Goal: Task Accomplishment & Management: Manage account settings

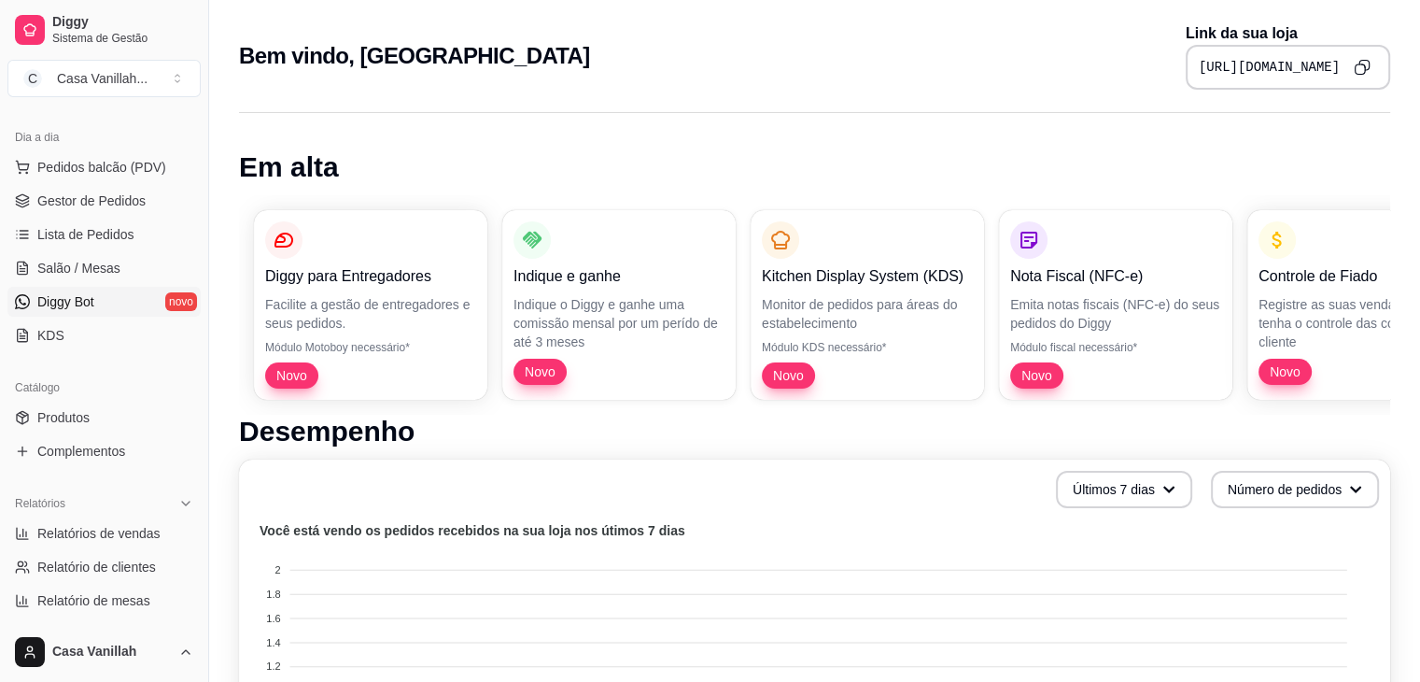
scroll to position [101, 0]
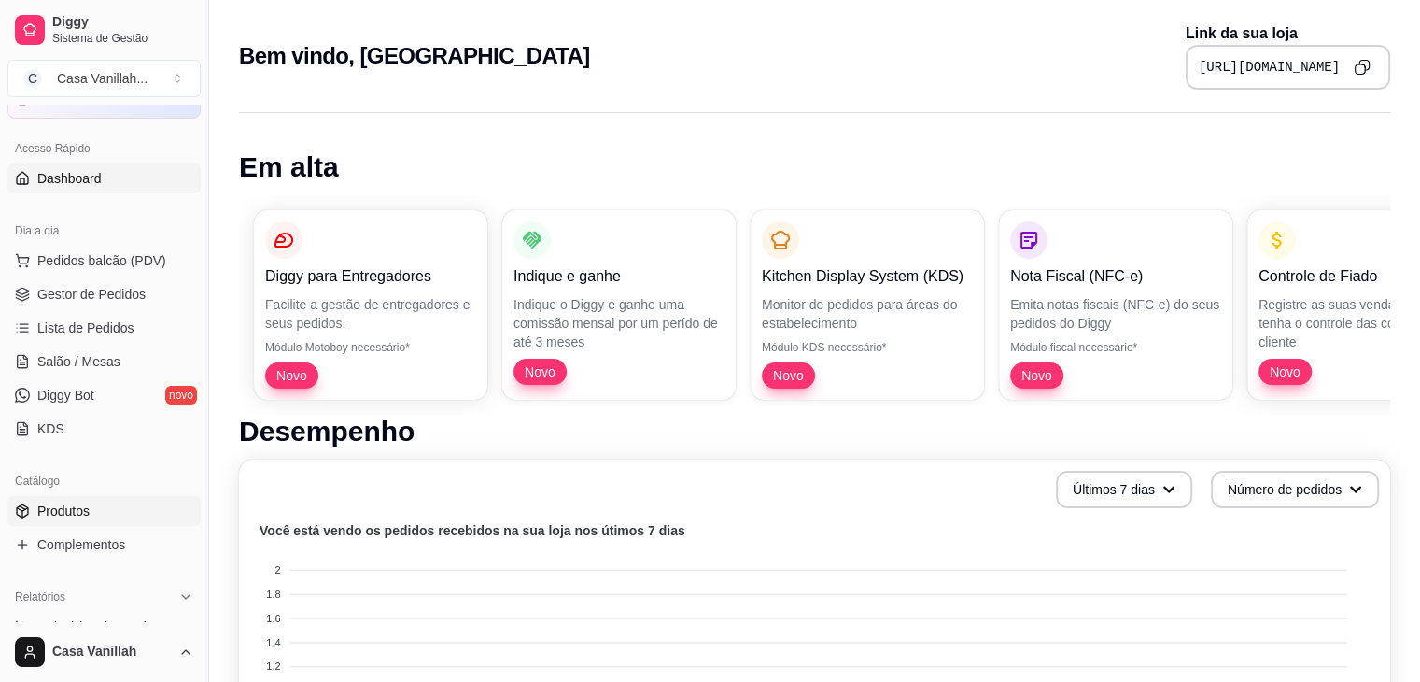
click at [127, 516] on link "Produtos" at bounding box center [103, 511] width 193 height 30
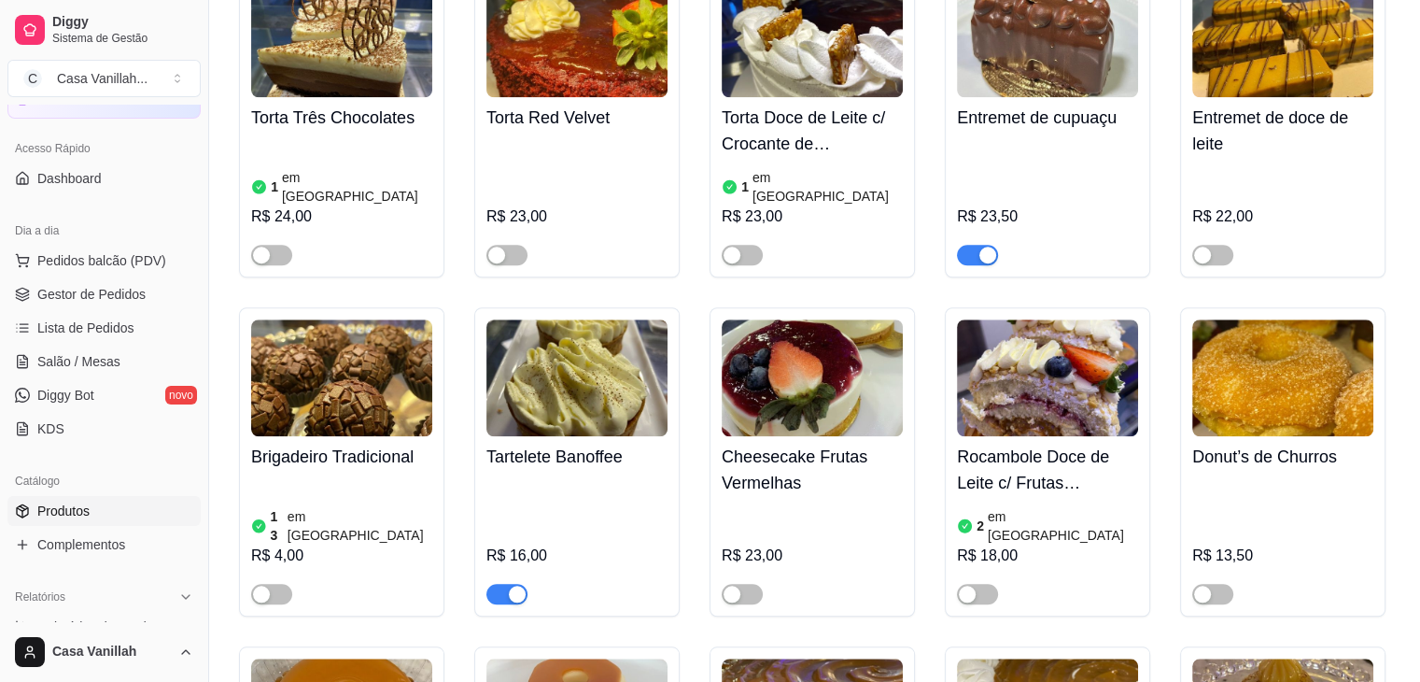
scroll to position [1587, 0]
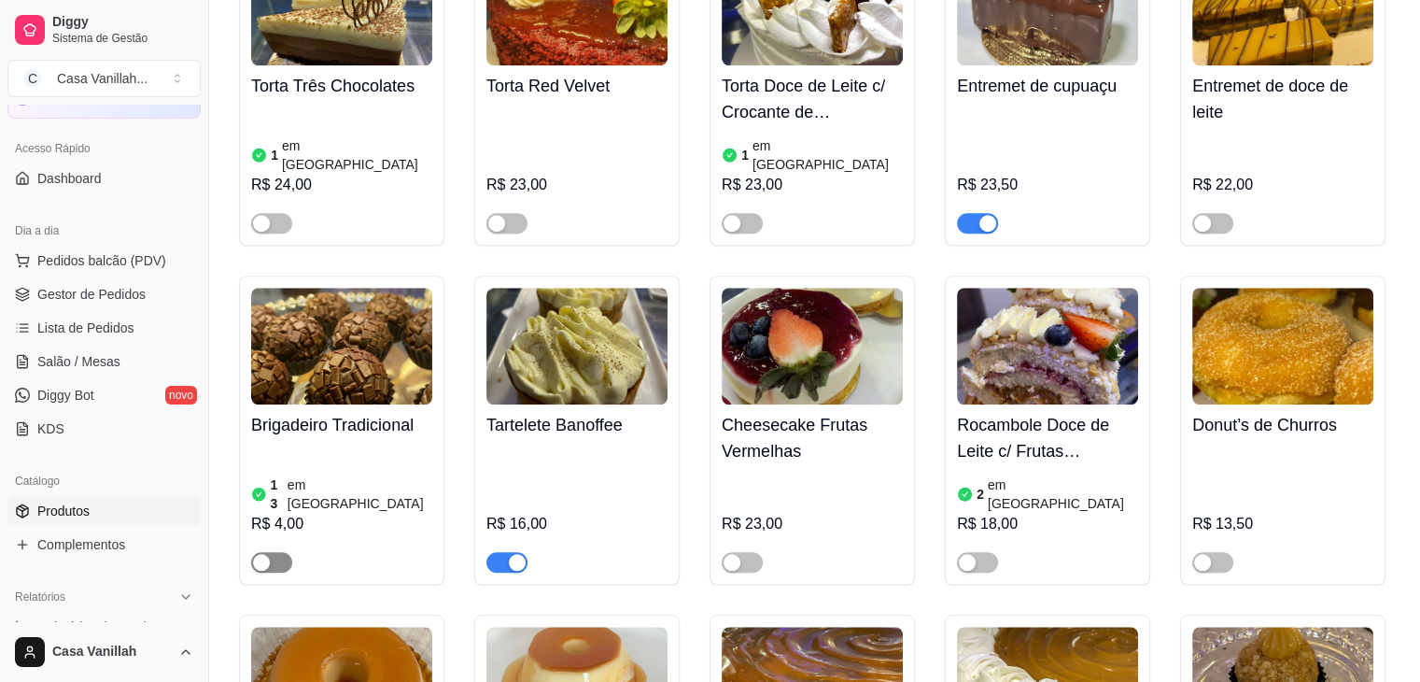
click at [271, 552] on button "button" at bounding box center [271, 562] width 41 height 21
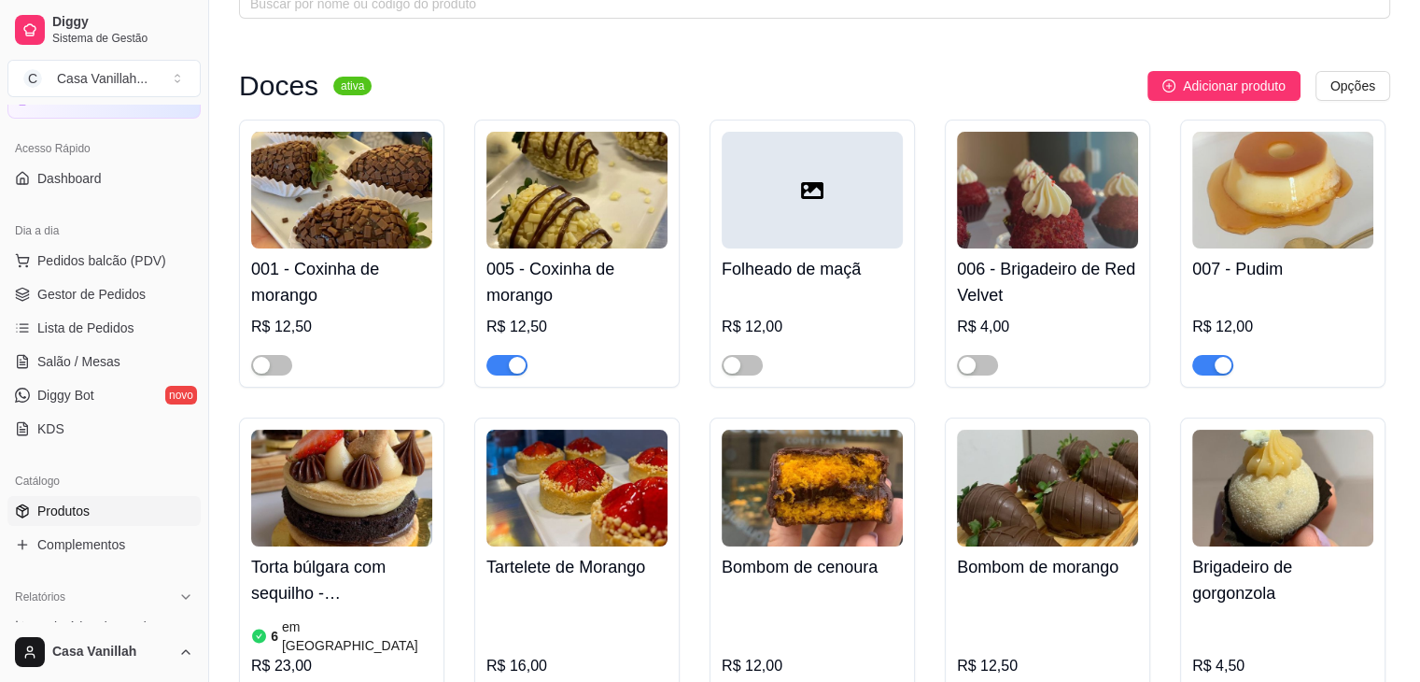
scroll to position [0, 0]
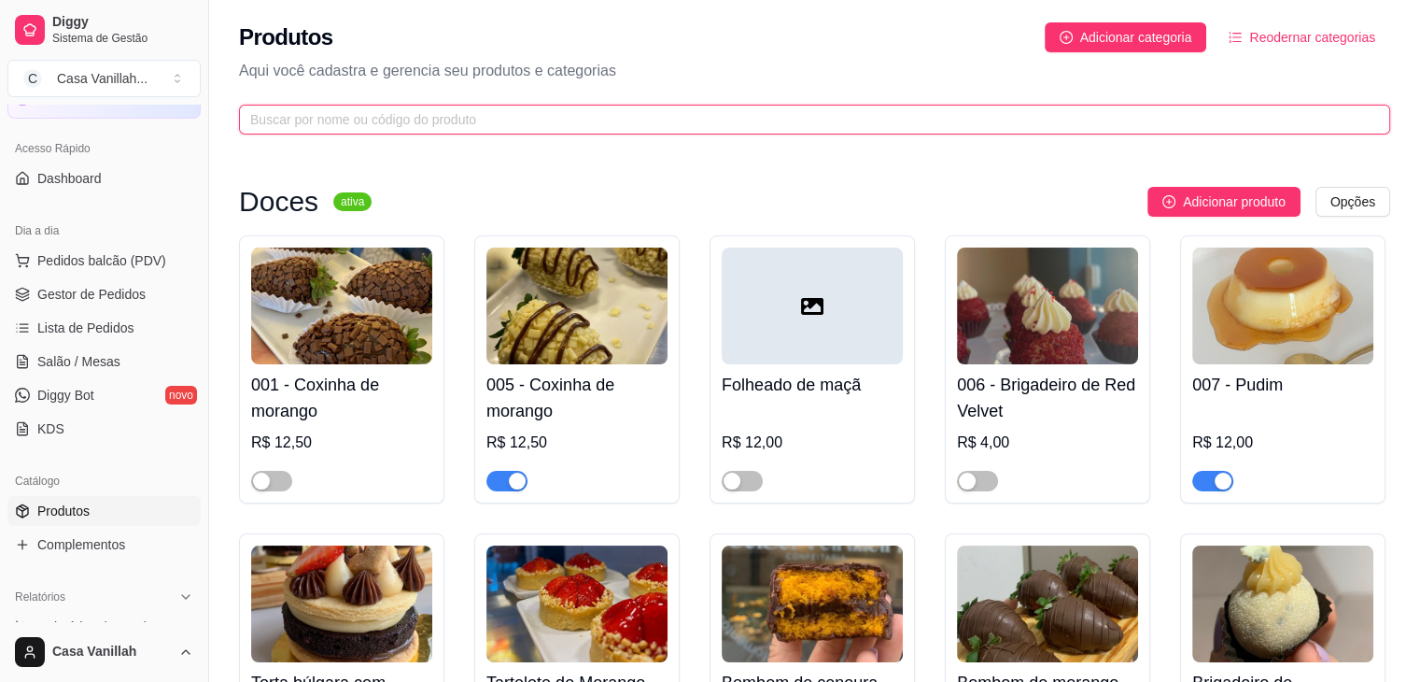
click at [490, 119] on input "text" at bounding box center [807, 119] width 1114 height 21
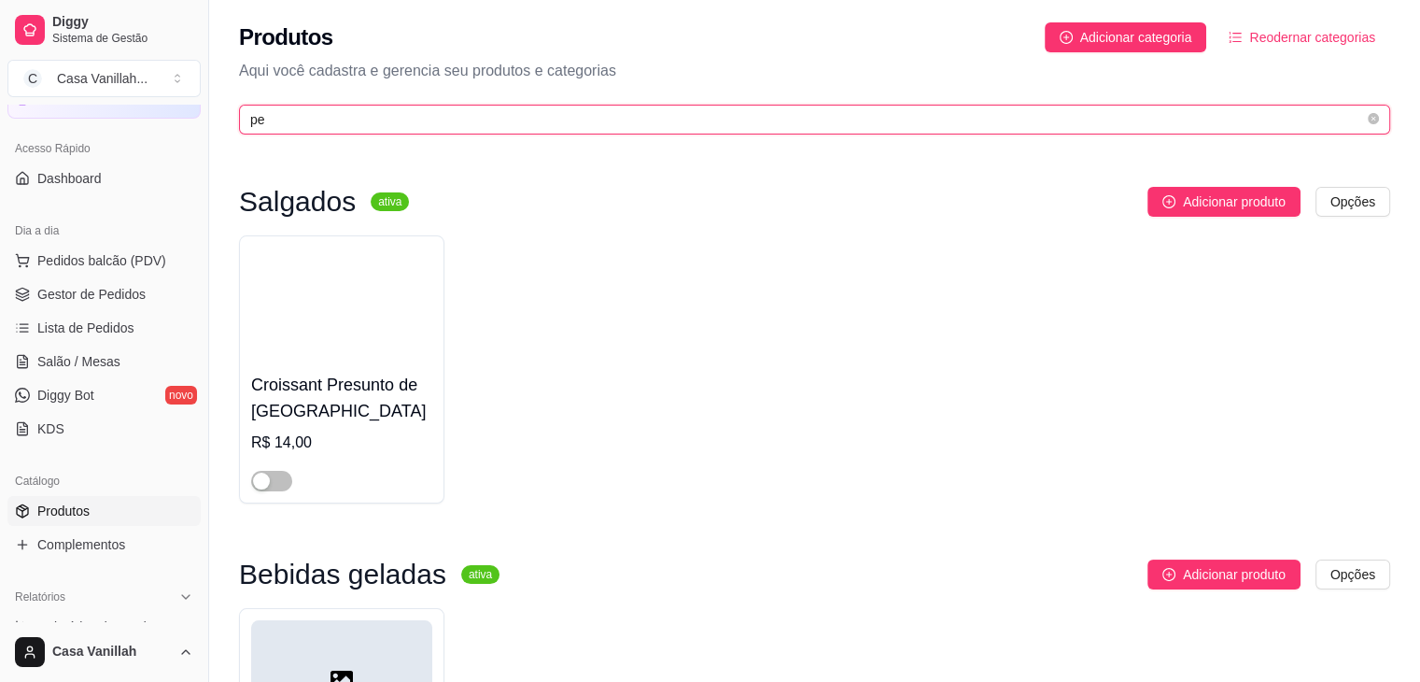
type input "p"
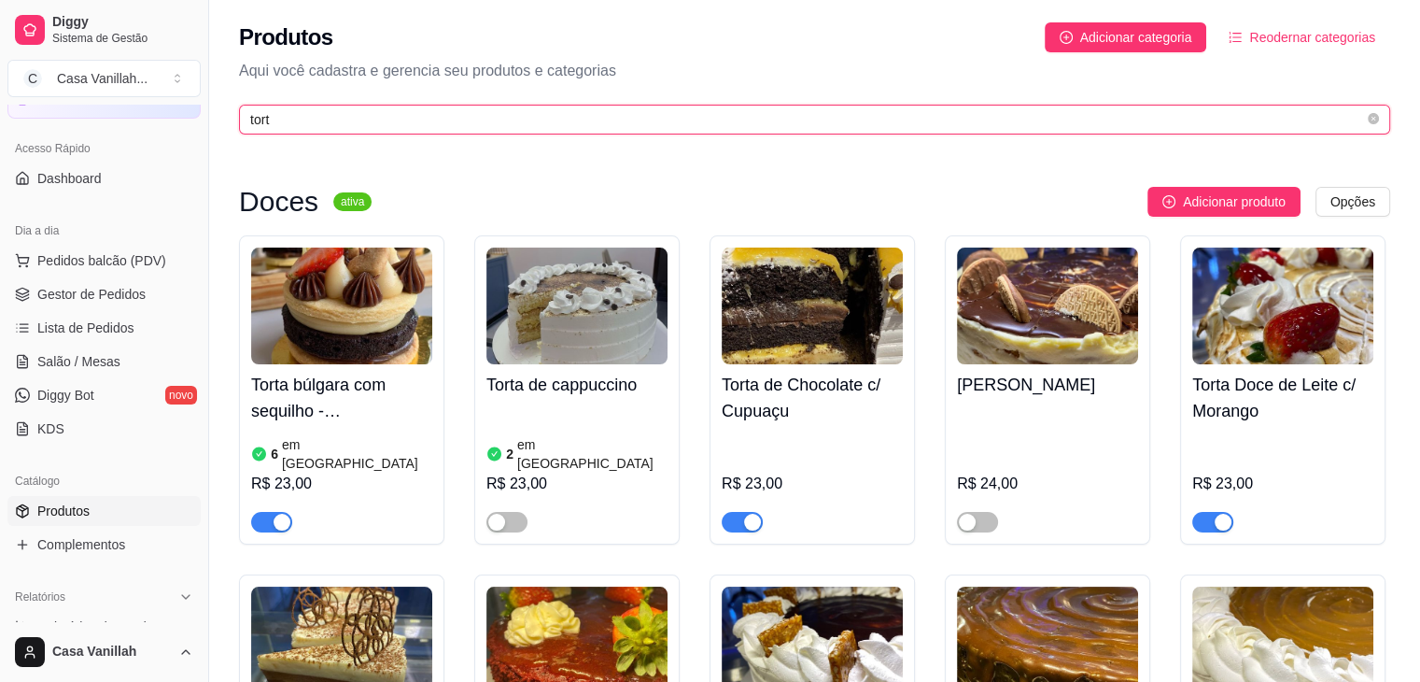
type input "tort"
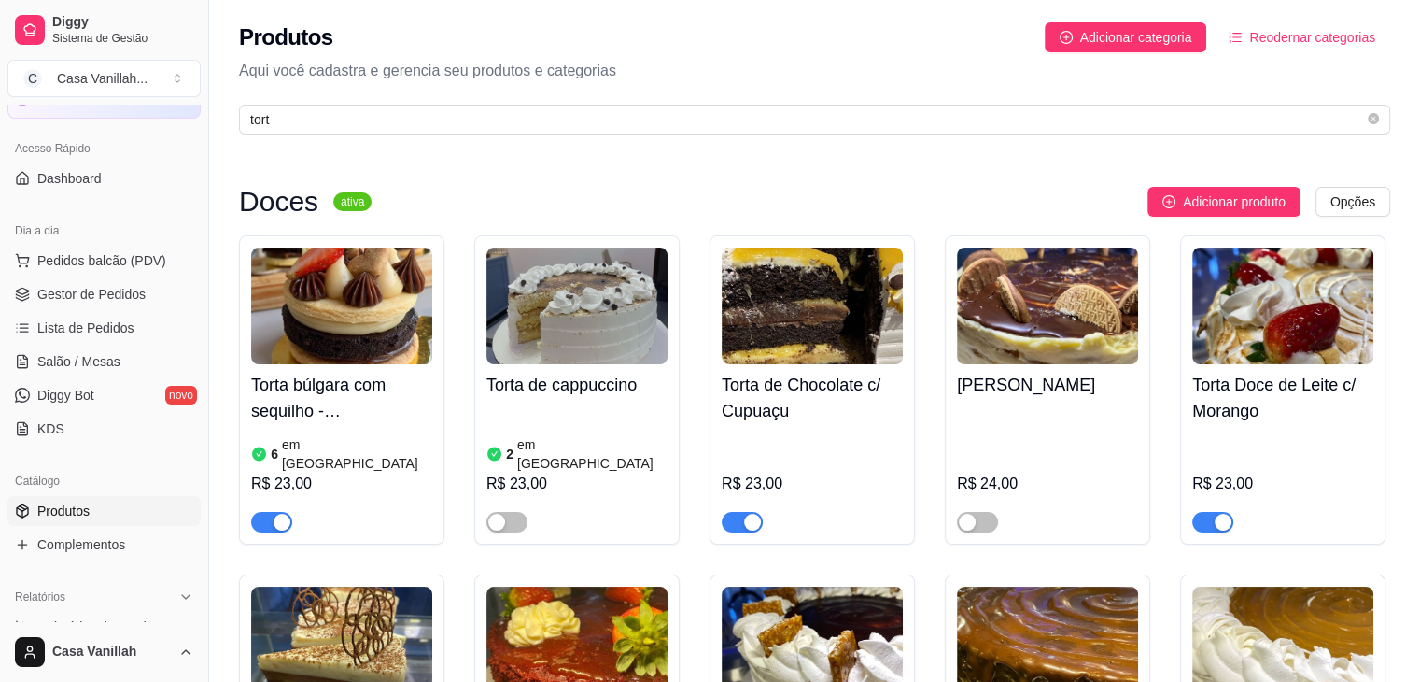
click at [276, 514] on div "button" at bounding box center [282, 522] width 17 height 17
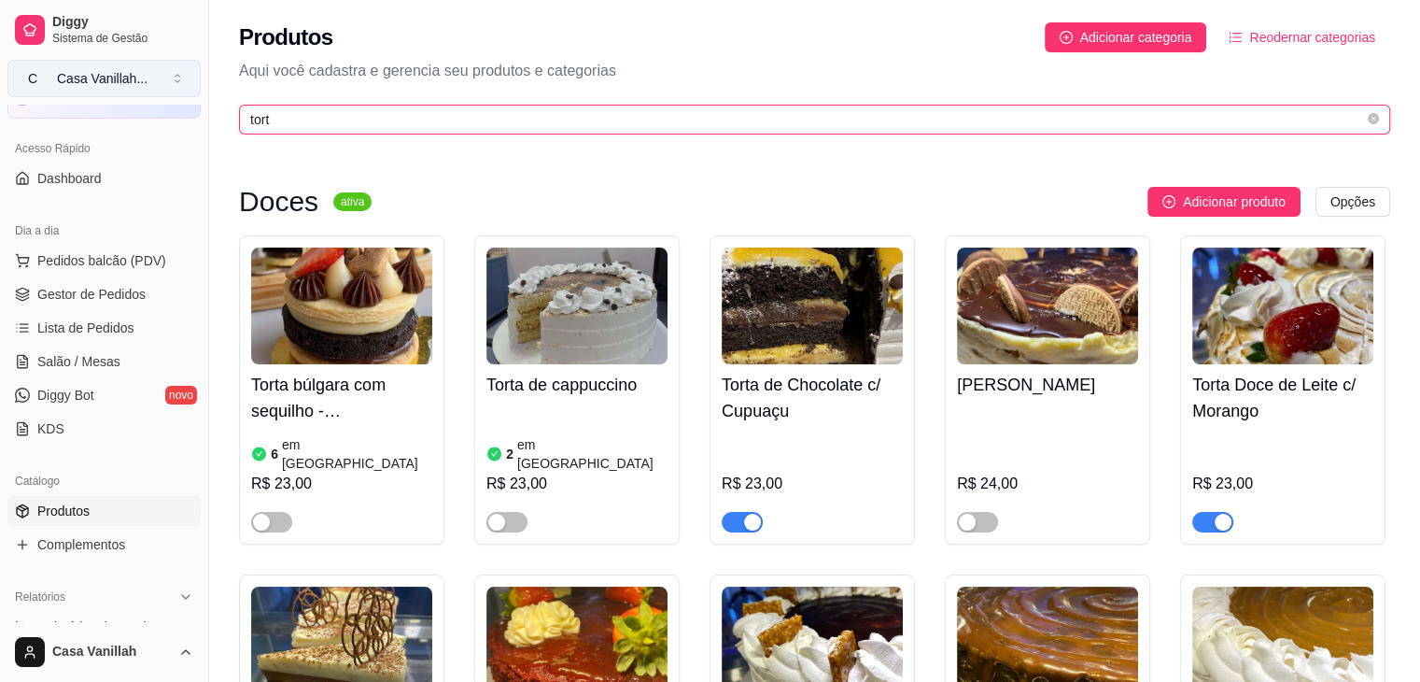
drag, startPoint x: 276, startPoint y: 123, endPoint x: 186, endPoint y: 91, distance: 96.3
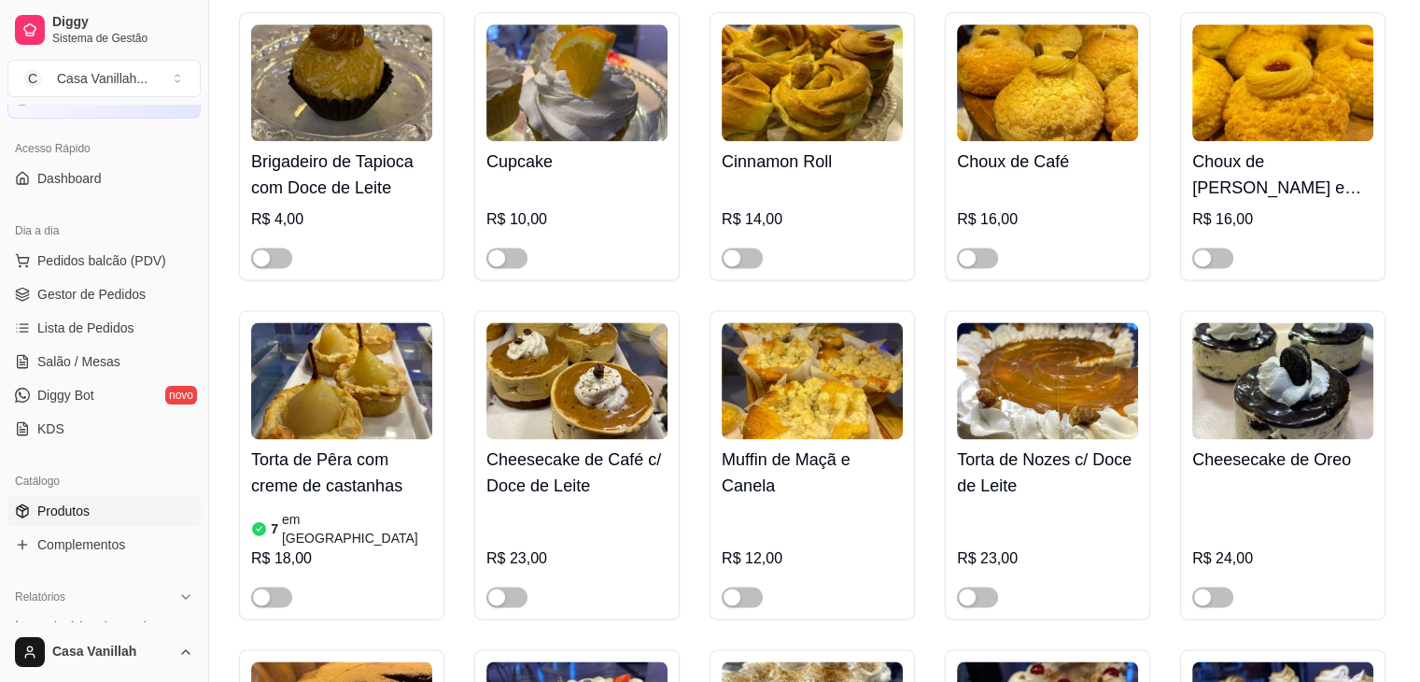
scroll to position [2521, 0]
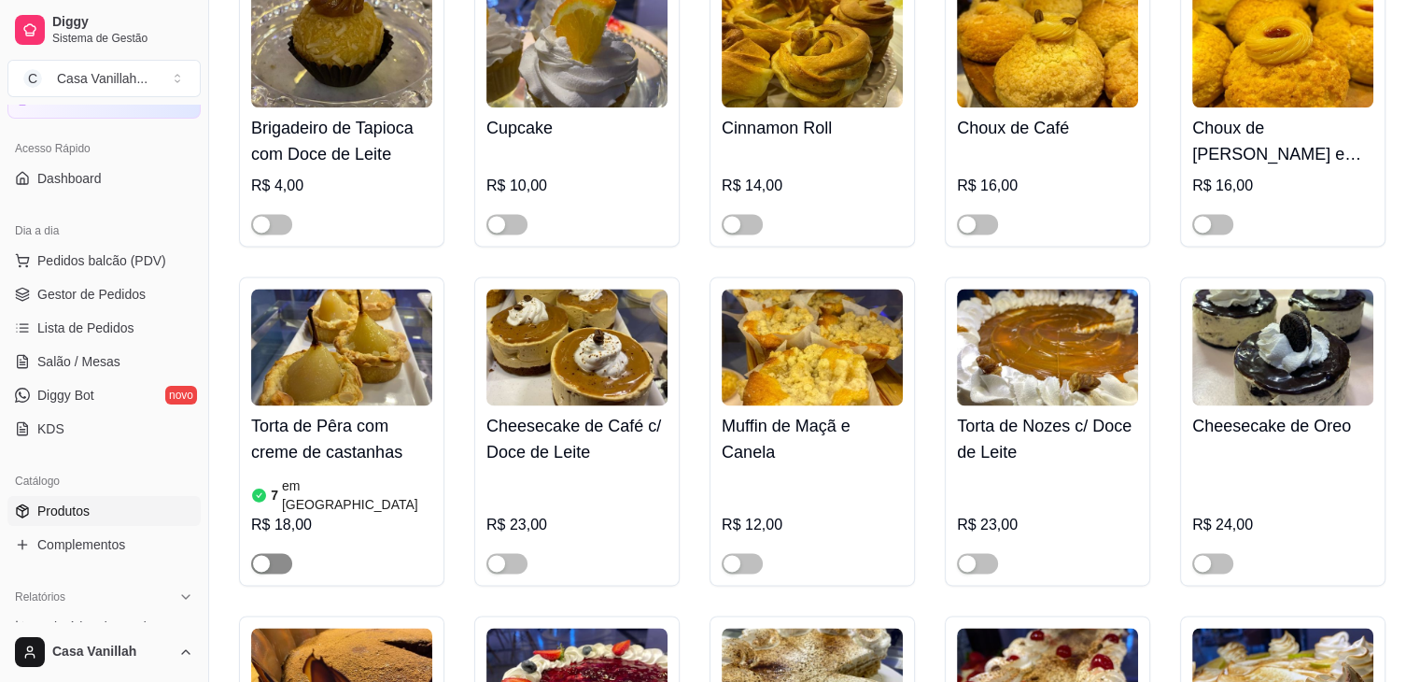
click at [280, 553] on span "button" at bounding box center [271, 563] width 41 height 21
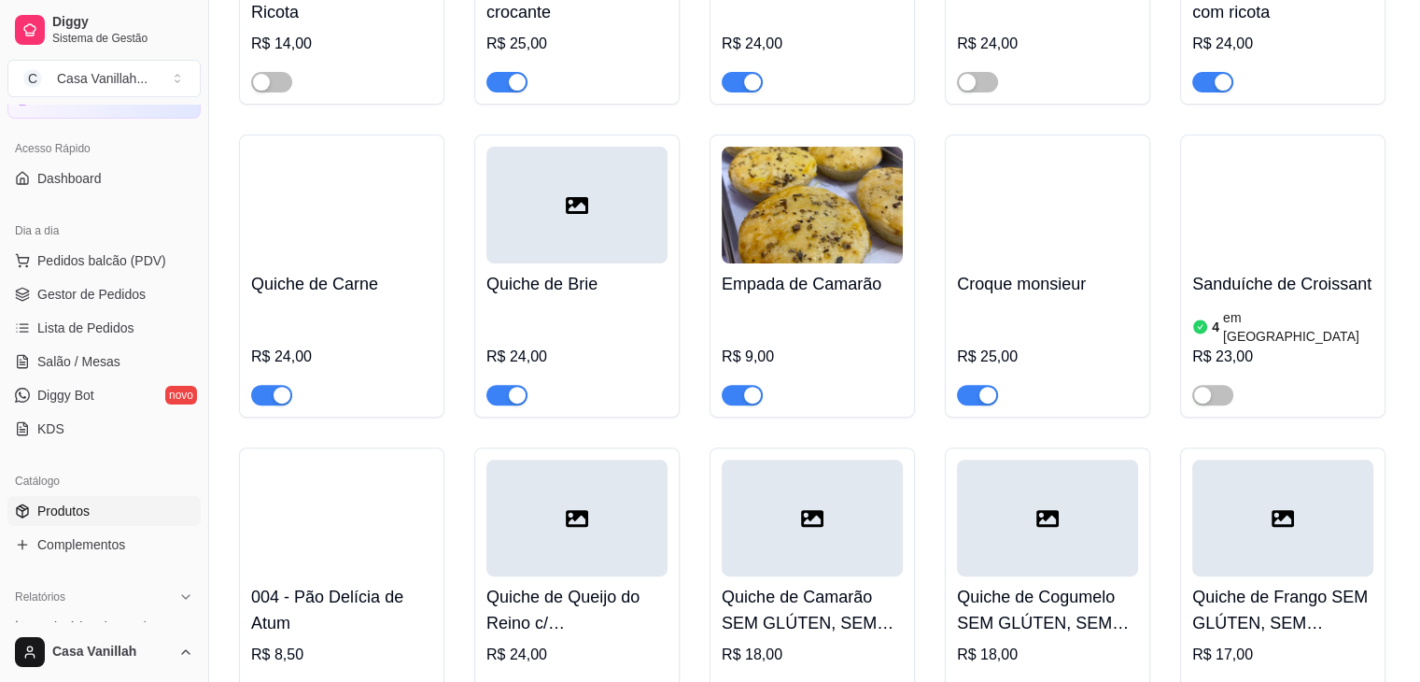
scroll to position [7657, 0]
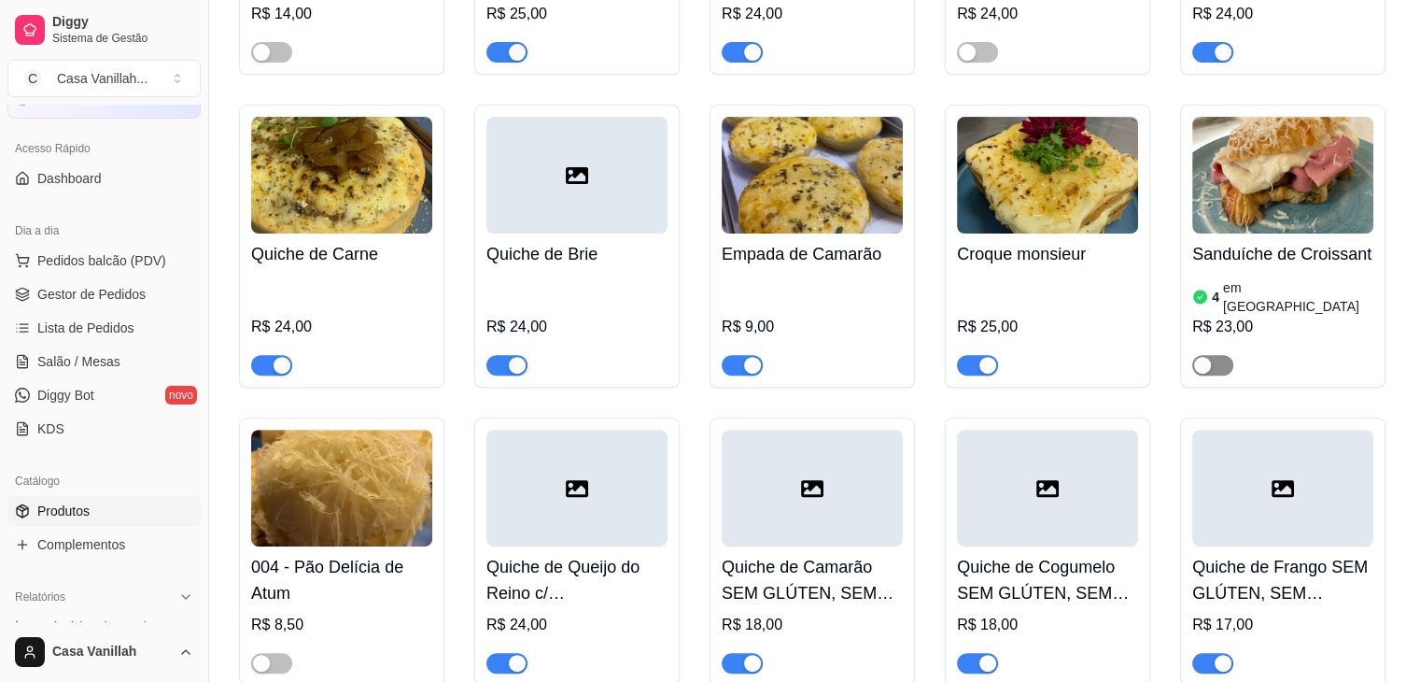
click at [1213, 355] on button "button" at bounding box center [1212, 365] width 41 height 21
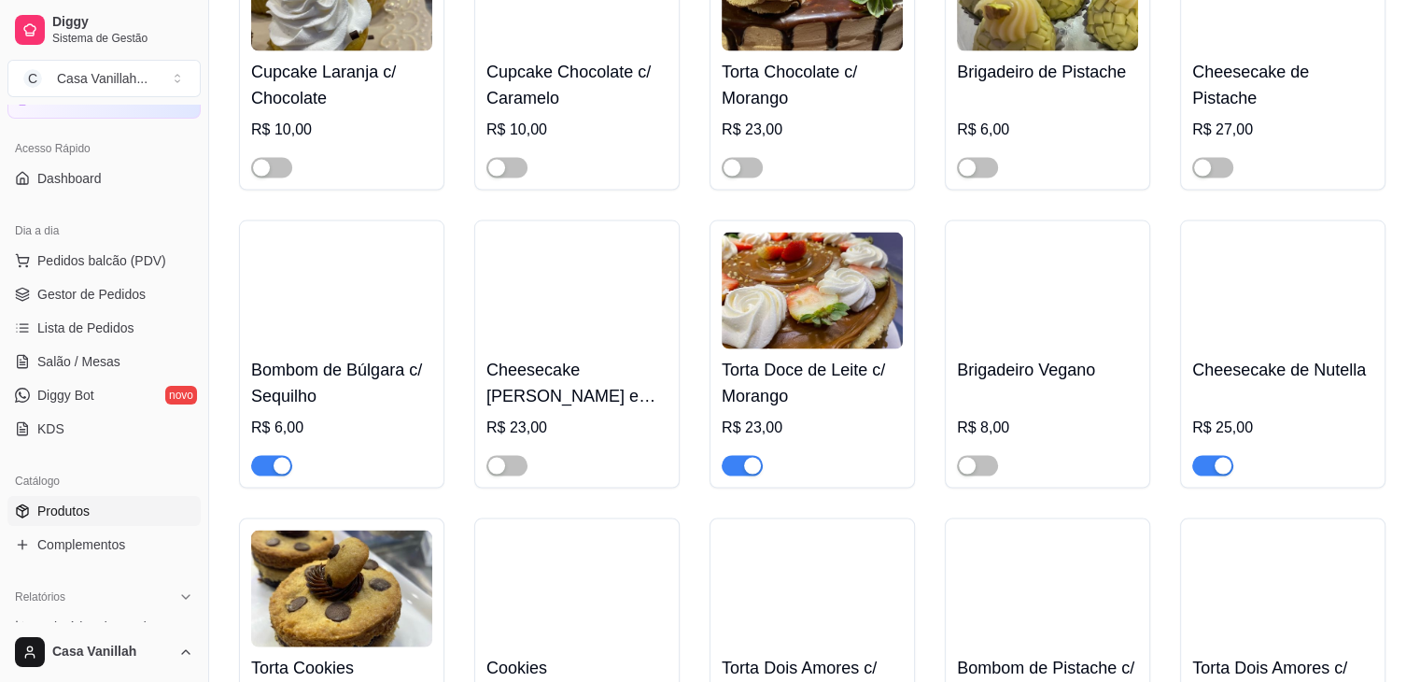
scroll to position [3828, 0]
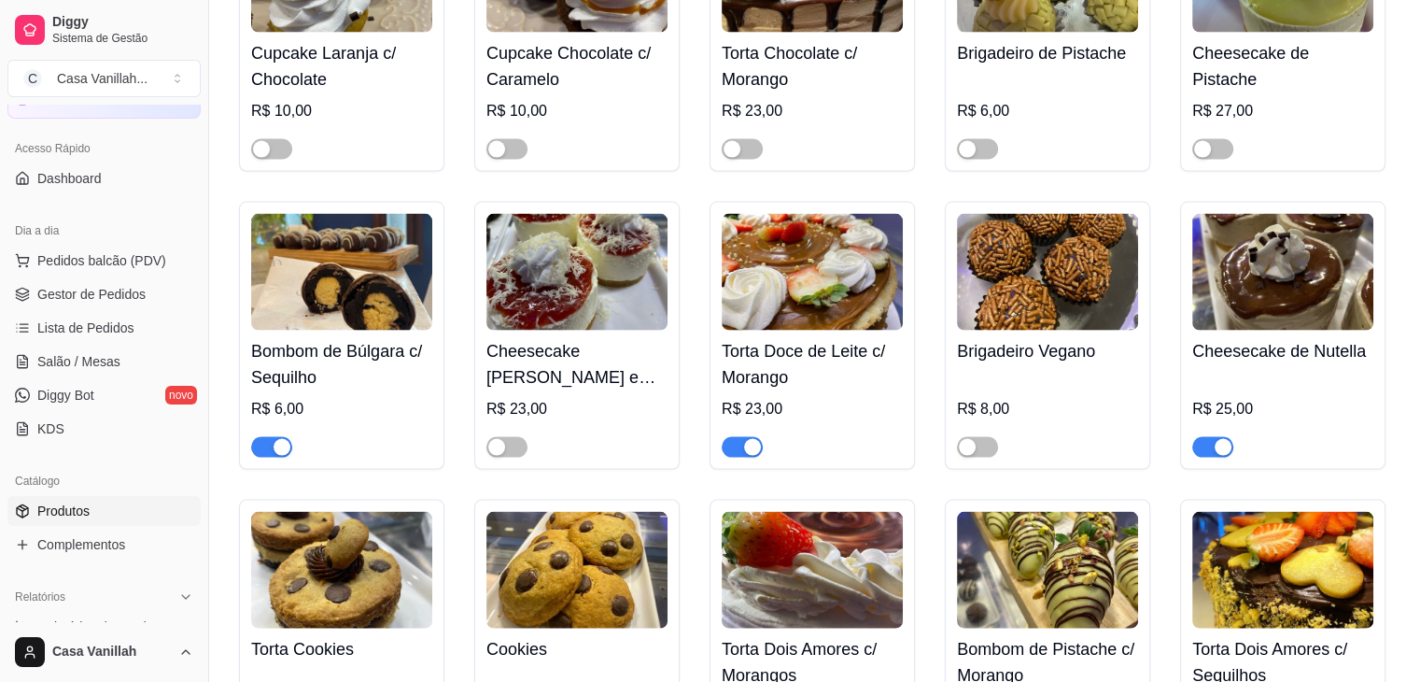
click at [754, 439] on div "button" at bounding box center [752, 447] width 17 height 17
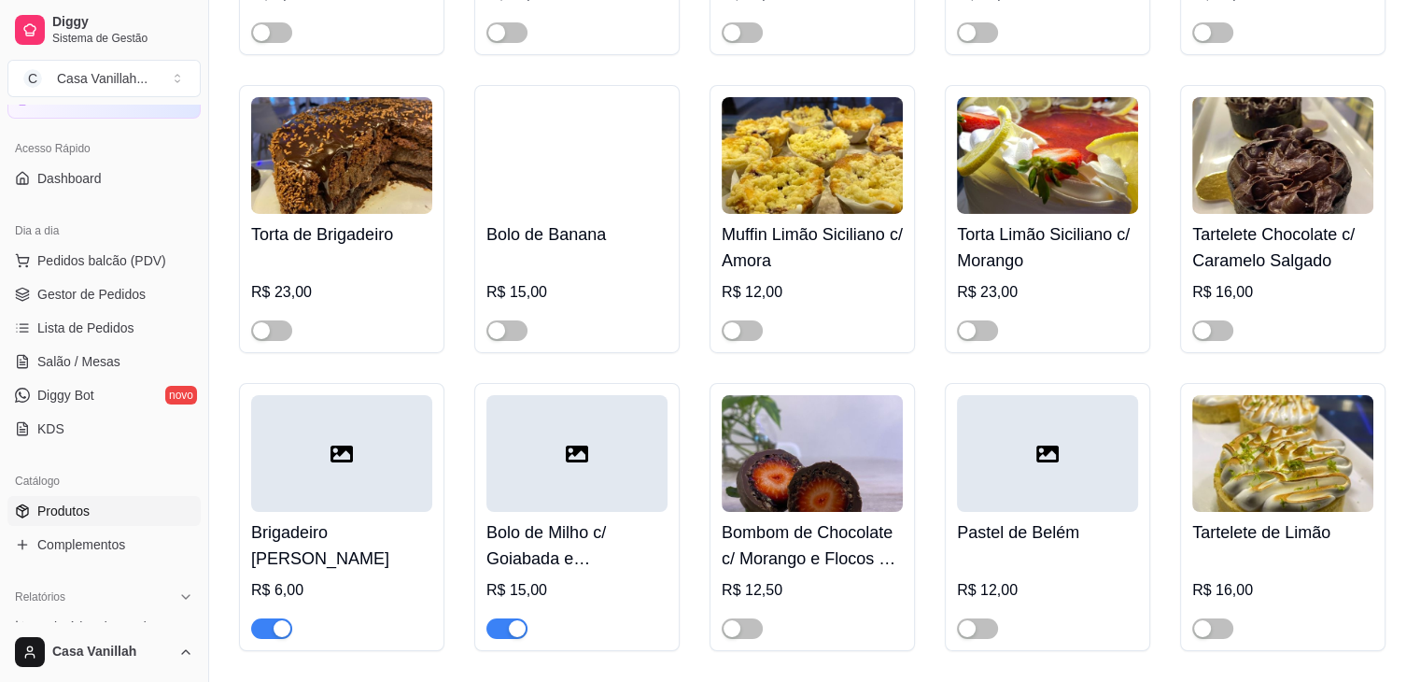
scroll to position [6443, 0]
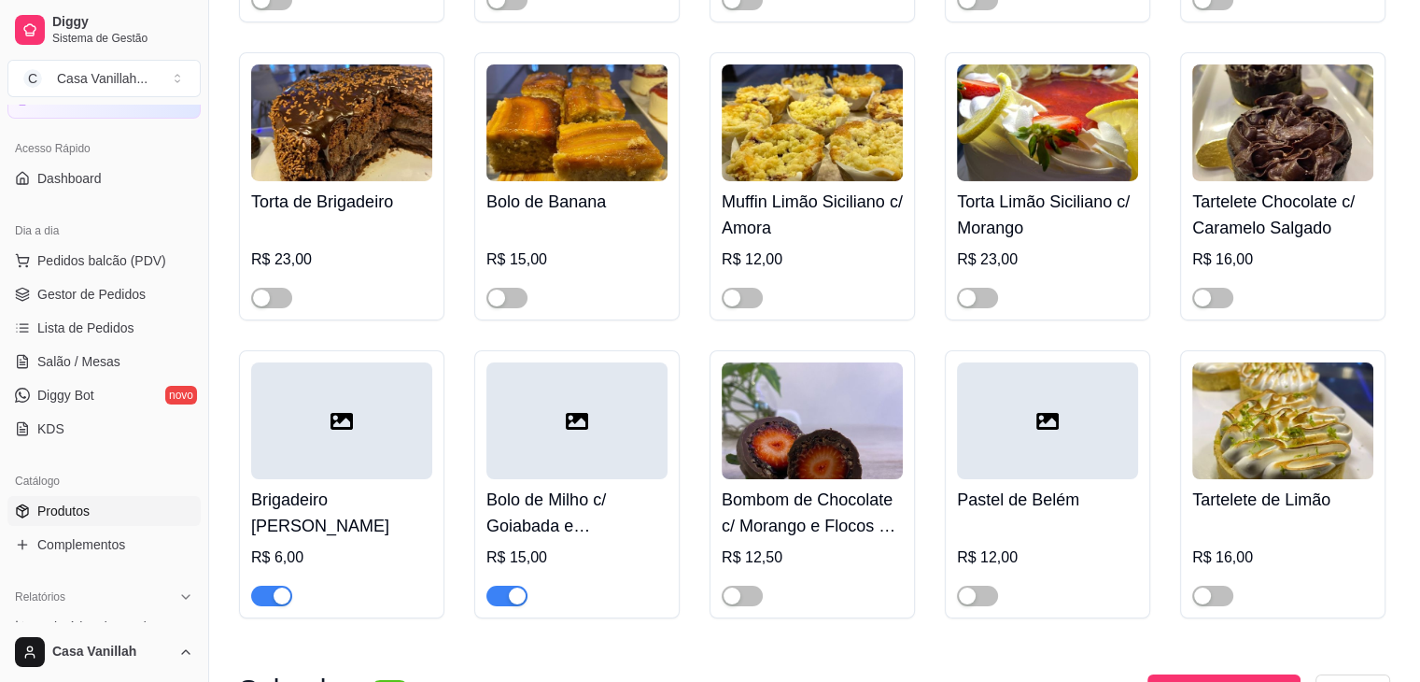
click at [489, 585] on span "button" at bounding box center [506, 595] width 41 height 21
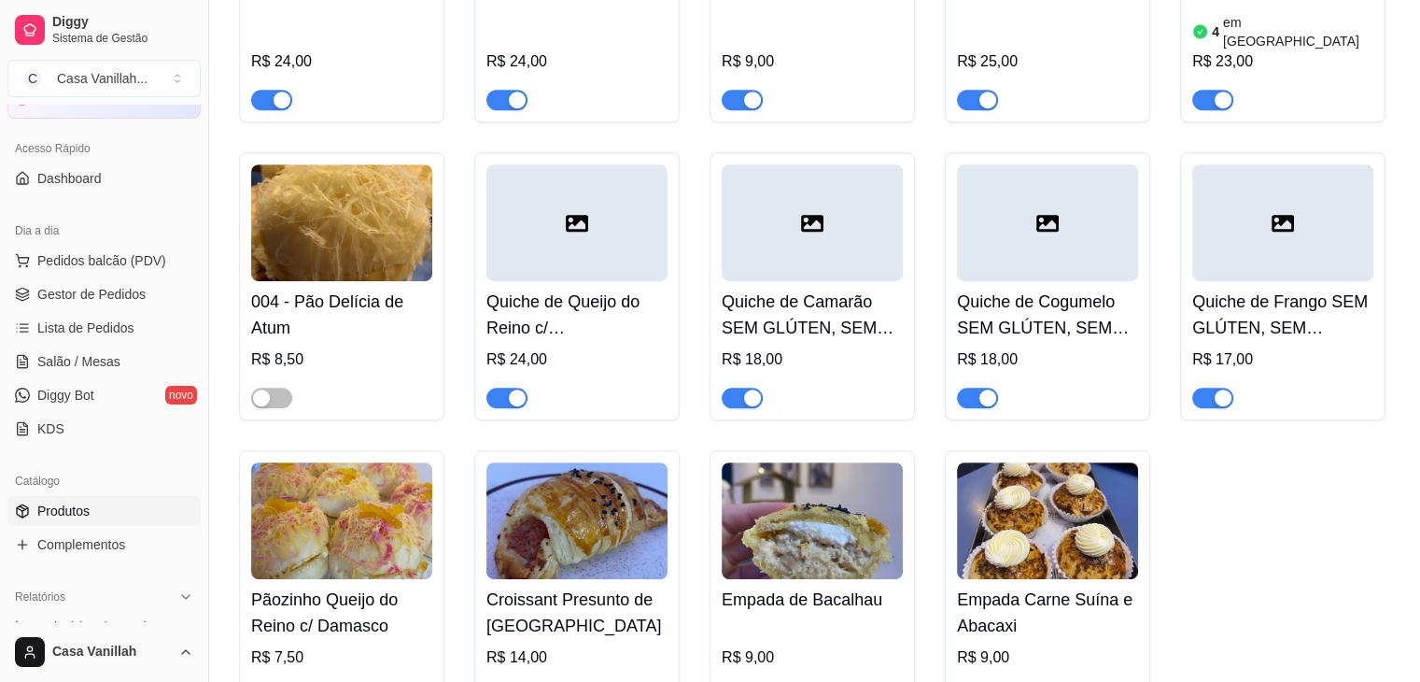
scroll to position [7937, 0]
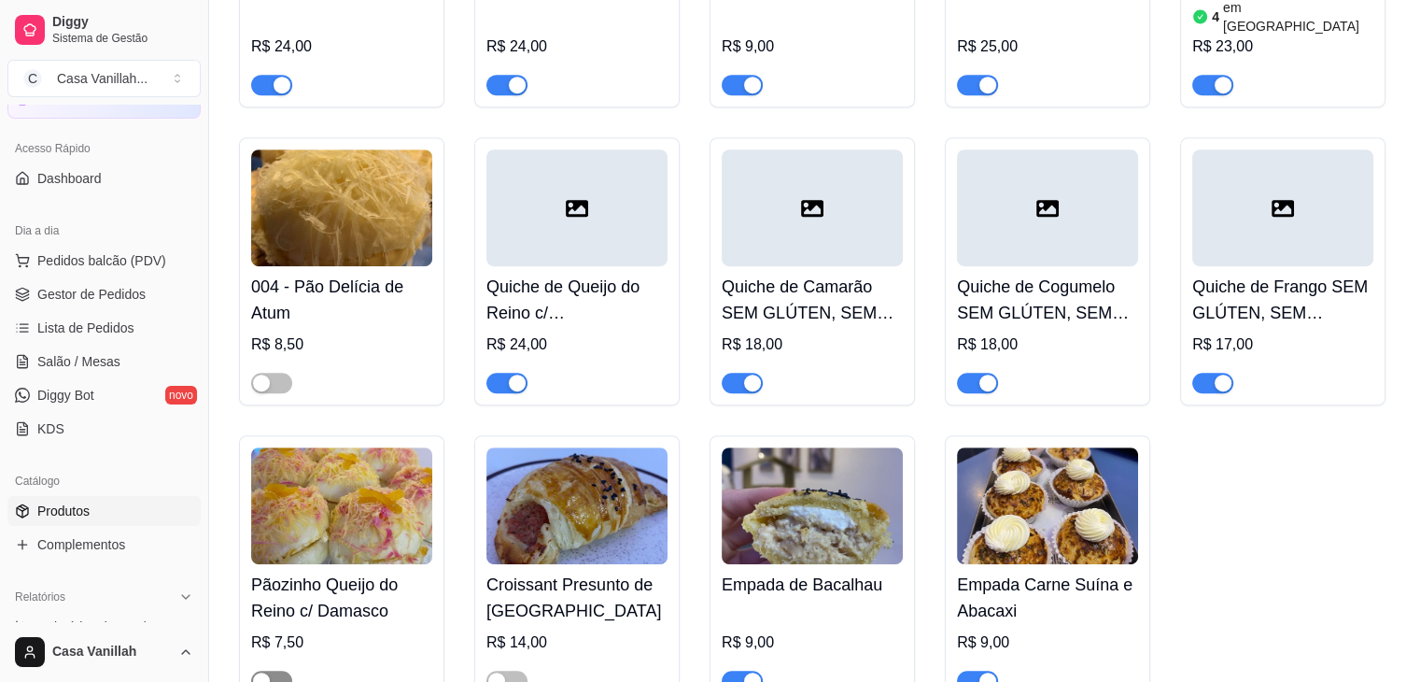
click at [266, 672] on div "button" at bounding box center [261, 680] width 17 height 17
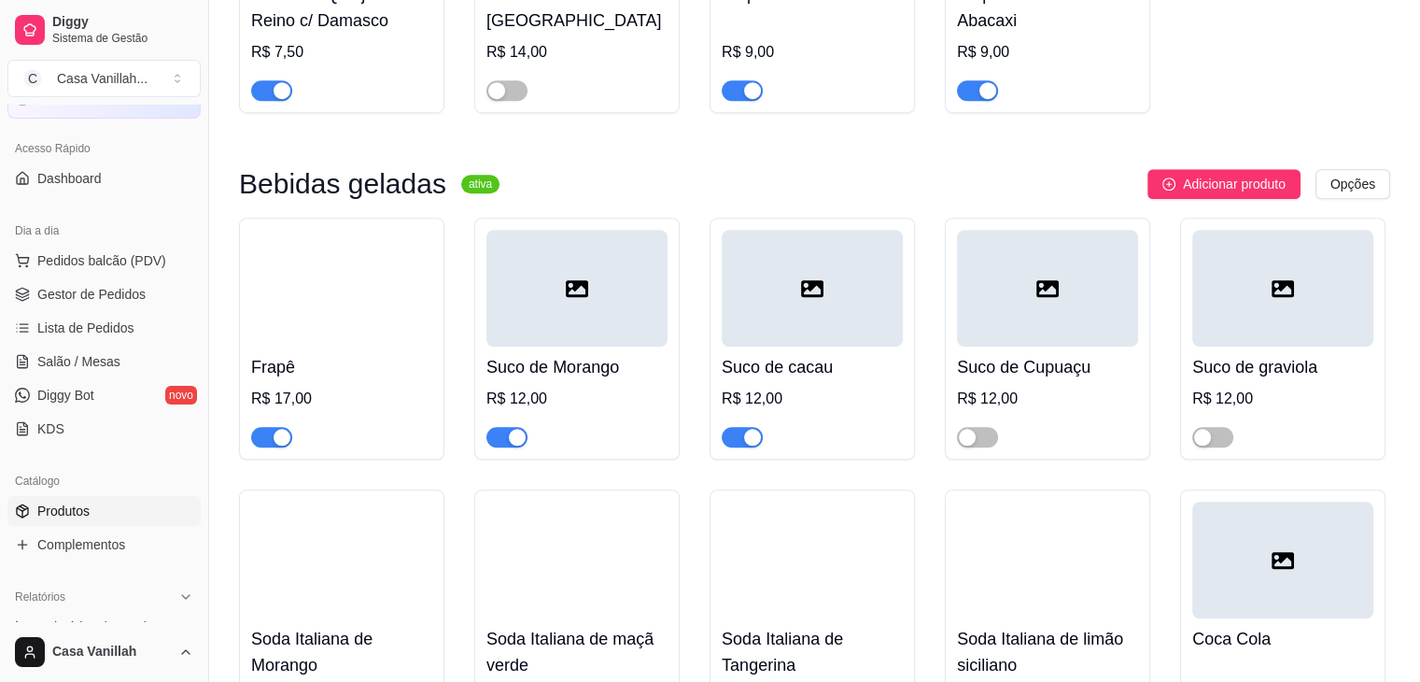
scroll to position [8497, 0]
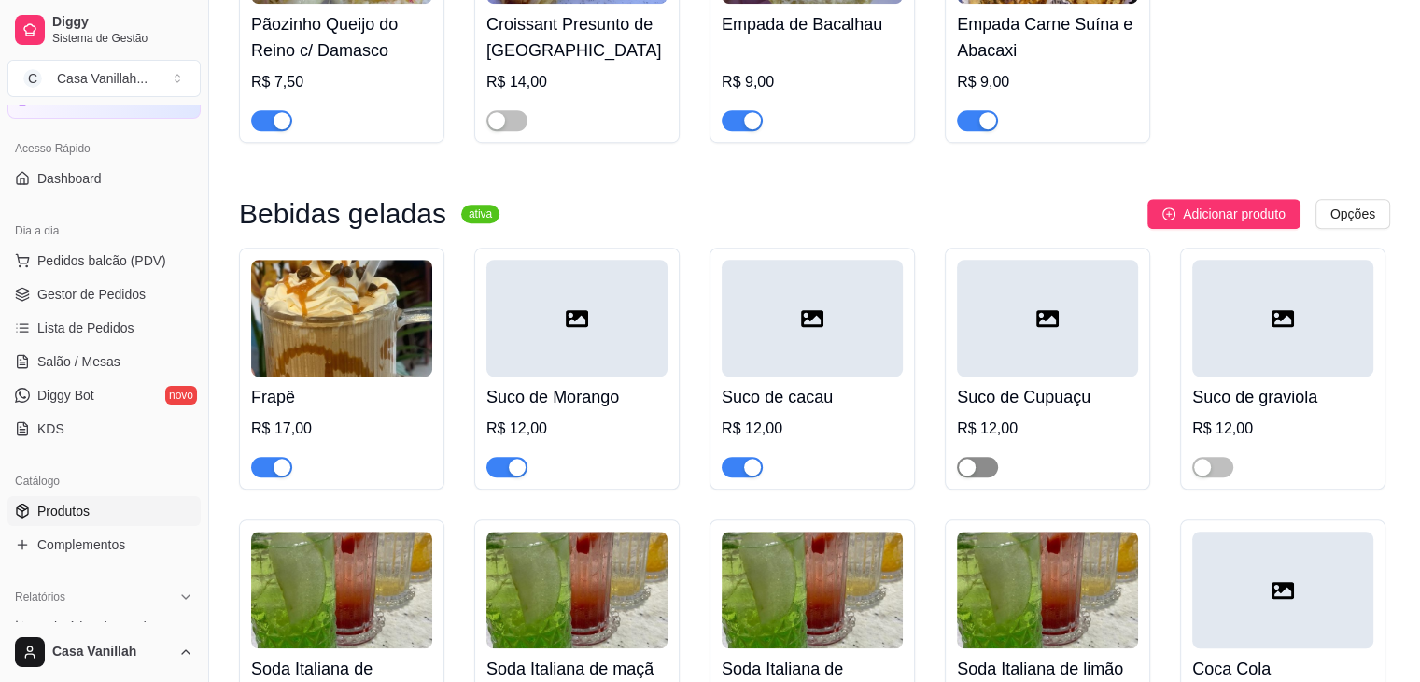
click at [991, 457] on span "button" at bounding box center [977, 467] width 41 height 21
click at [1210, 457] on button "button" at bounding box center [1212, 467] width 41 height 21
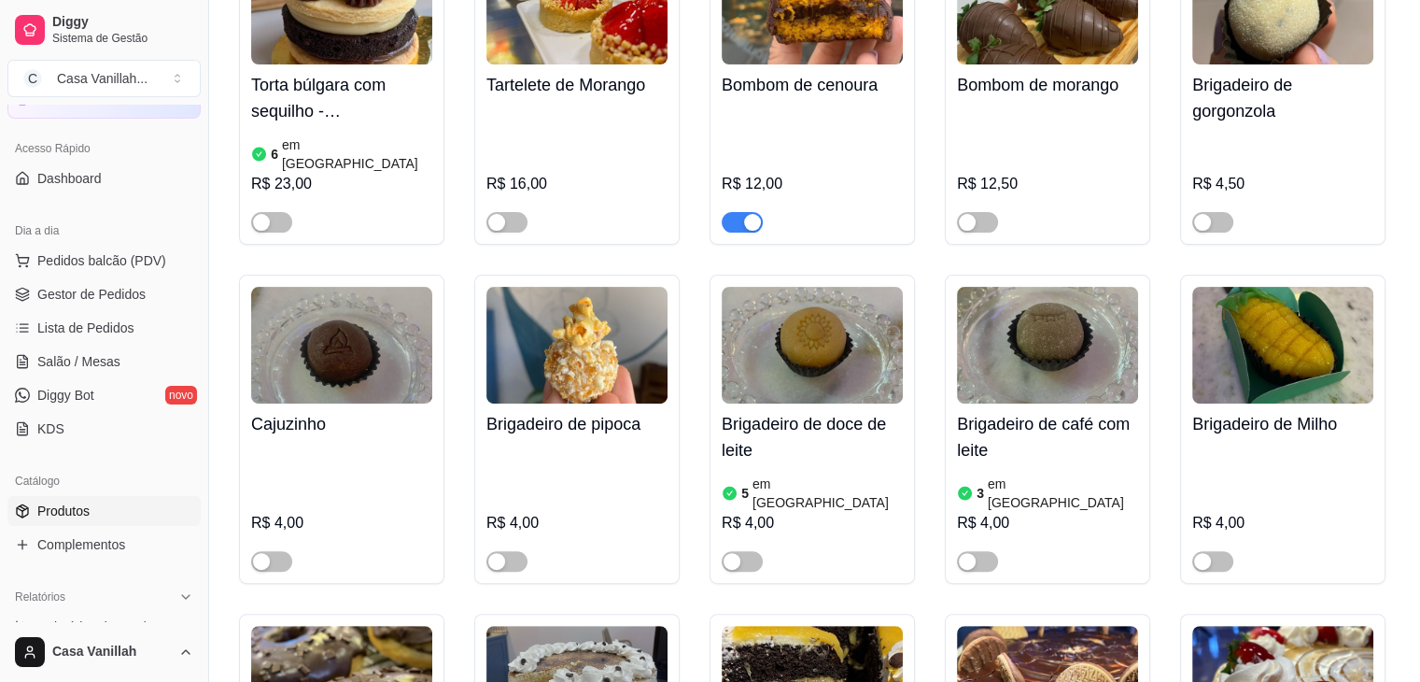
scroll to position [2, 0]
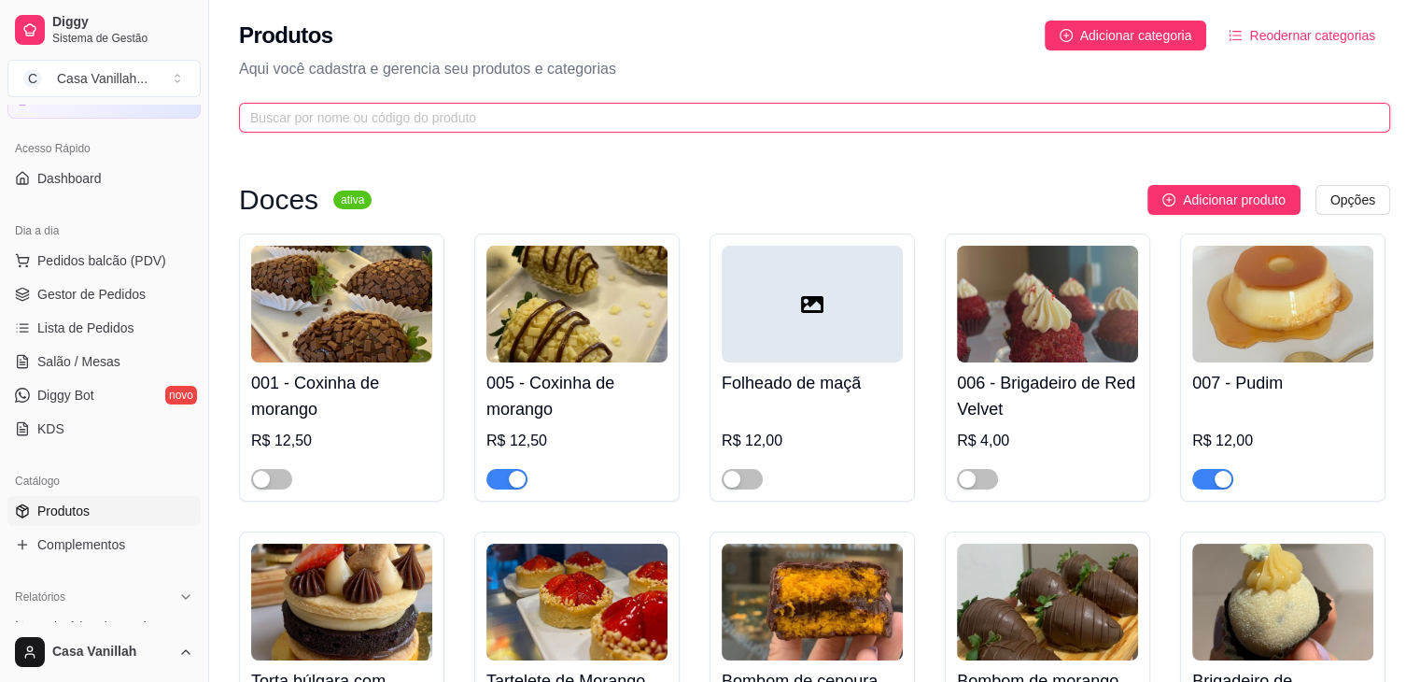
click at [329, 111] on input "text" at bounding box center [807, 117] width 1114 height 21
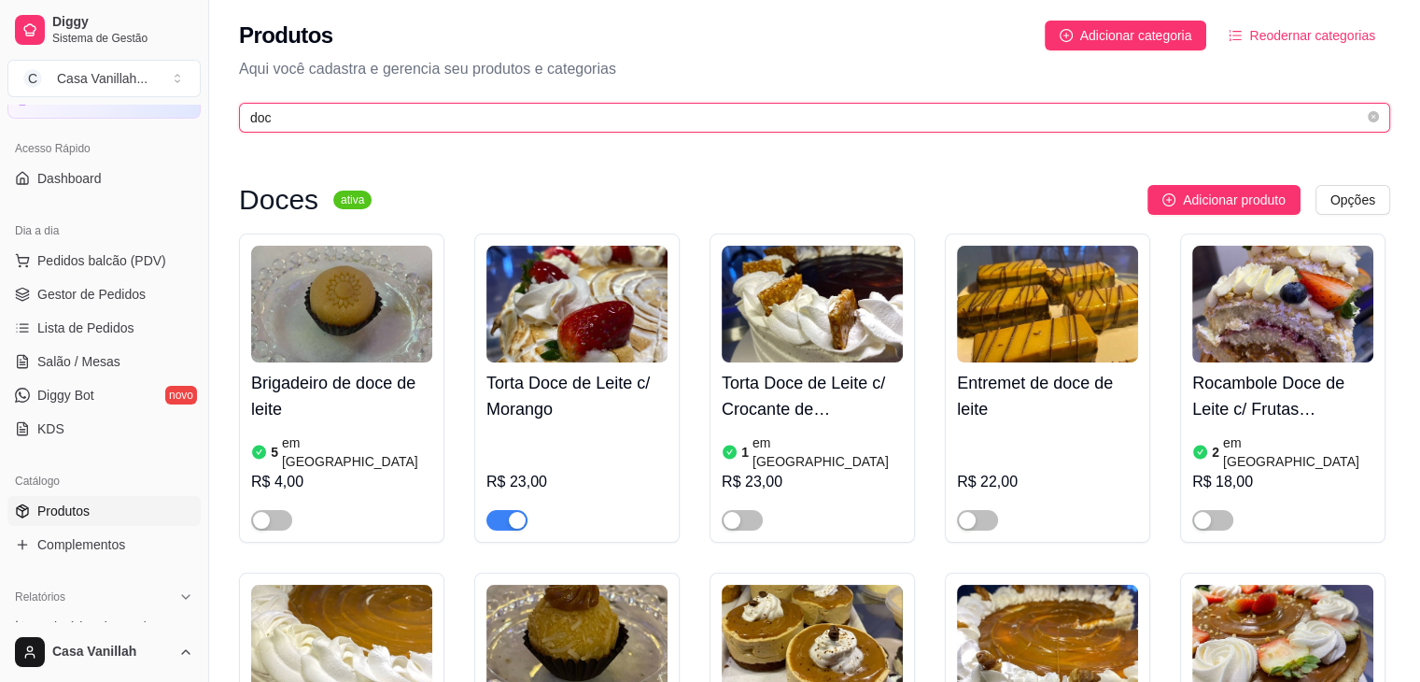
type input "doce"
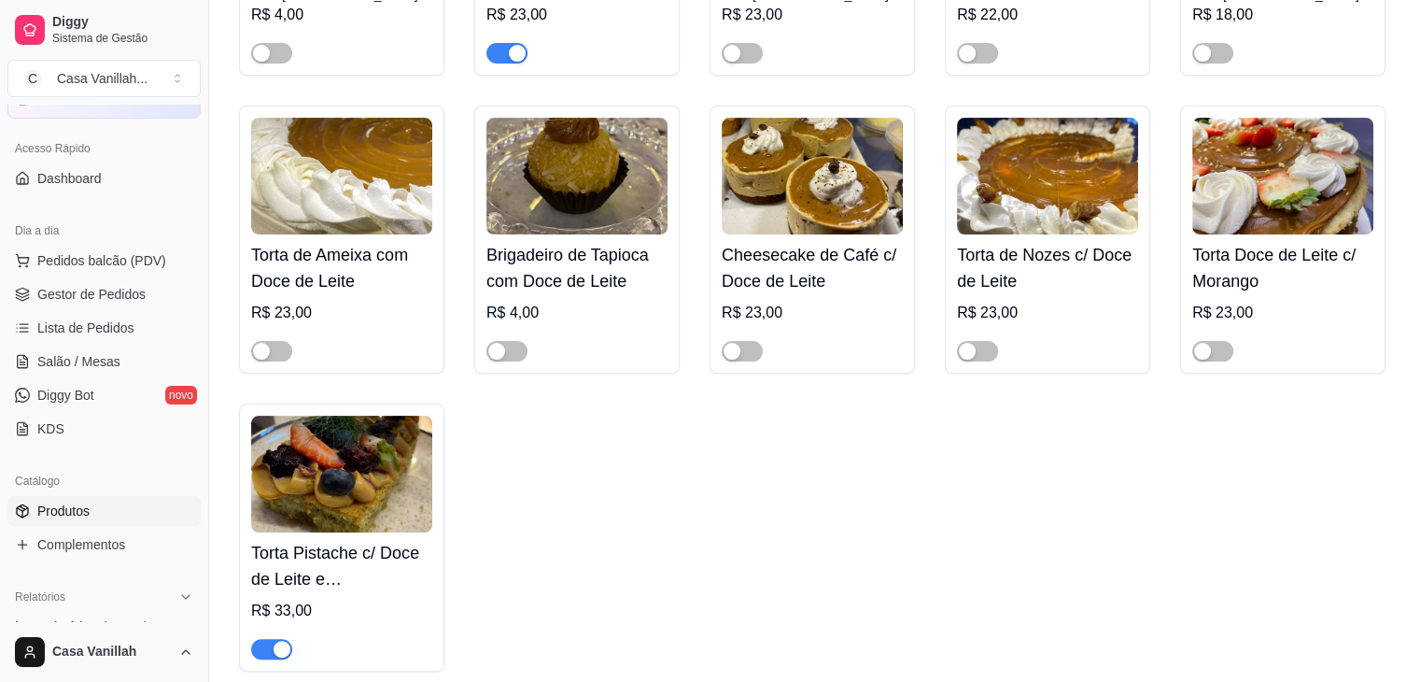
scroll to position [0, 0]
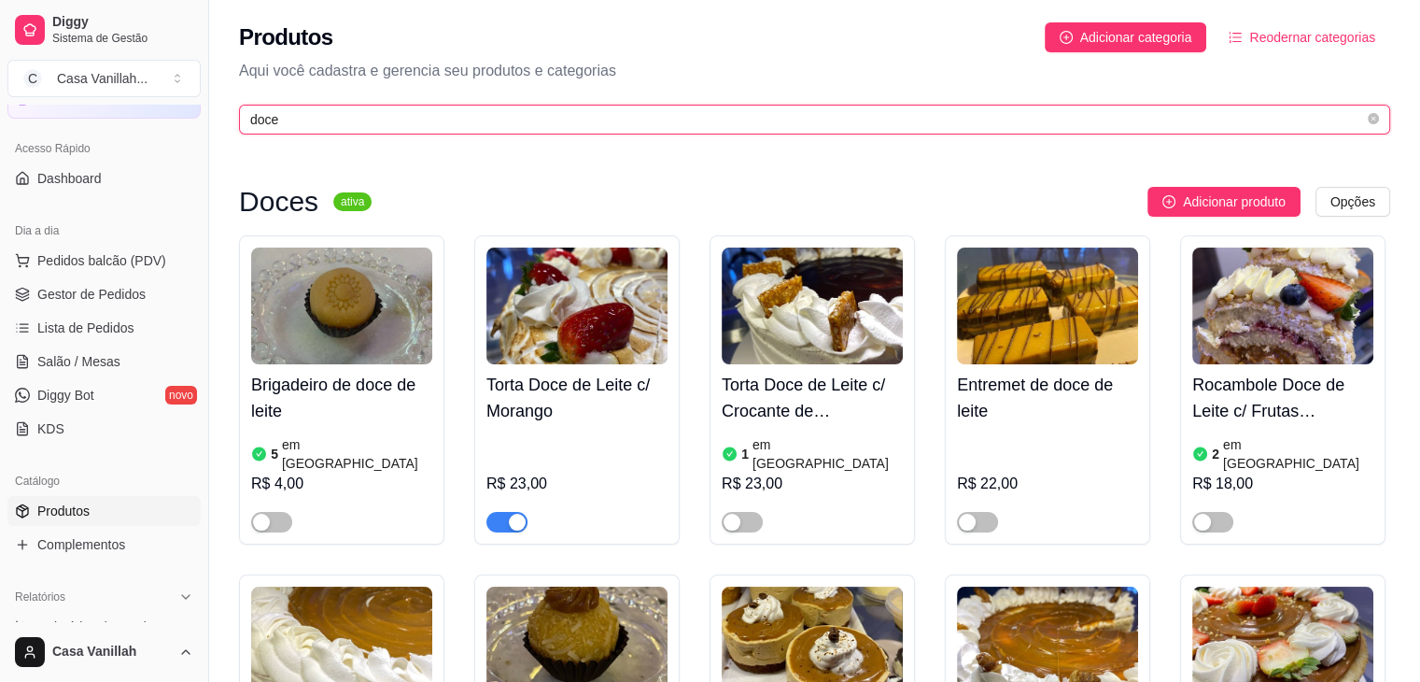
drag, startPoint x: 280, startPoint y: 124, endPoint x: 178, endPoint y: 125, distance: 101.8
click at [178, 125] on div "Diggy Sistema de Gestão C Casa Vanillah ... Loja aberta Diggy Pro até 17/09 Ace…" at bounding box center [710, 617] width 1420 height 1234
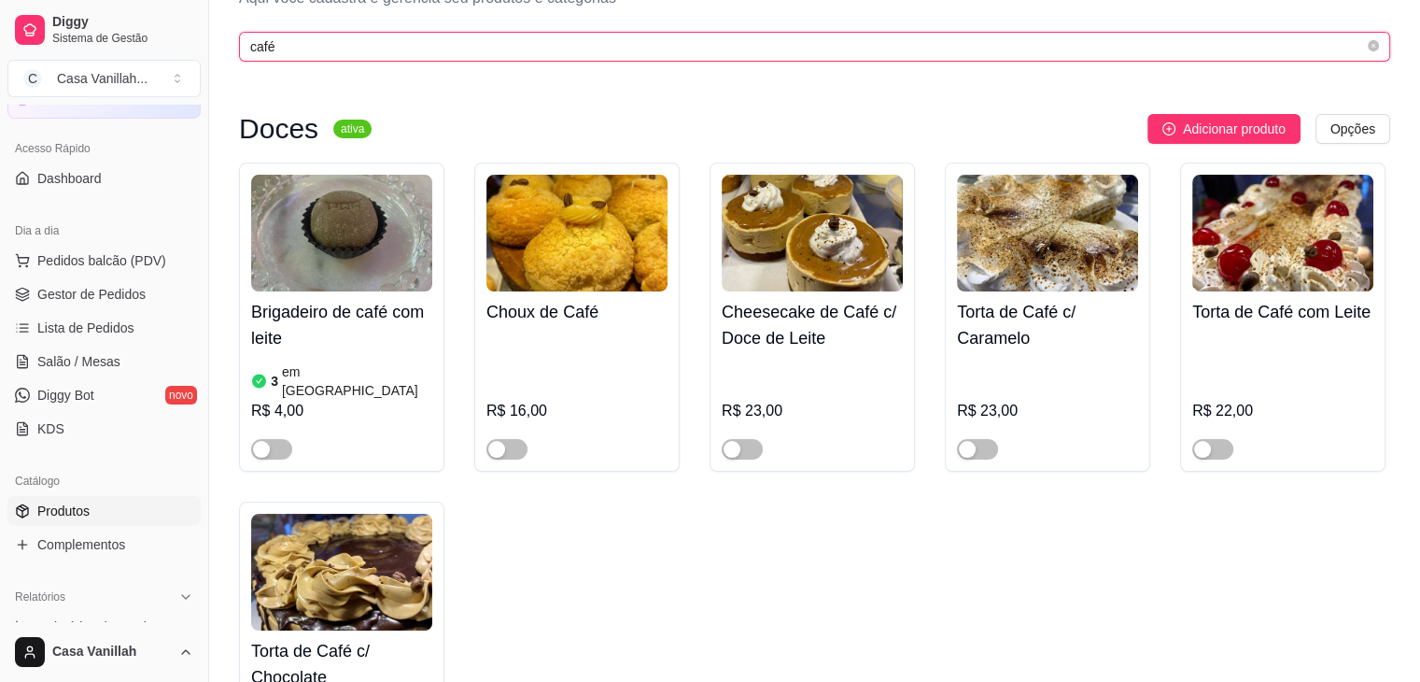
scroll to position [187, 0]
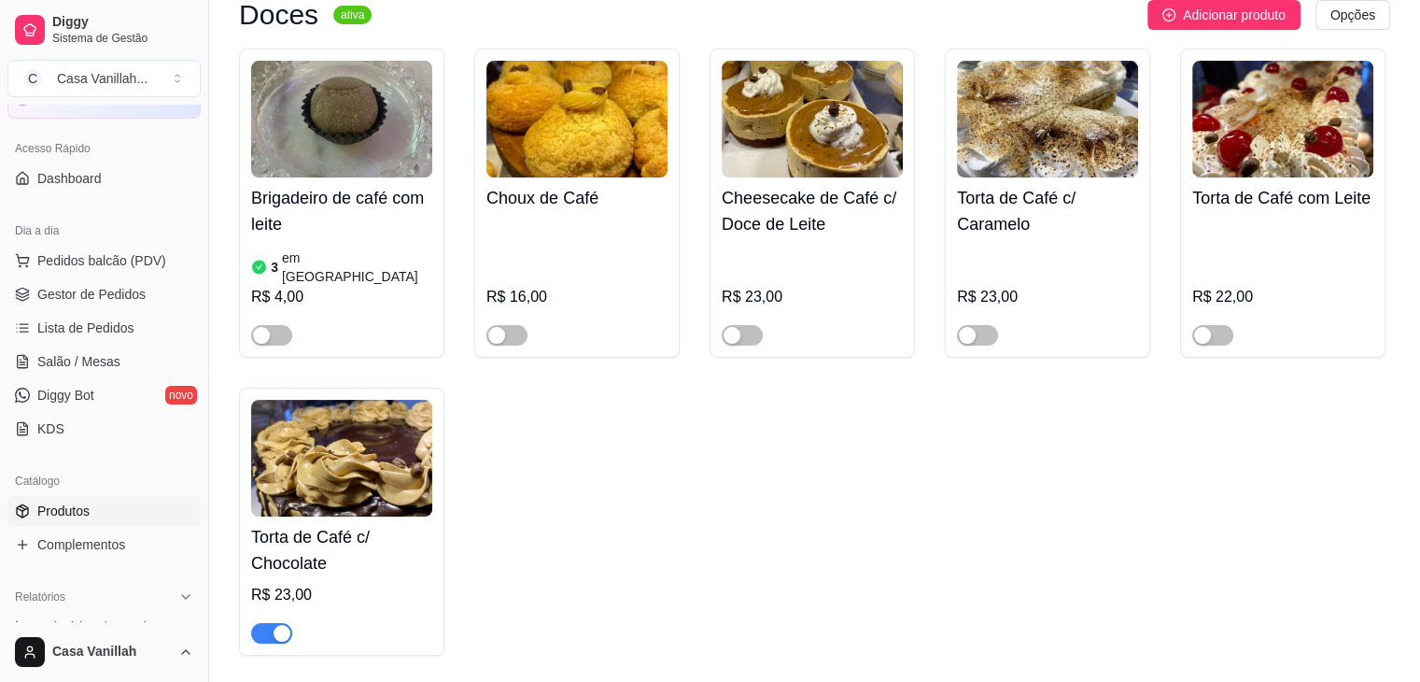
type input "café"
click at [301, 468] on img at bounding box center [341, 458] width 181 height 117
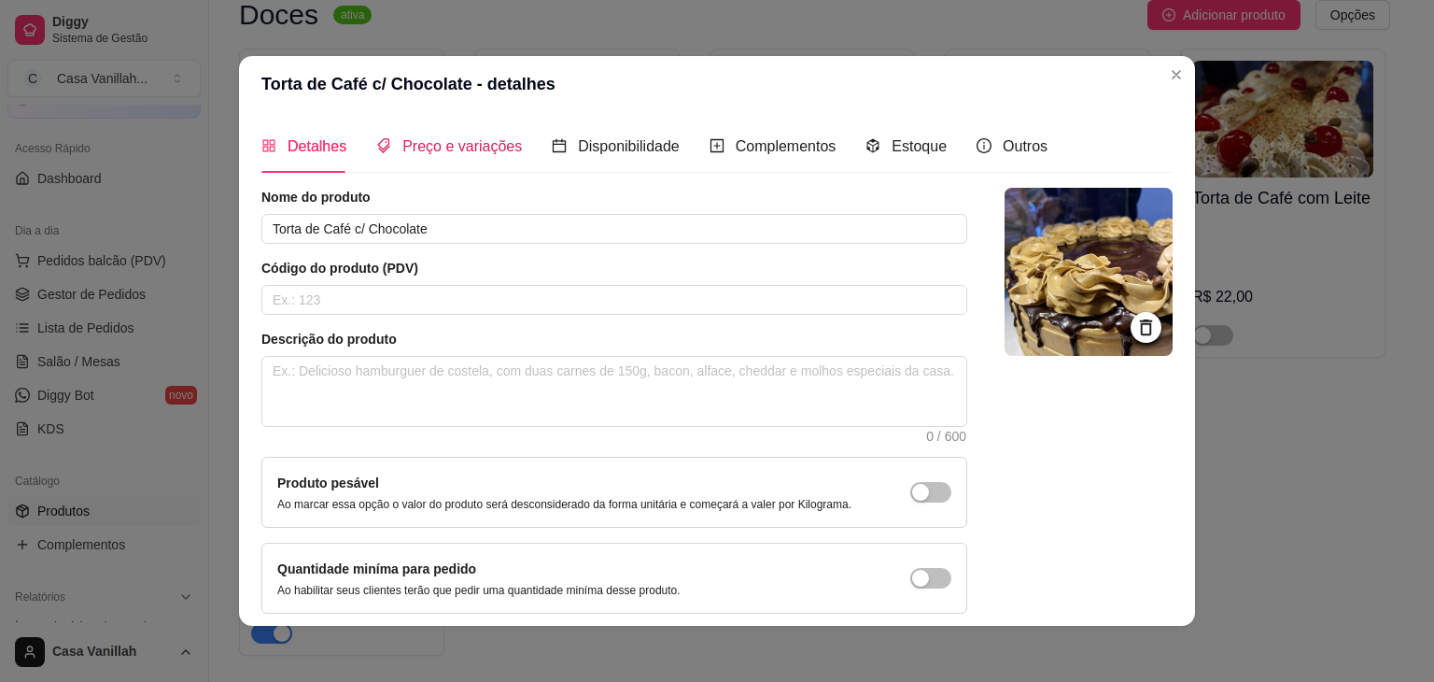
click at [411, 157] on div "Preço e variações" at bounding box center [449, 145] width 146 height 23
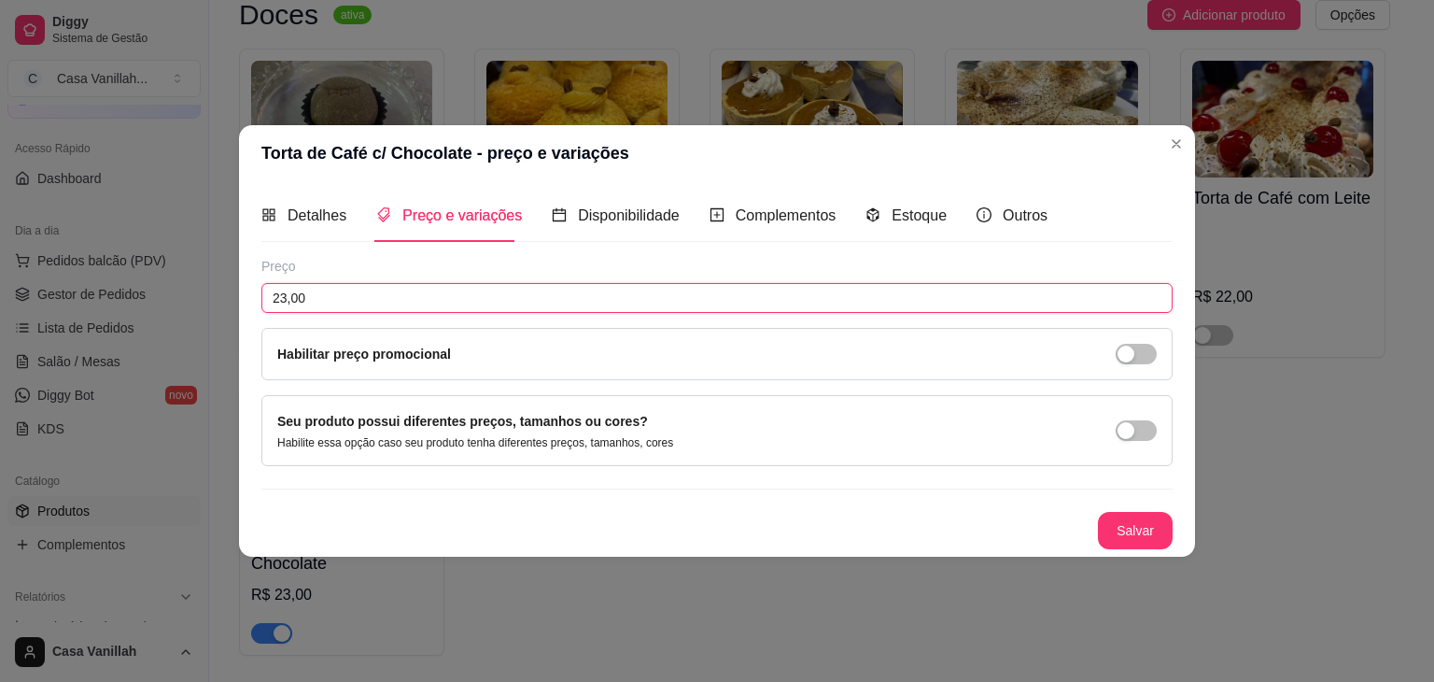
click at [316, 303] on input "23,00" at bounding box center [716, 298] width 911 height 30
click at [284, 298] on input "23,00" at bounding box center [716, 298] width 911 height 30
type input "24,00"
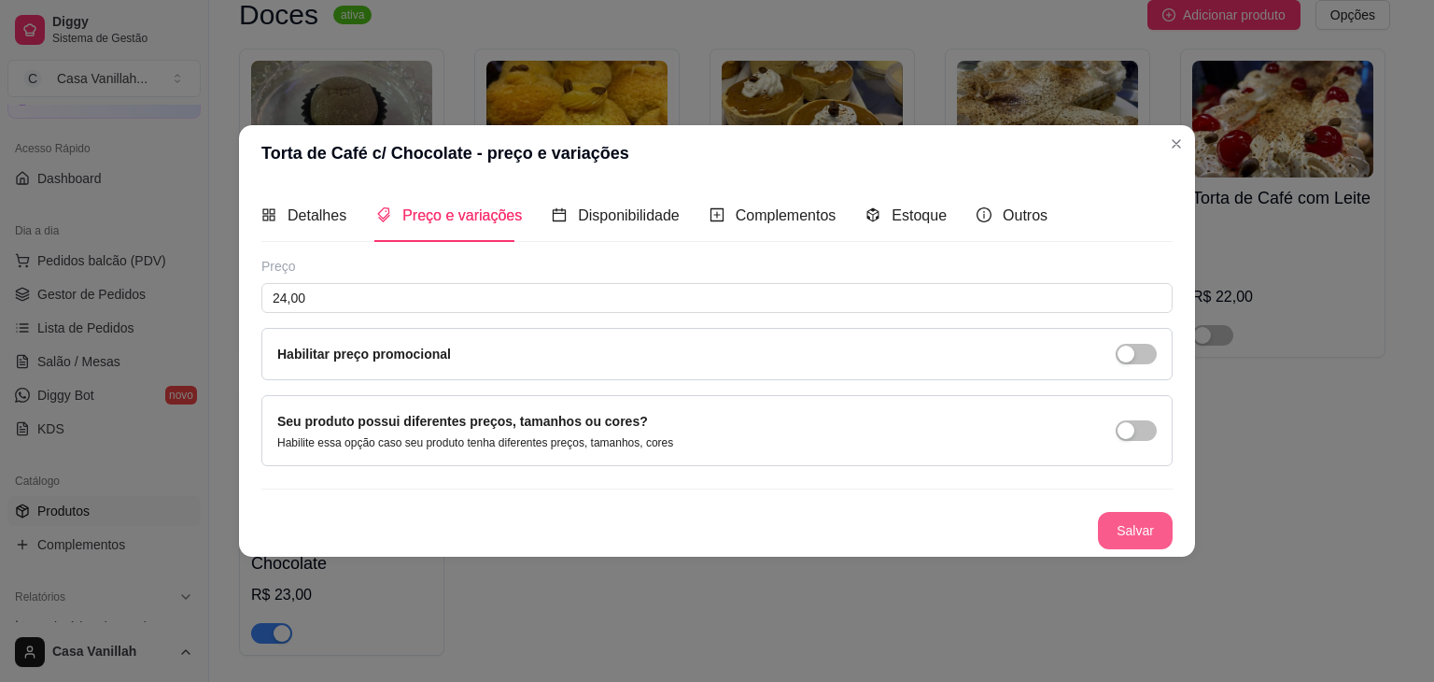
click at [1118, 529] on button "Salvar" at bounding box center [1135, 530] width 75 height 37
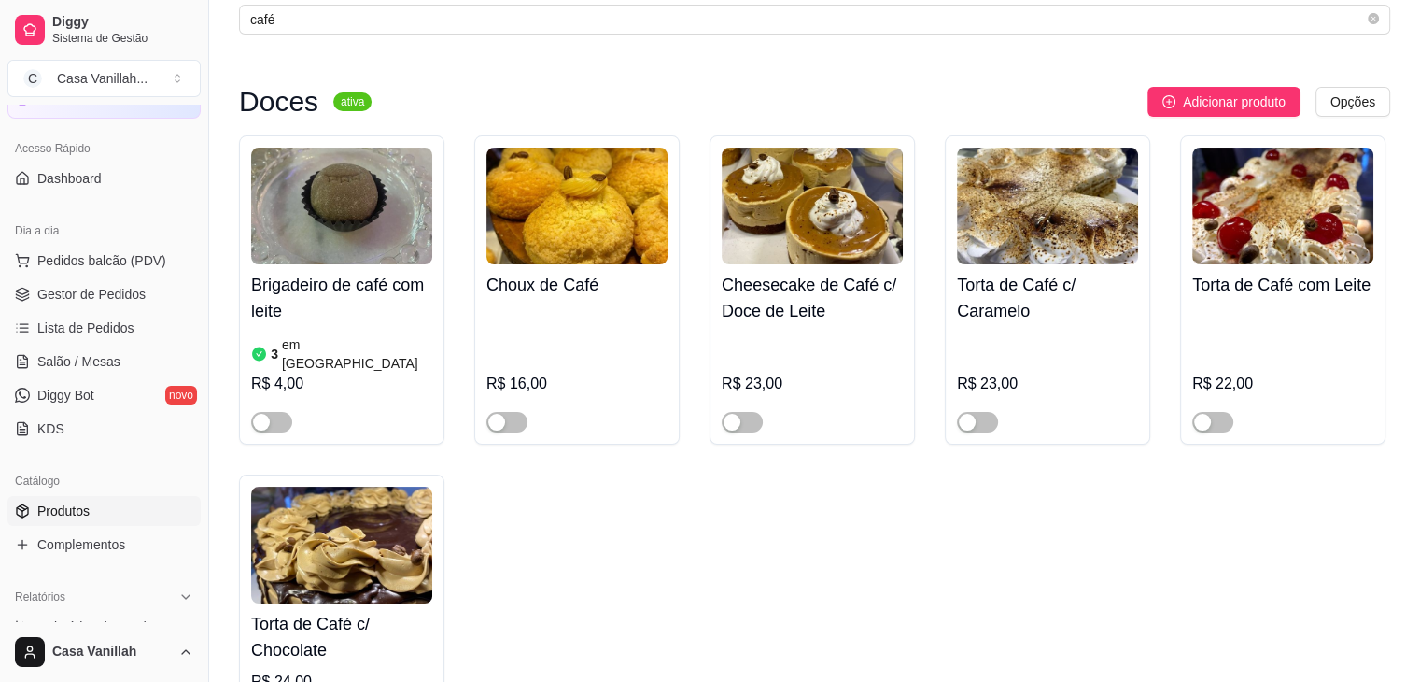
scroll to position [0, 0]
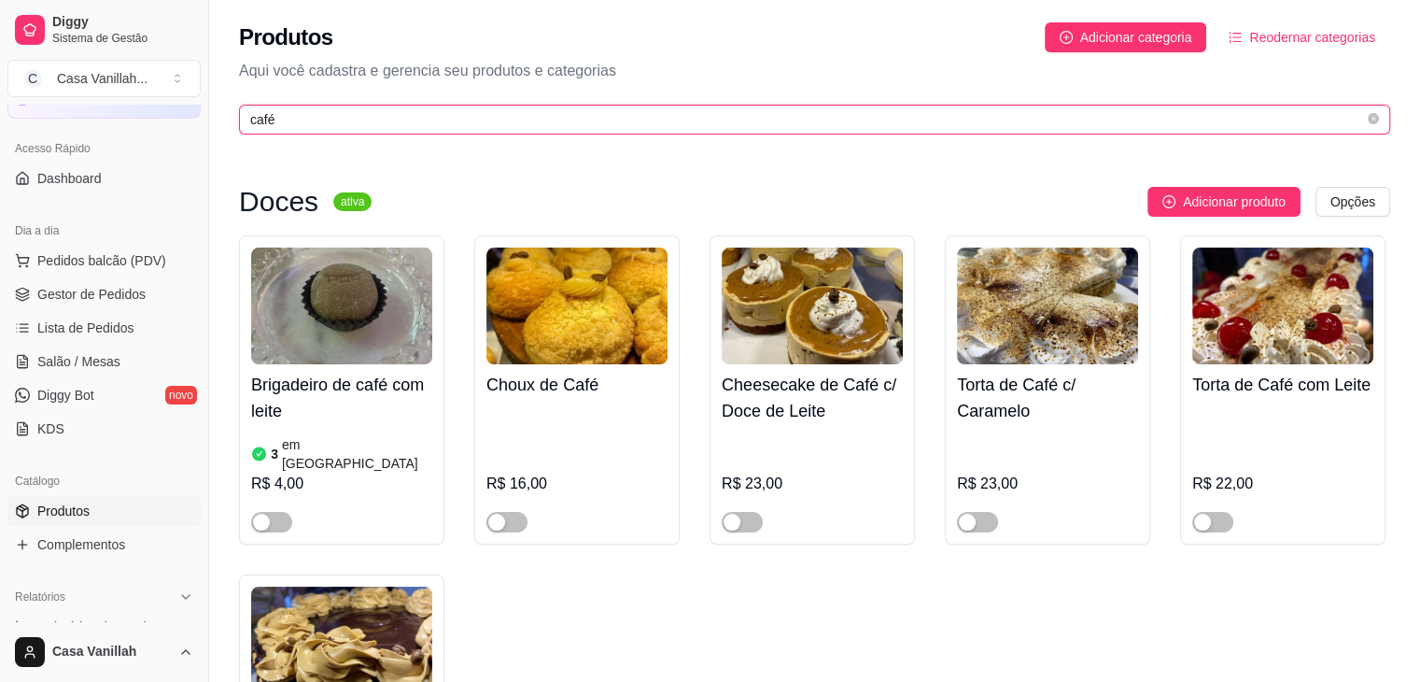
click at [388, 117] on input "café" at bounding box center [807, 119] width 1114 height 21
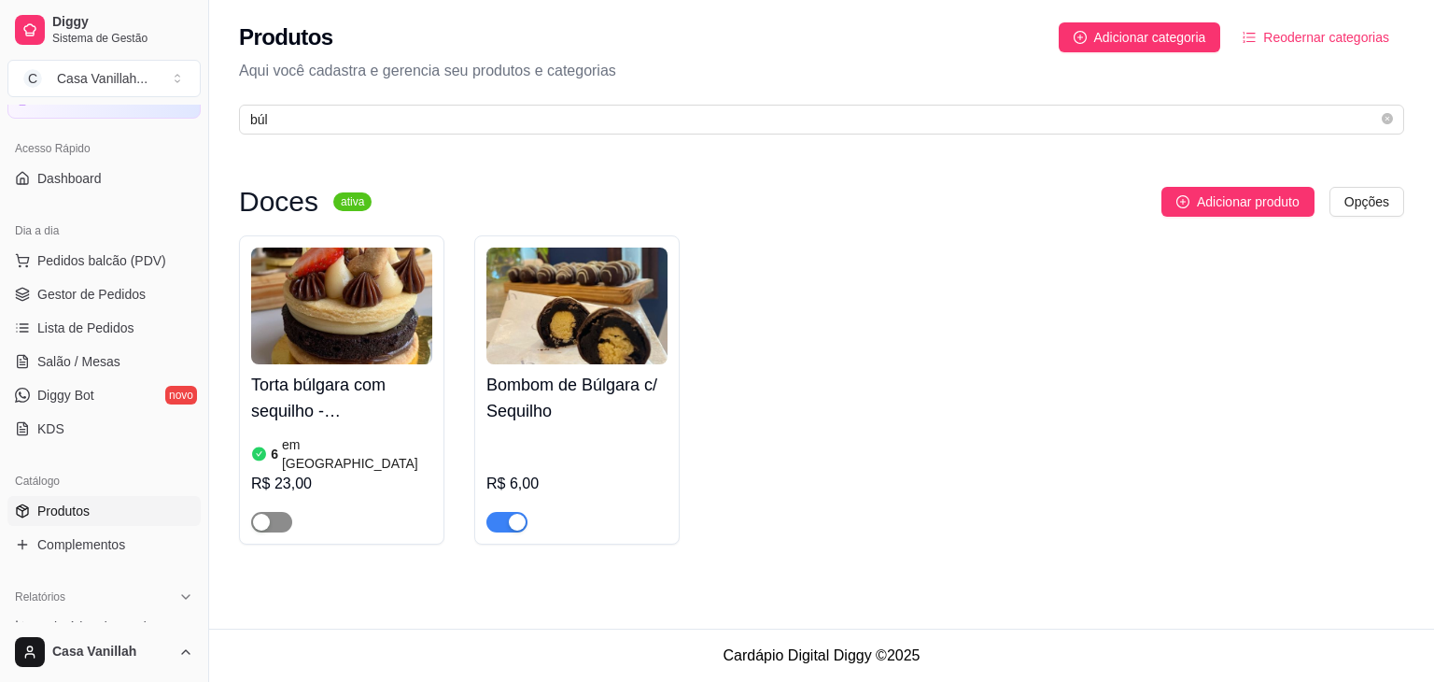
click at [261, 512] on span "button" at bounding box center [271, 522] width 41 height 21
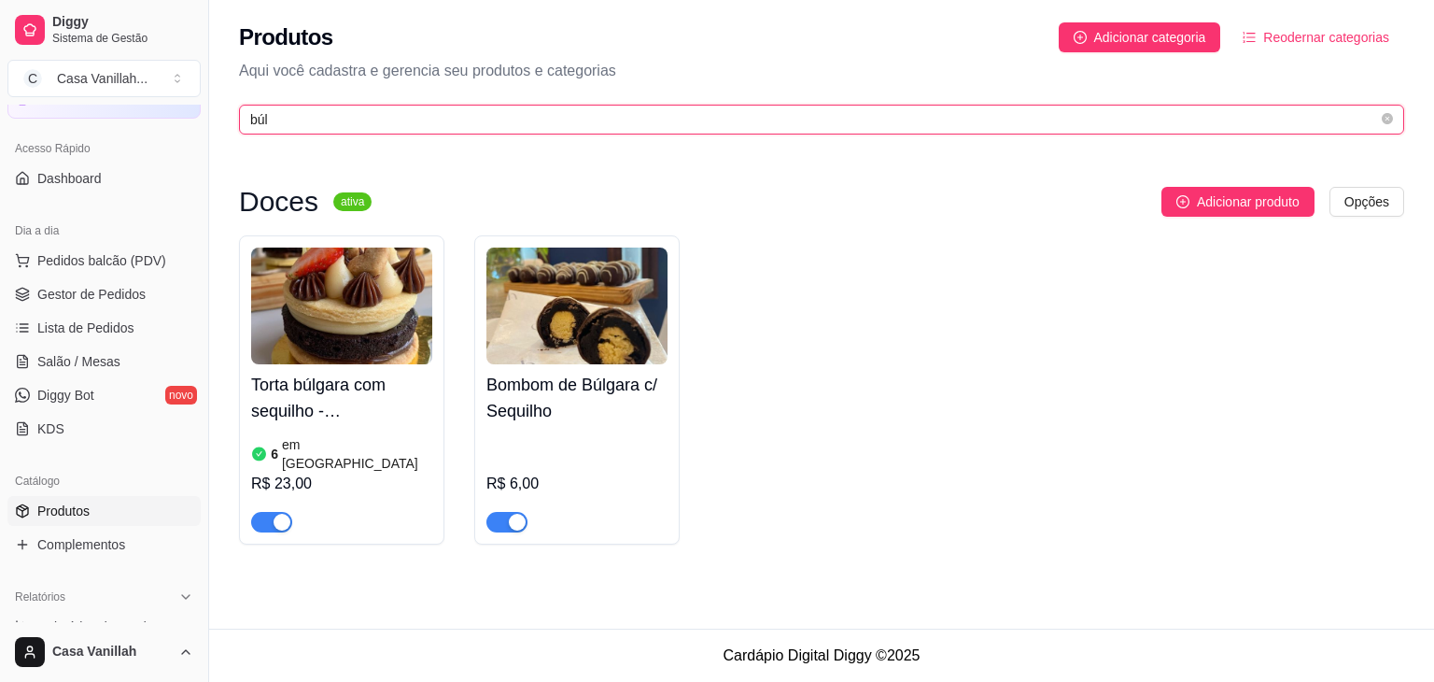
click at [567, 118] on input "búl" at bounding box center [814, 119] width 1128 height 21
click at [566, 118] on input "búl" at bounding box center [814, 119] width 1128 height 21
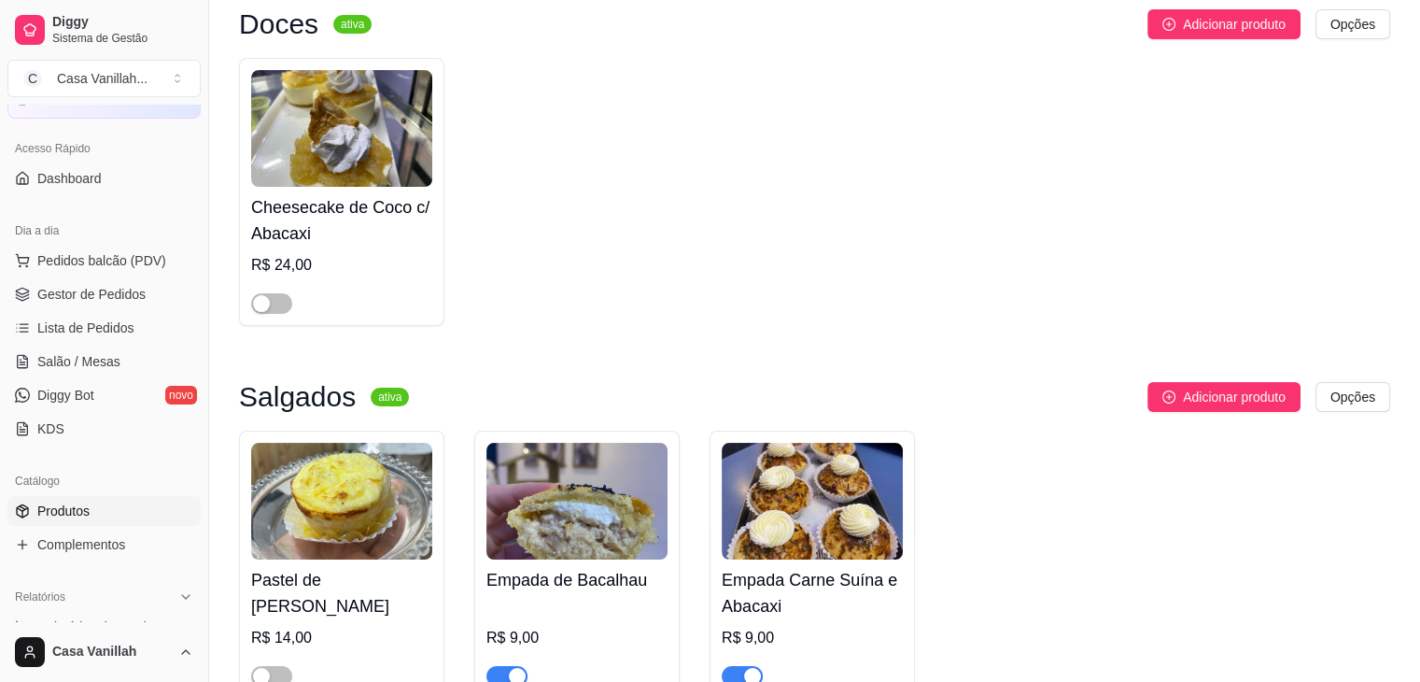
scroll to position [290, 0]
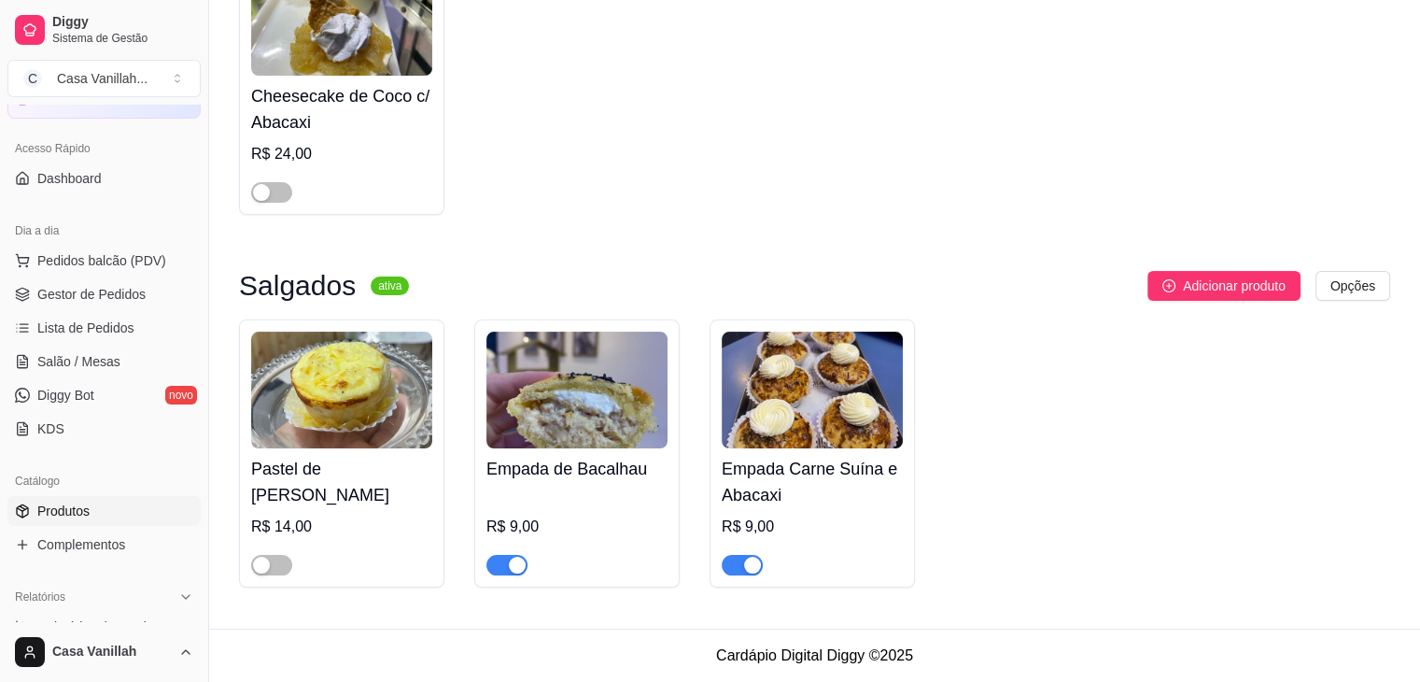
click at [515, 567] on div "button" at bounding box center [517, 565] width 17 height 17
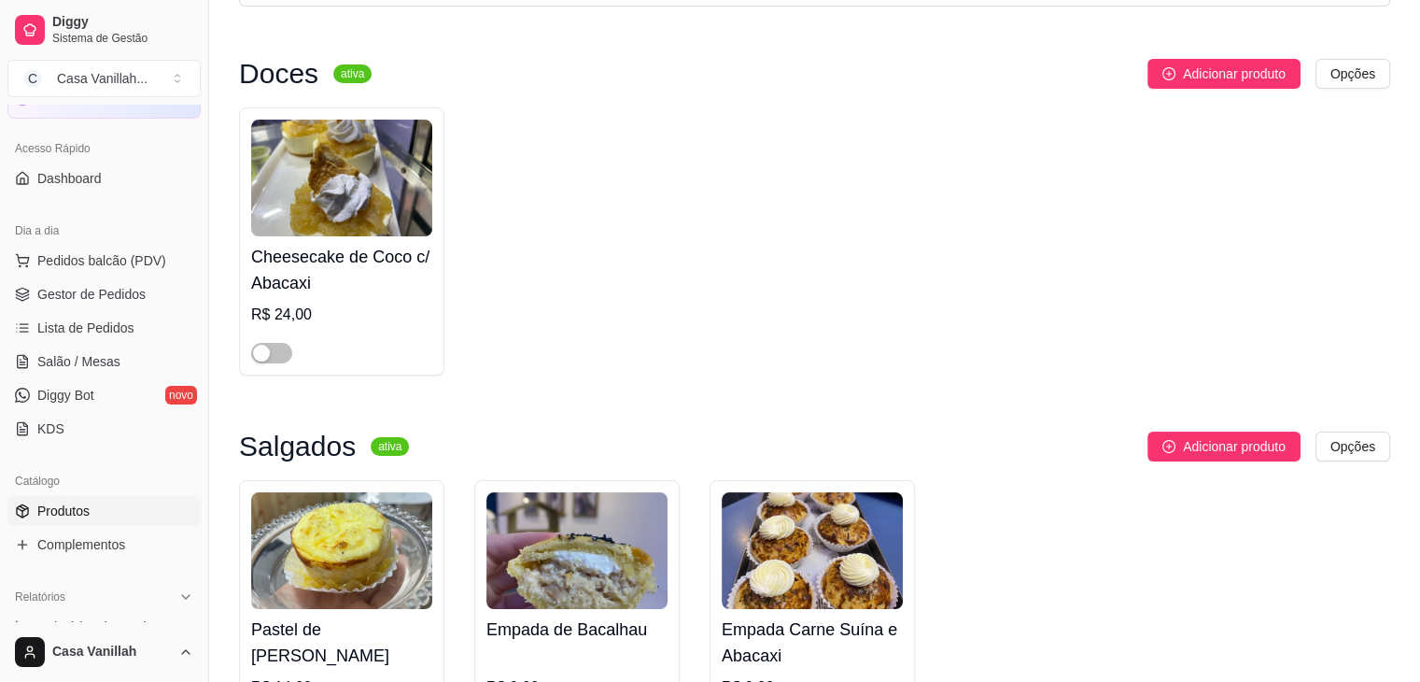
scroll to position [0, 0]
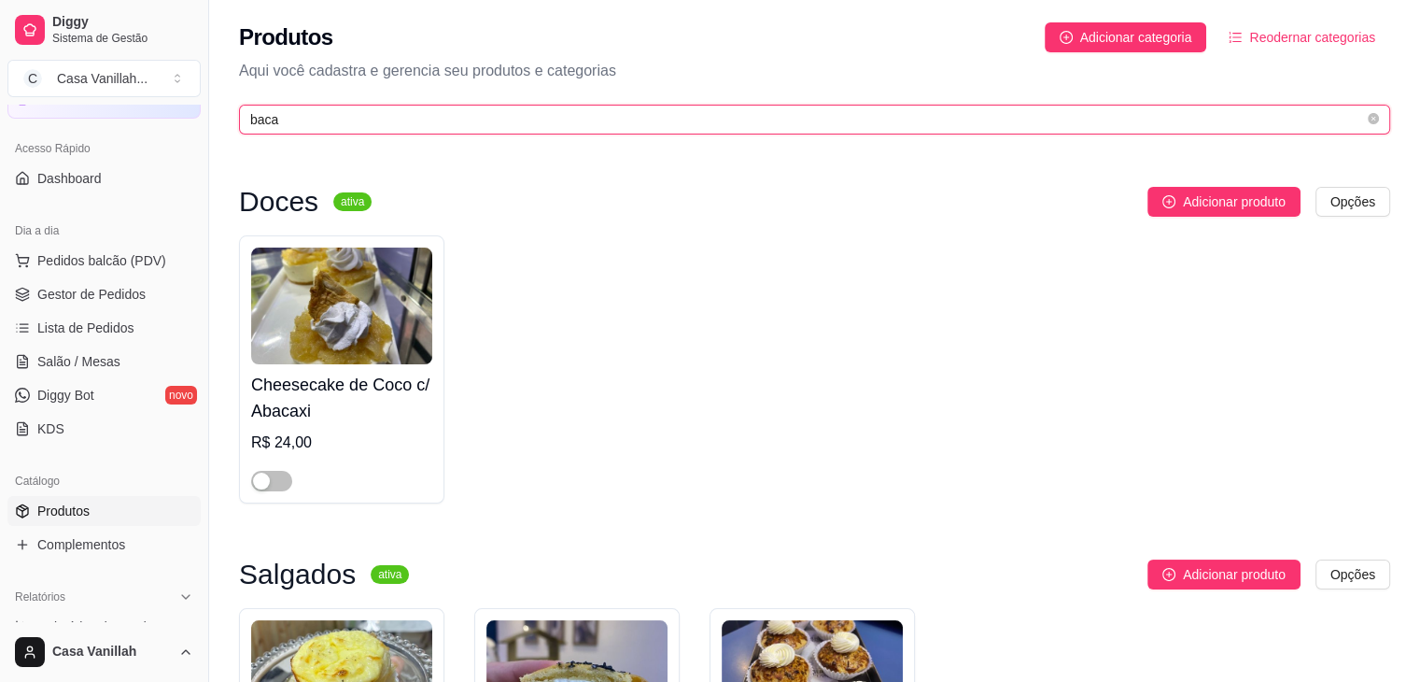
click at [525, 124] on input "baca" at bounding box center [807, 119] width 1114 height 21
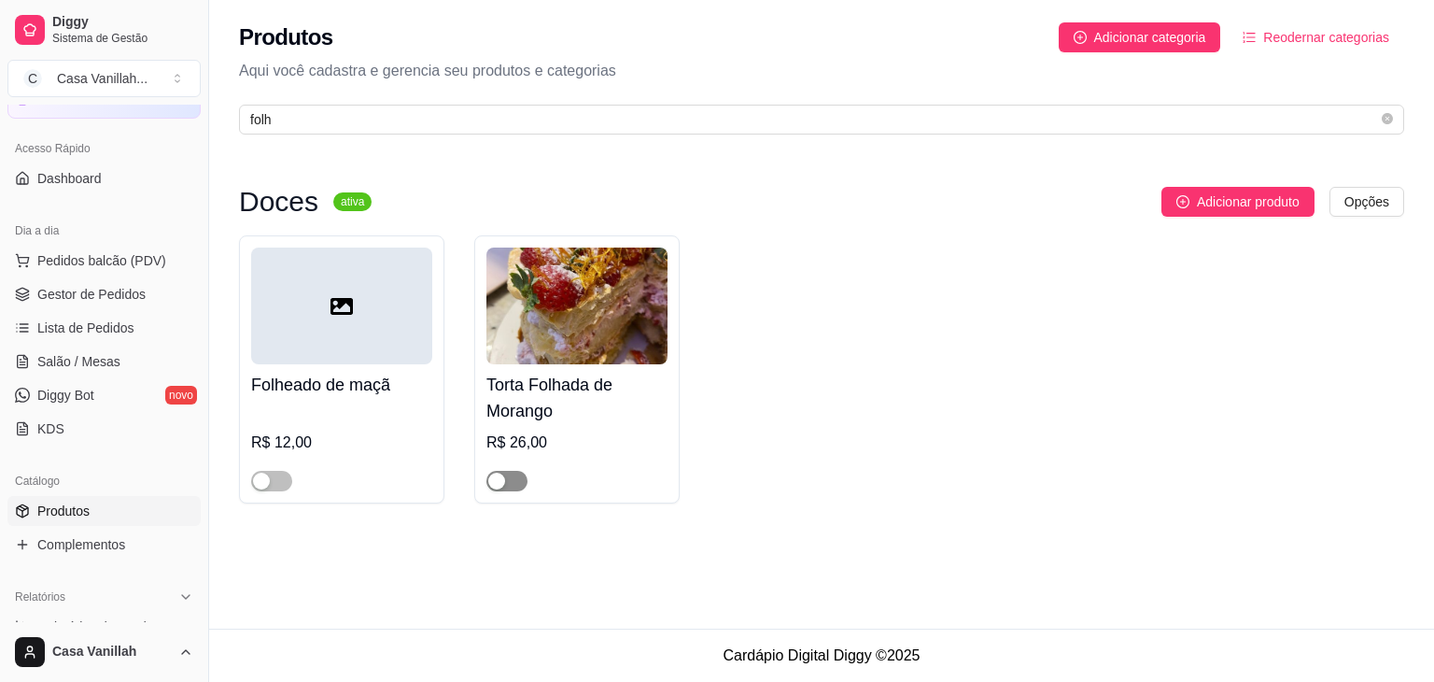
click at [500, 478] on div "button" at bounding box center [496, 480] width 17 height 17
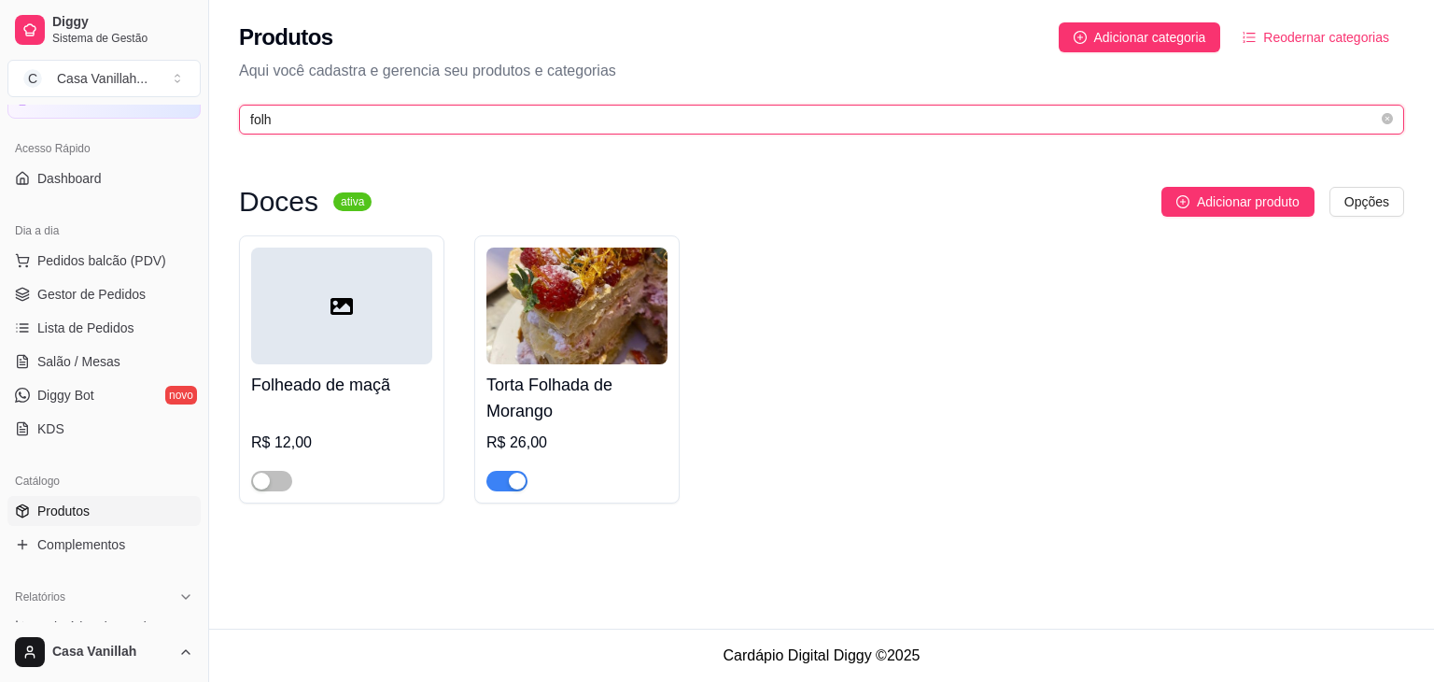
drag, startPoint x: 299, startPoint y: 120, endPoint x: 198, endPoint y: 120, distance: 100.8
click at [198, 120] on div "Diggy Sistema de Gestão C Casa Vanillah ... Loja aberta Diggy Pro até 17/09 Ace…" at bounding box center [717, 341] width 1434 height 682
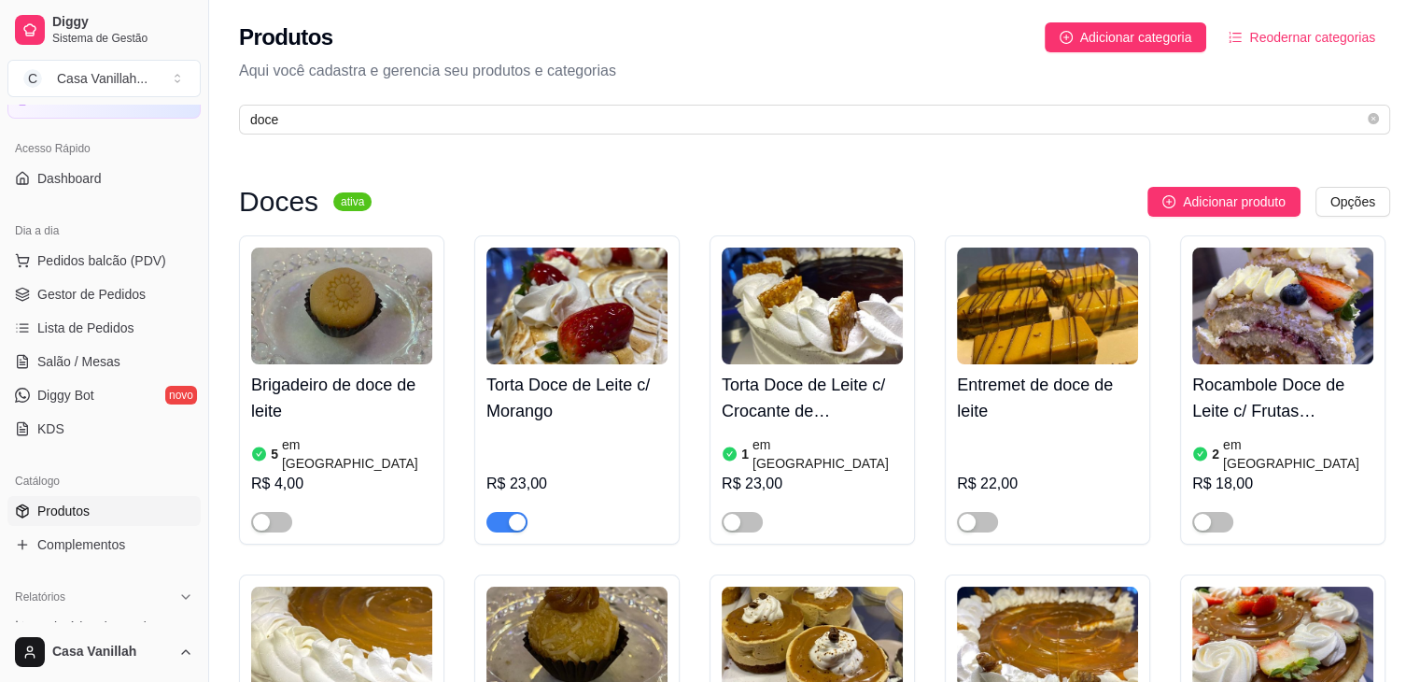
click at [512, 514] on div "button" at bounding box center [517, 522] width 17 height 17
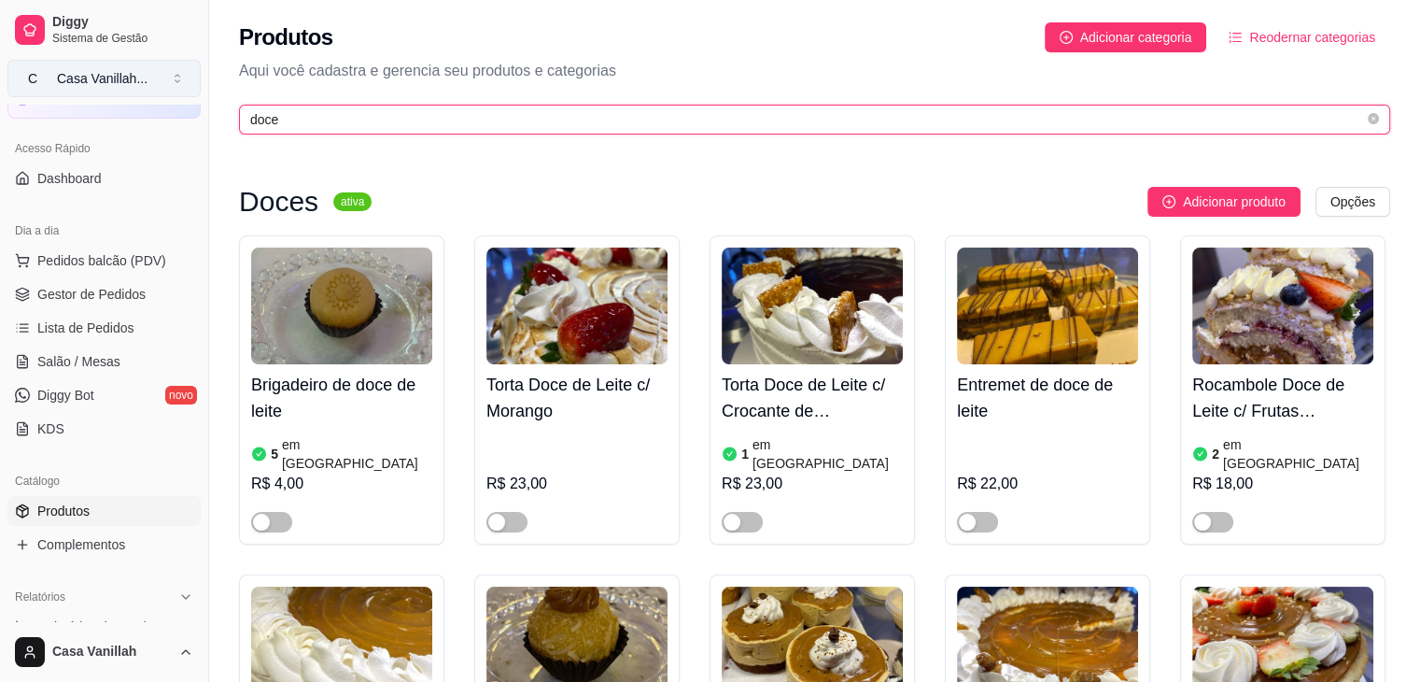
drag, startPoint x: 287, startPoint y: 124, endPoint x: 49, endPoint y: 84, distance: 241.5
click at [102, 84] on div "Diggy Sistema de Gestão C Casa Vanillah ... Loja aberta Diggy Pro até 17/09 Ace…" at bounding box center [710, 617] width 1420 height 1234
click at [556, 123] on input "doce" at bounding box center [807, 119] width 1114 height 21
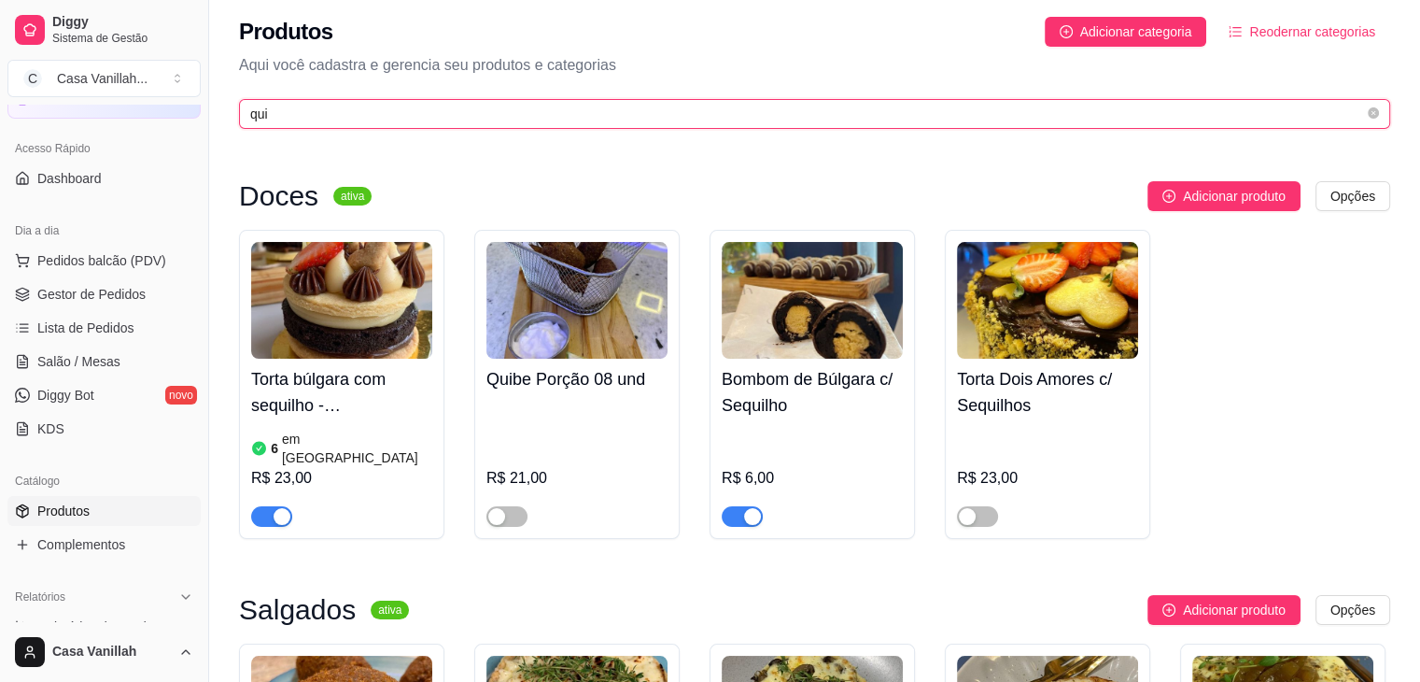
scroll to position [374, 0]
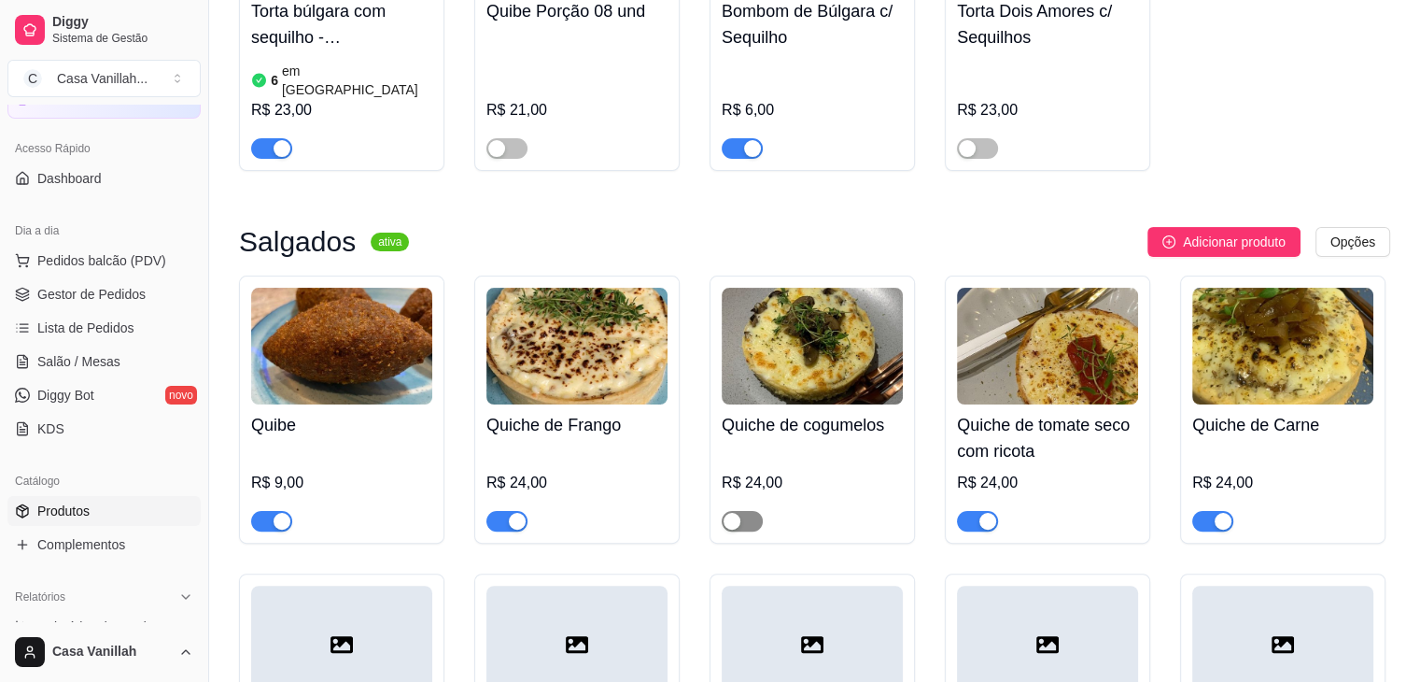
type input "qui"
click at [735, 513] on div "button" at bounding box center [732, 521] width 17 height 17
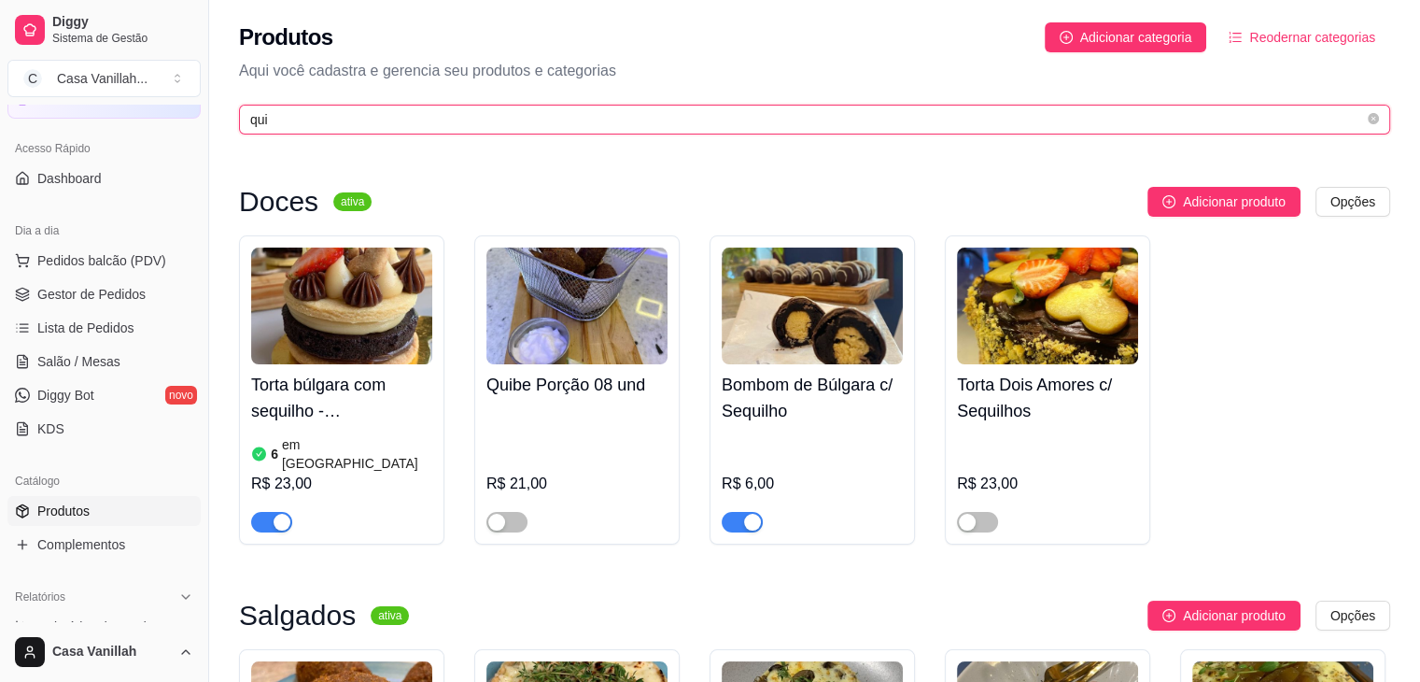
click at [459, 117] on input "qui" at bounding box center [807, 119] width 1114 height 21
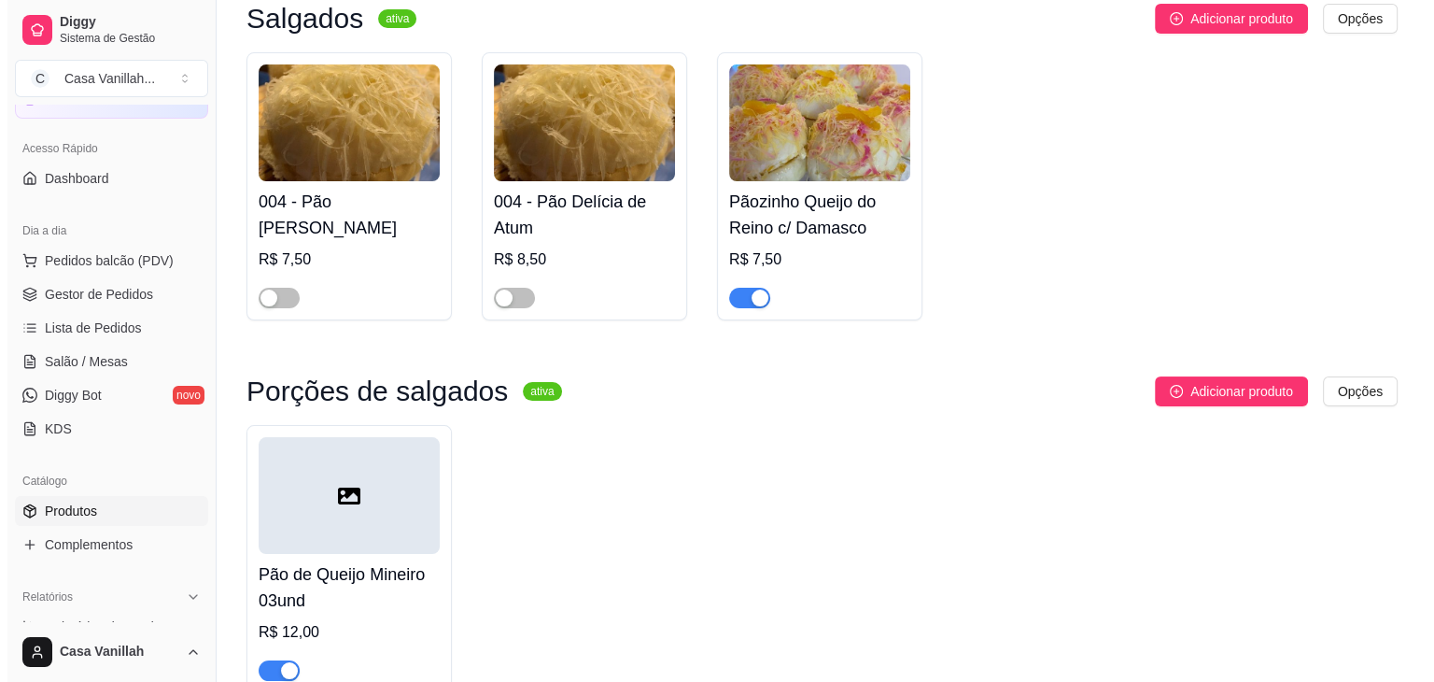
scroll to position [187, 0]
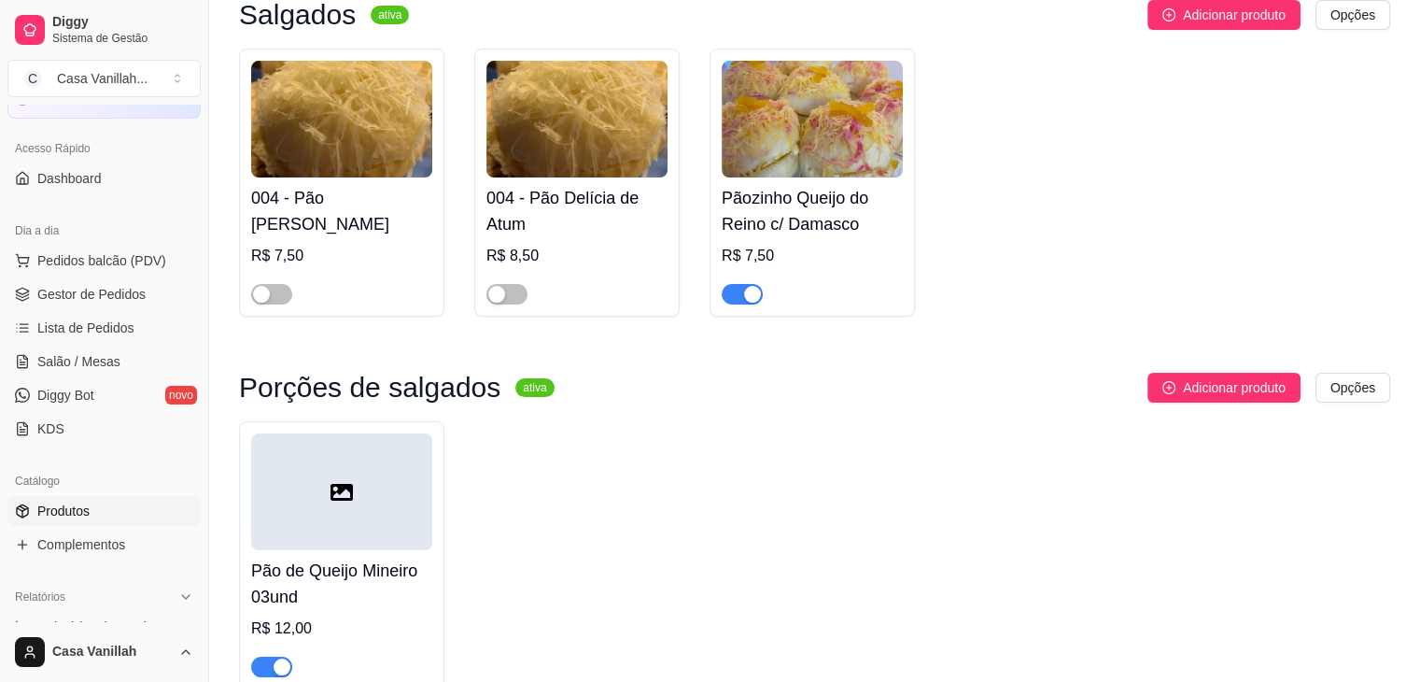
type input "pão"
click at [799, 120] on img at bounding box center [812, 119] width 181 height 117
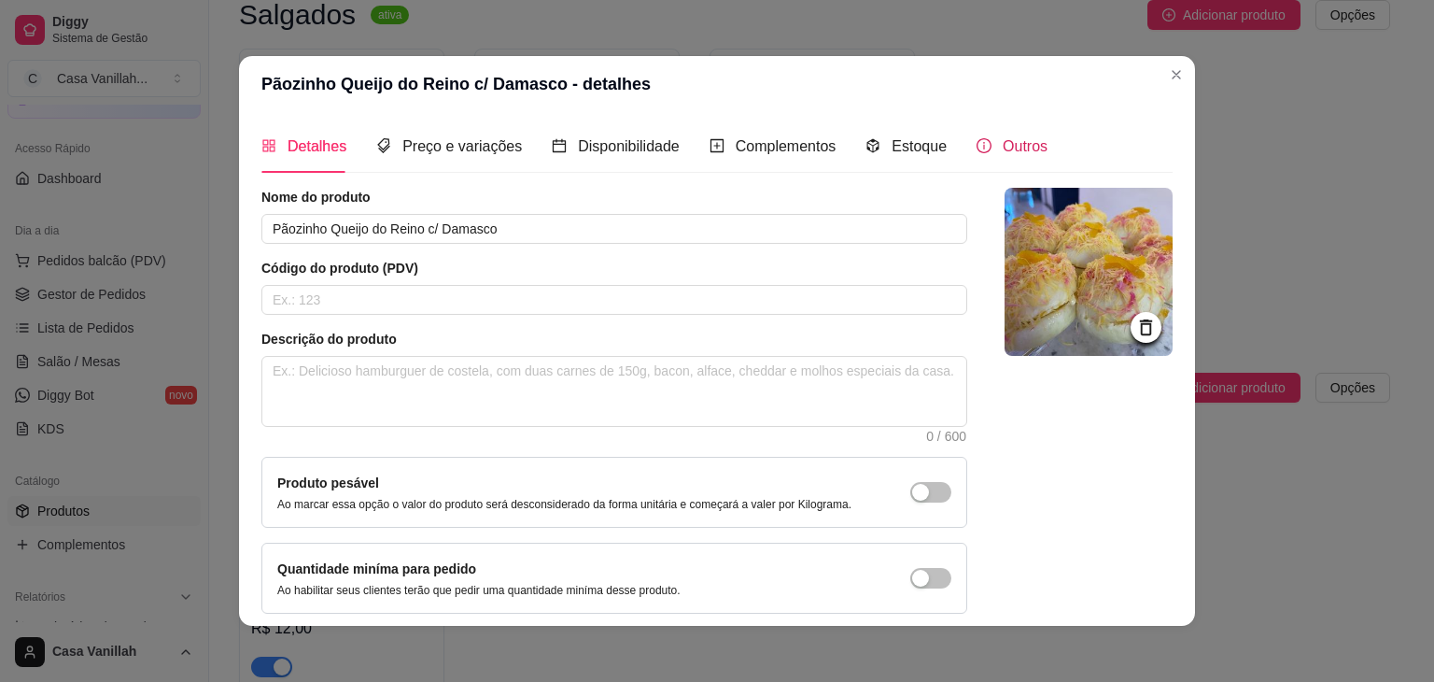
click at [1003, 147] on span "Outros" at bounding box center [1025, 146] width 45 height 16
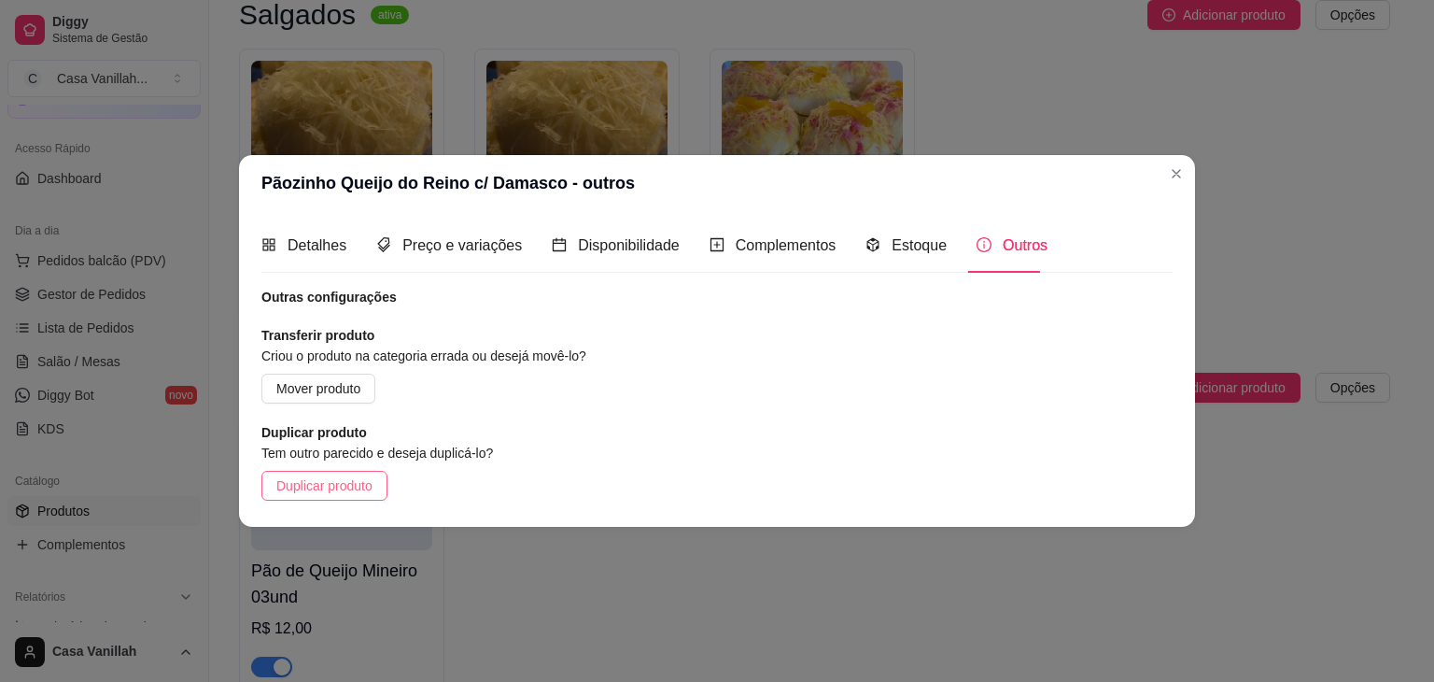
click at [328, 485] on span "Duplicar produto" at bounding box center [324, 485] width 96 height 21
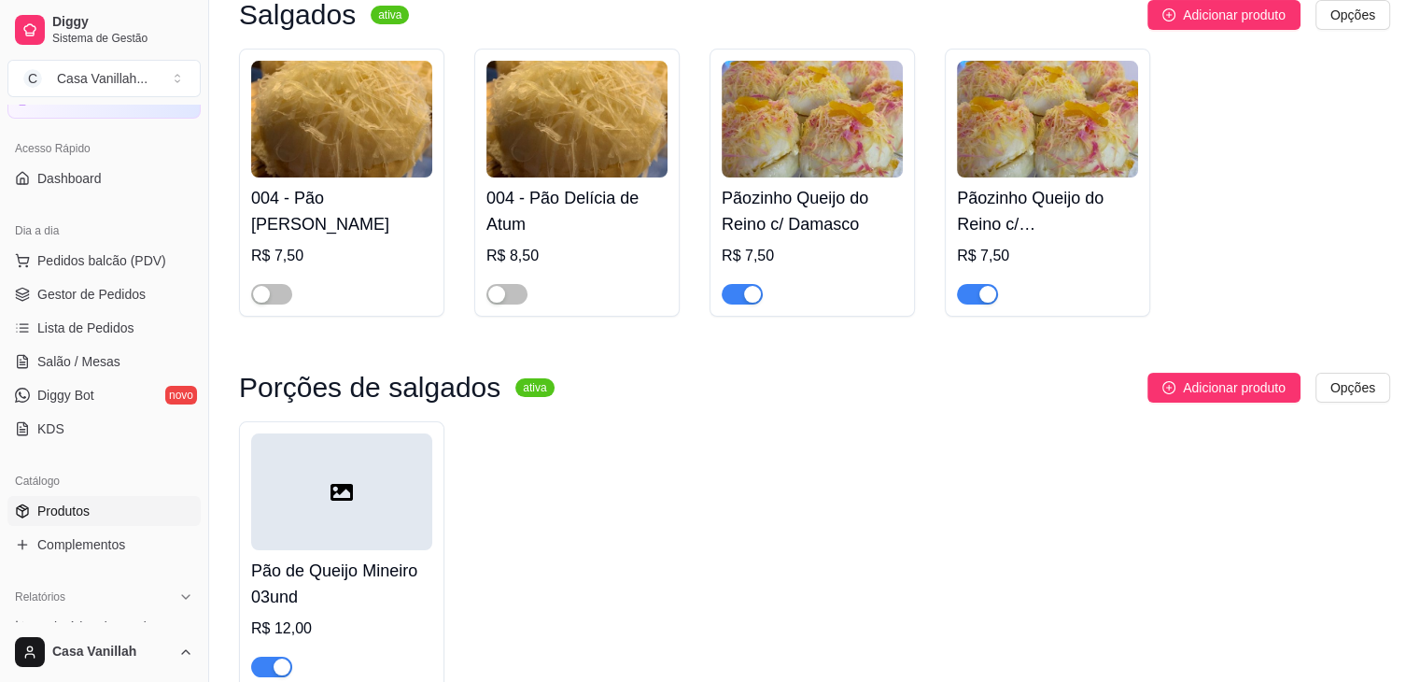
click at [993, 98] on img at bounding box center [1047, 119] width 181 height 117
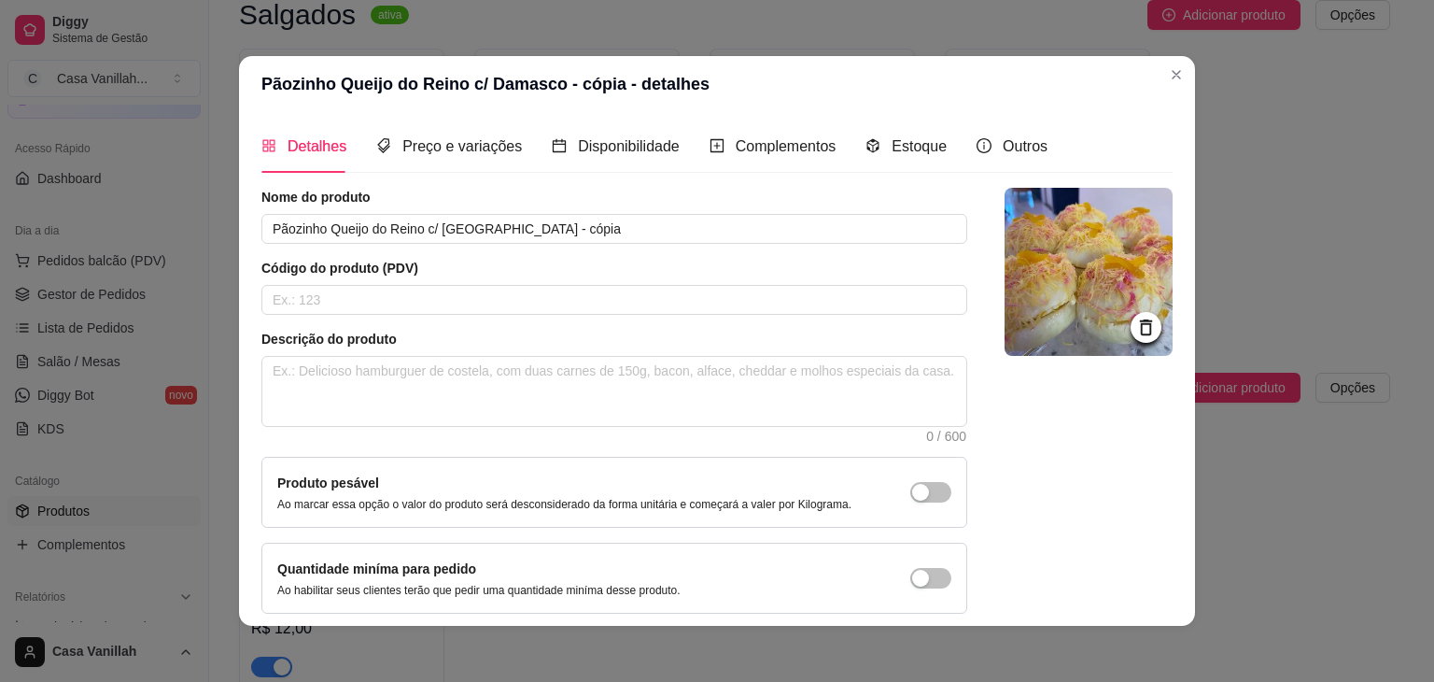
click at [1135, 326] on icon at bounding box center [1145, 327] width 21 height 21
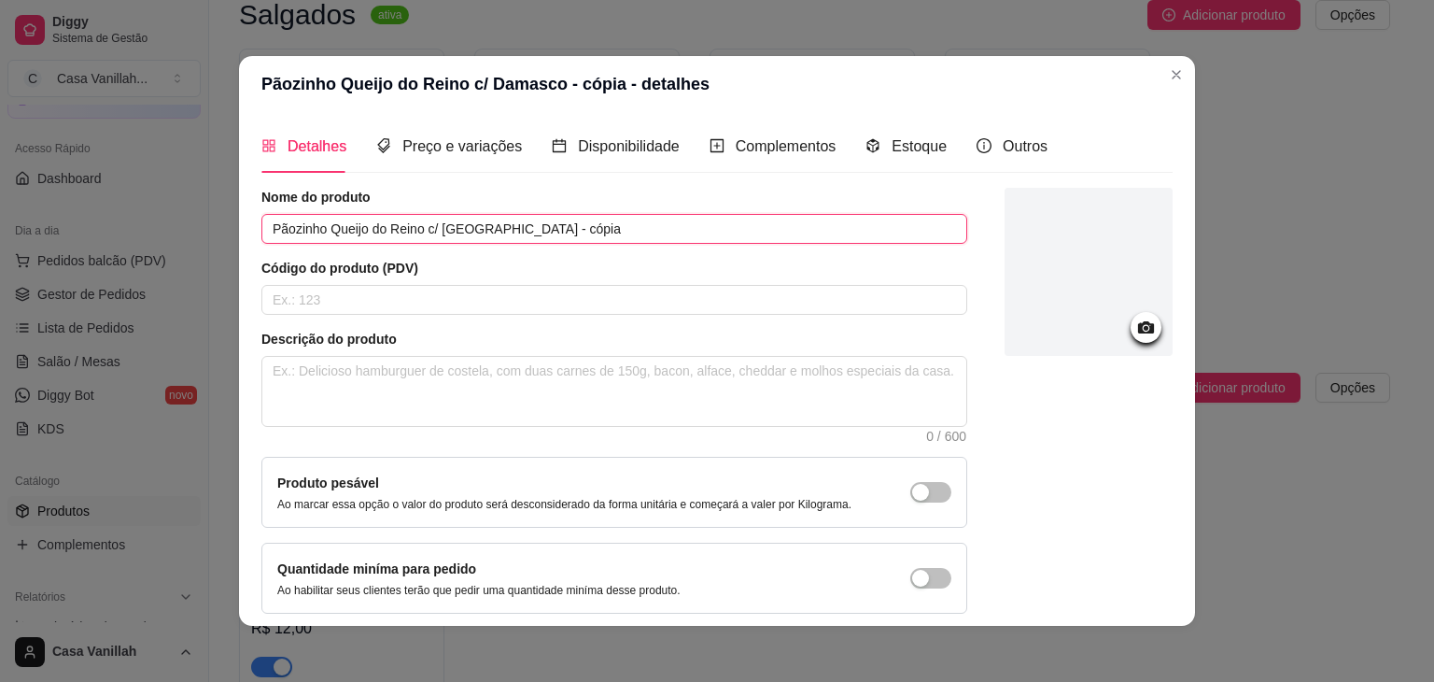
click at [569, 235] on input "Pãozinho Queijo do Reino c/ [GEOGRAPHIC_DATA] - cópia" at bounding box center [614, 229] width 706 height 30
drag, startPoint x: 569, startPoint y: 235, endPoint x: 326, endPoint y: 236, distance: 242.8
click at [326, 236] on input "Pãozinho Queijo do Reino c/ [GEOGRAPHIC_DATA] - cópia" at bounding box center [614, 229] width 706 height 30
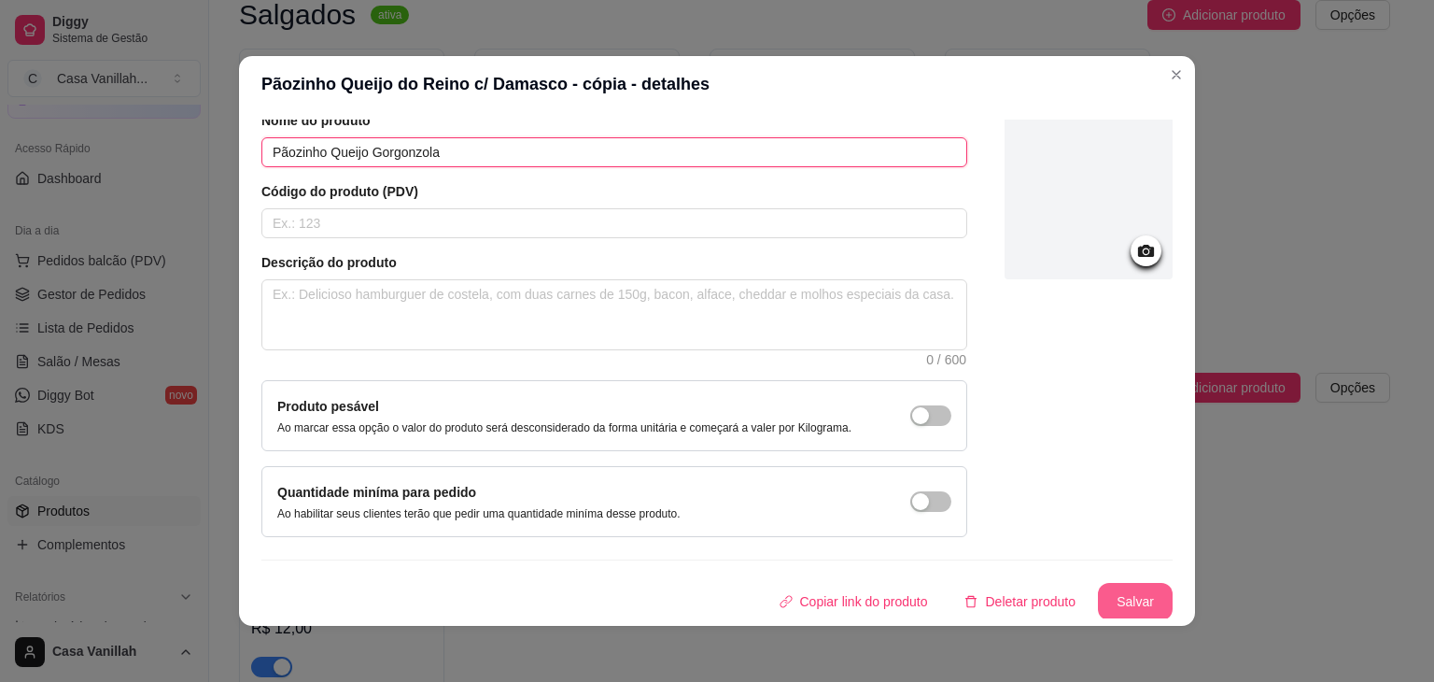
type input "Pãozinho Queijo Gorgonzola"
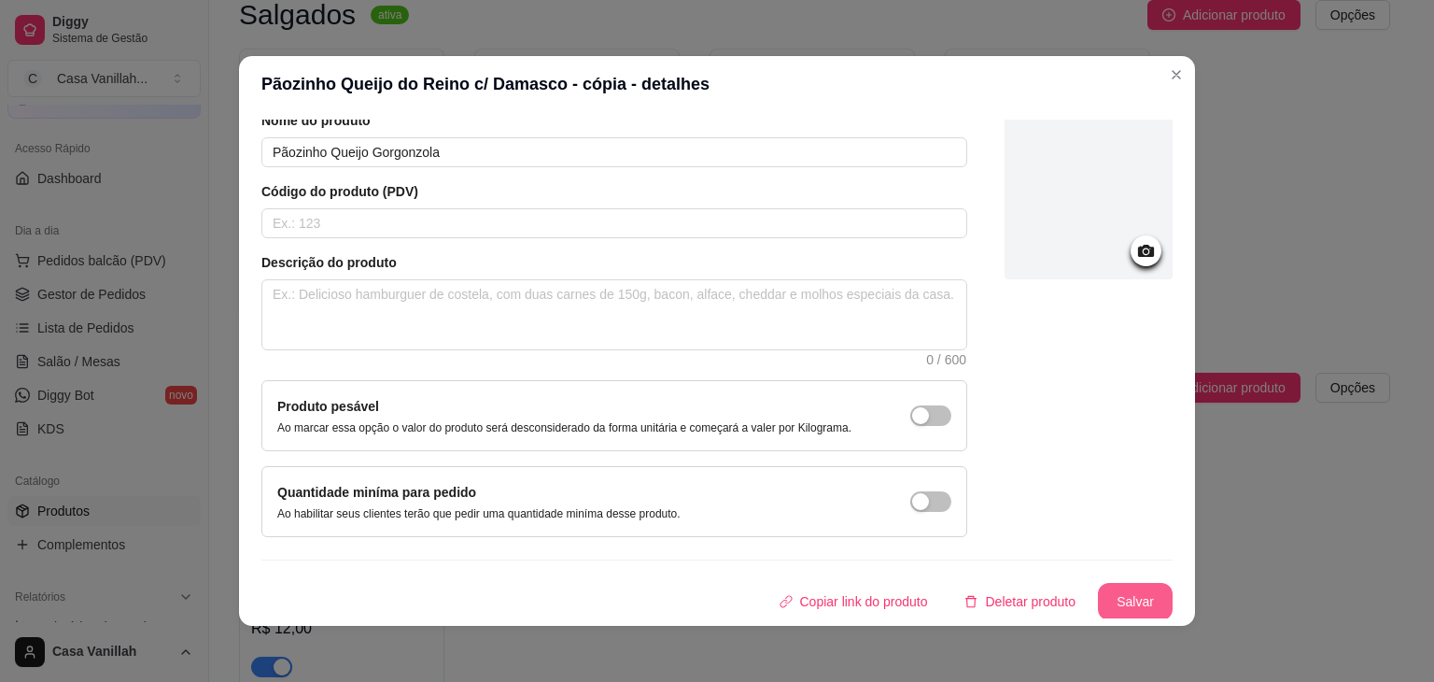
click at [1128, 612] on button "Salvar" at bounding box center [1135, 601] width 75 height 37
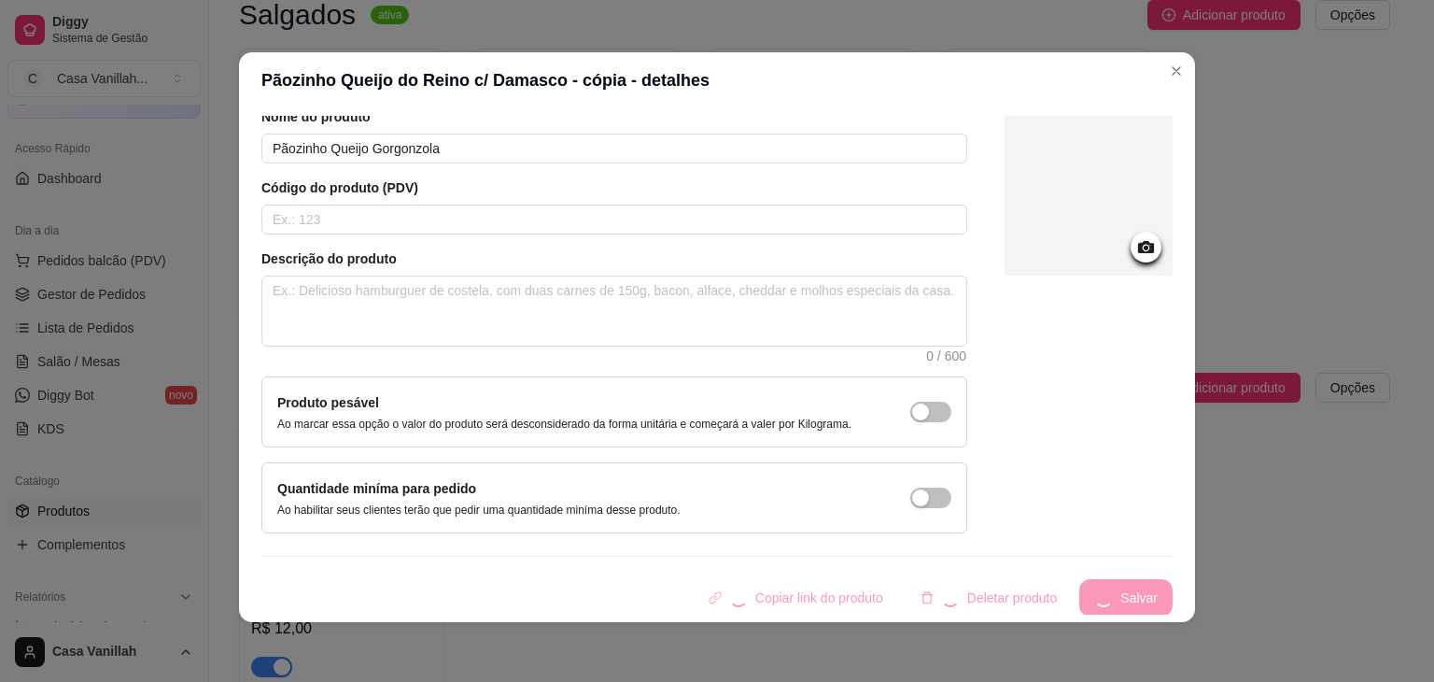
click at [1120, 589] on div "Copiar link do produto Deletar produto Salvar" at bounding box center [716, 597] width 911 height 37
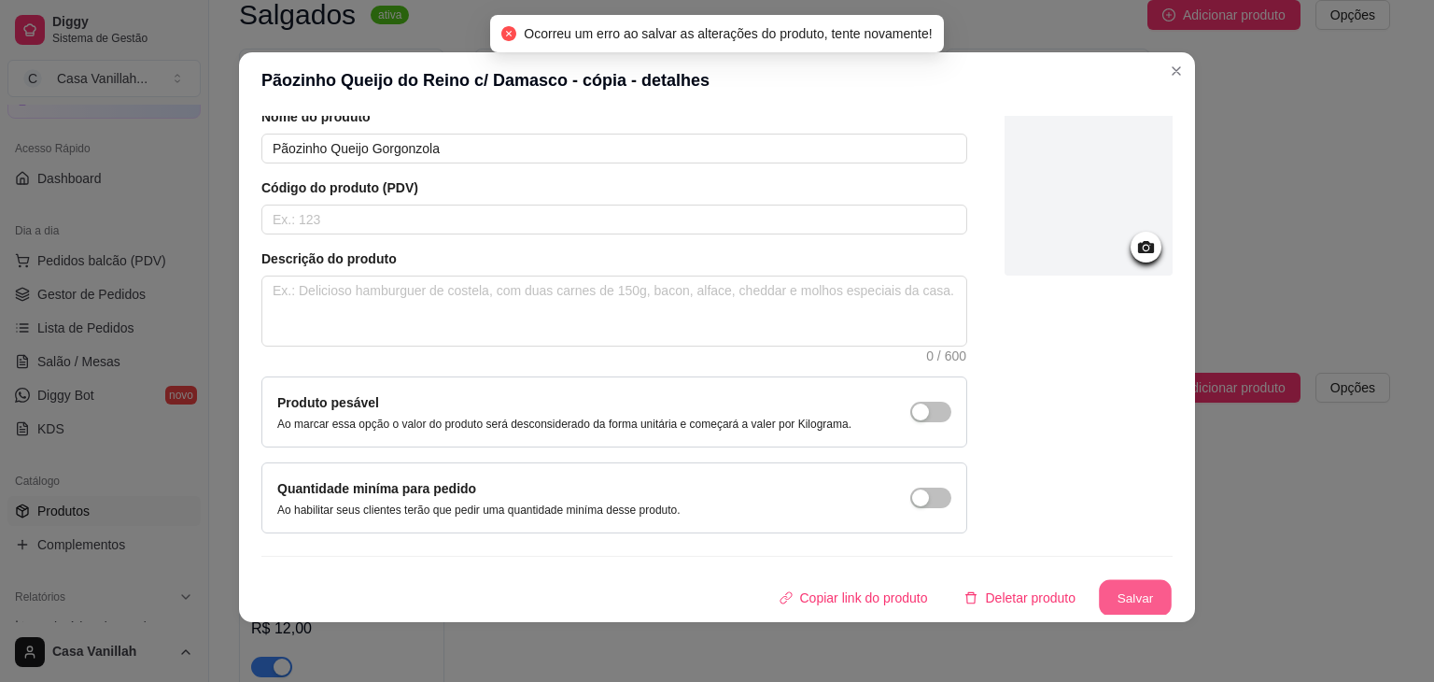
click at [1120, 591] on button "Salvar" at bounding box center [1135, 598] width 73 height 36
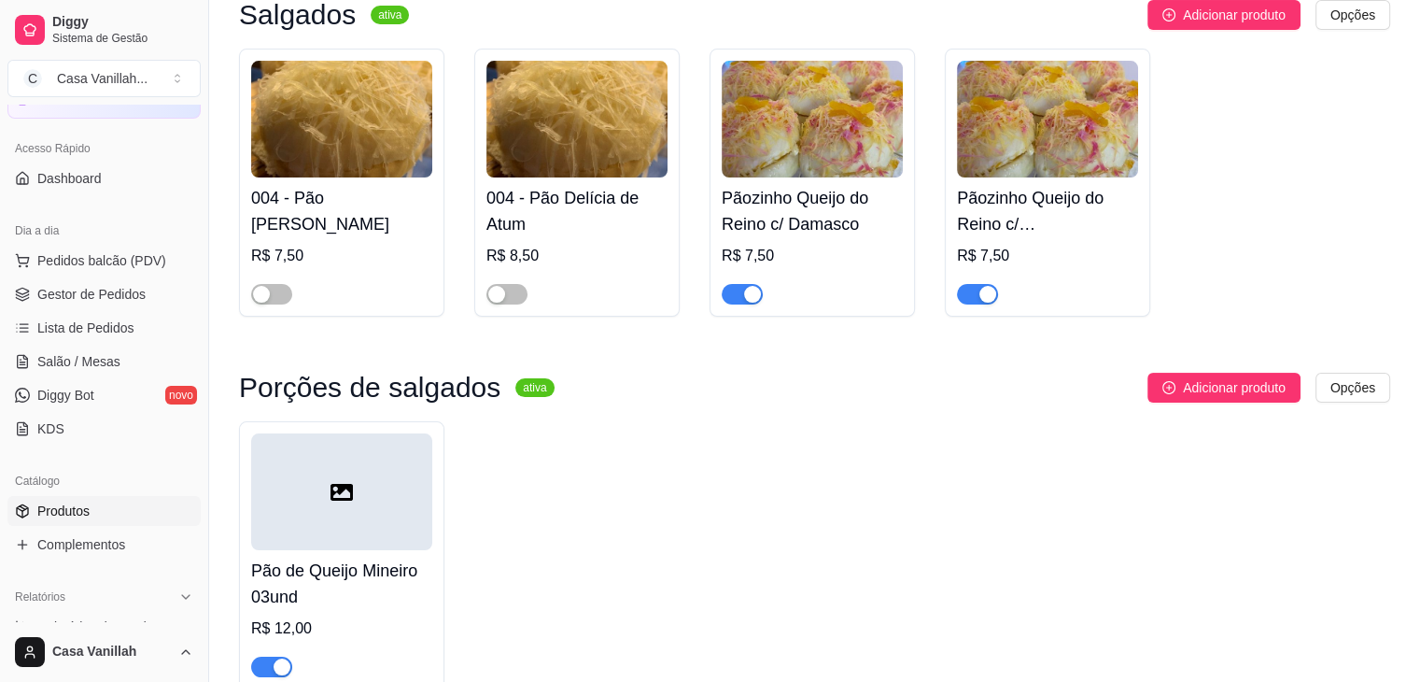
click at [990, 295] on div "button" at bounding box center [988, 294] width 17 height 17
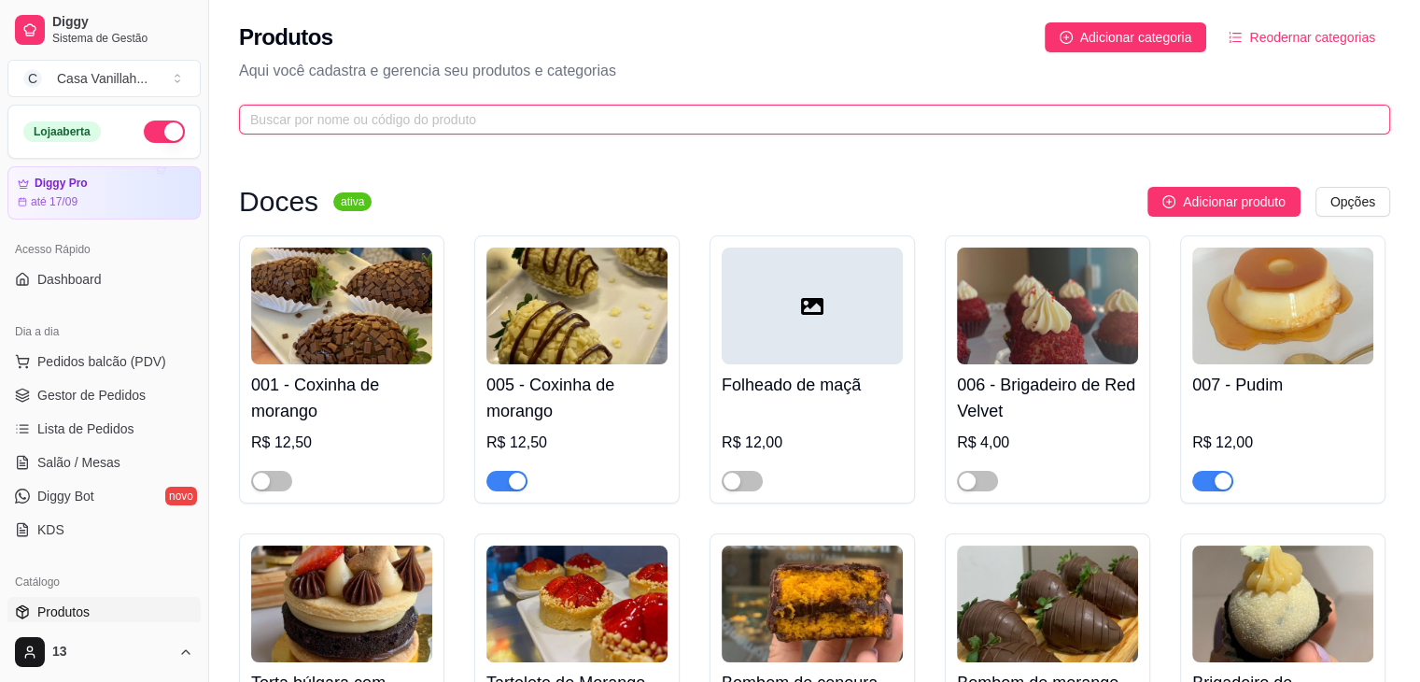
click at [425, 116] on input "text" at bounding box center [807, 119] width 1114 height 21
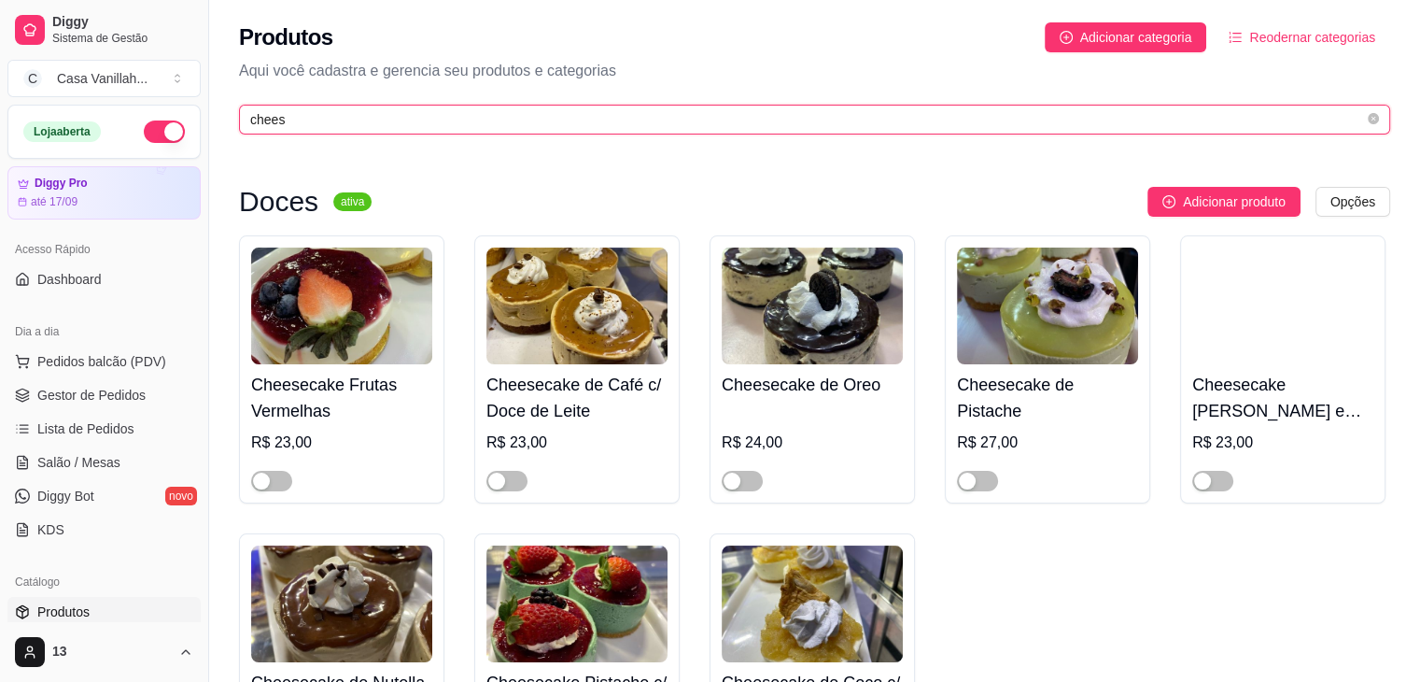
scroll to position [187, 0]
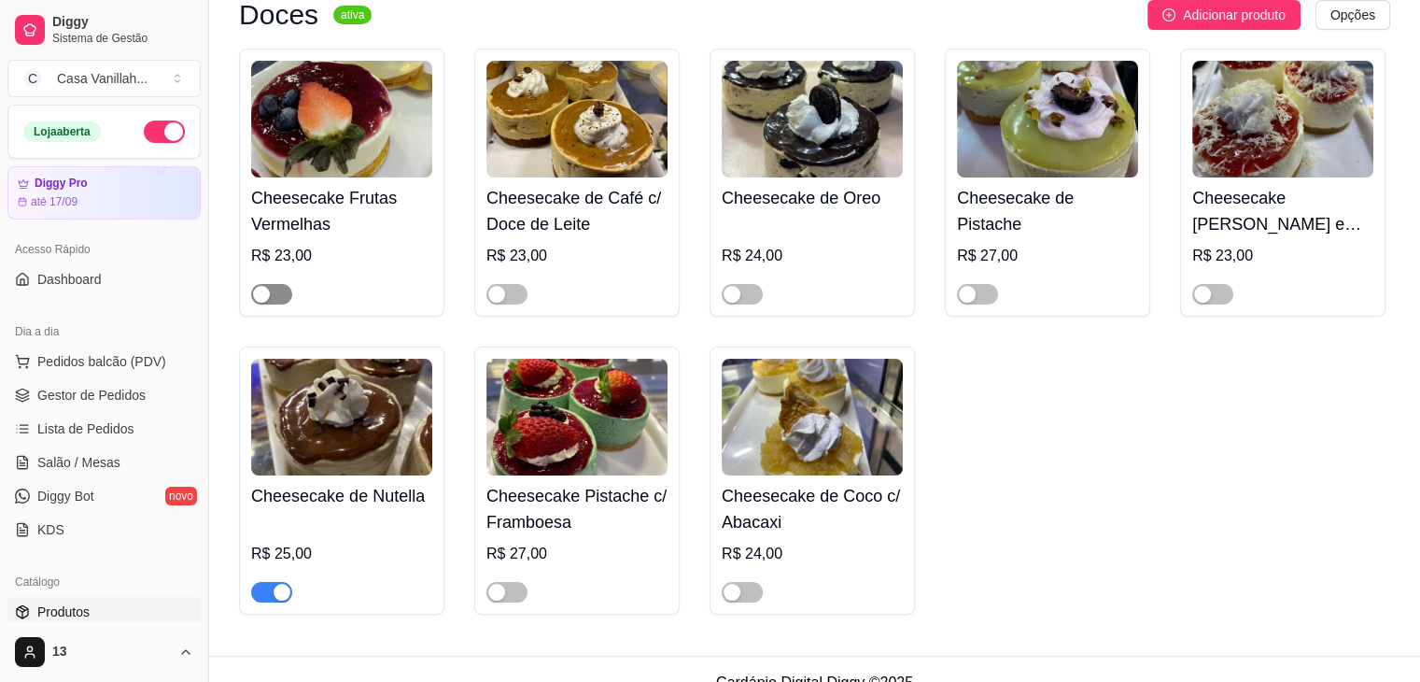
type input "chees"
click at [265, 296] on div "button" at bounding box center [261, 294] width 17 height 17
click at [72, 199] on article "até 17/09" at bounding box center [54, 201] width 48 height 15
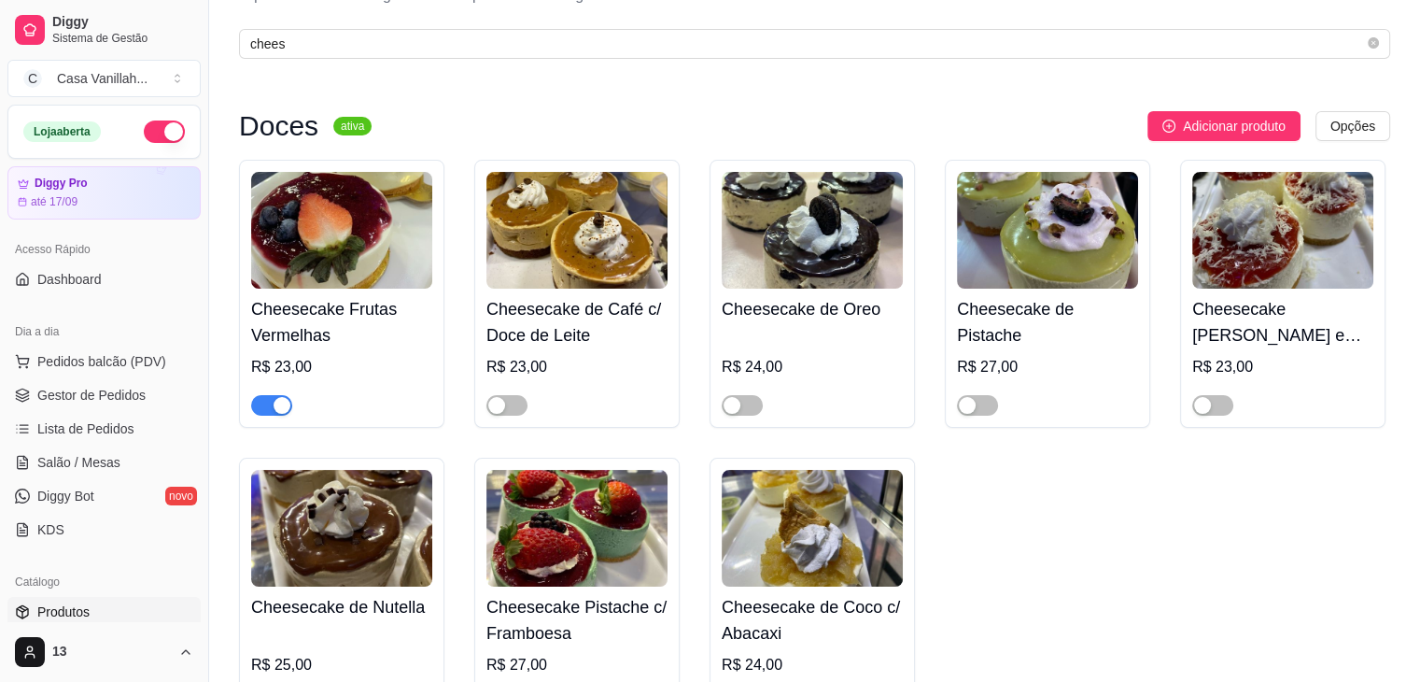
scroll to position [0, 0]
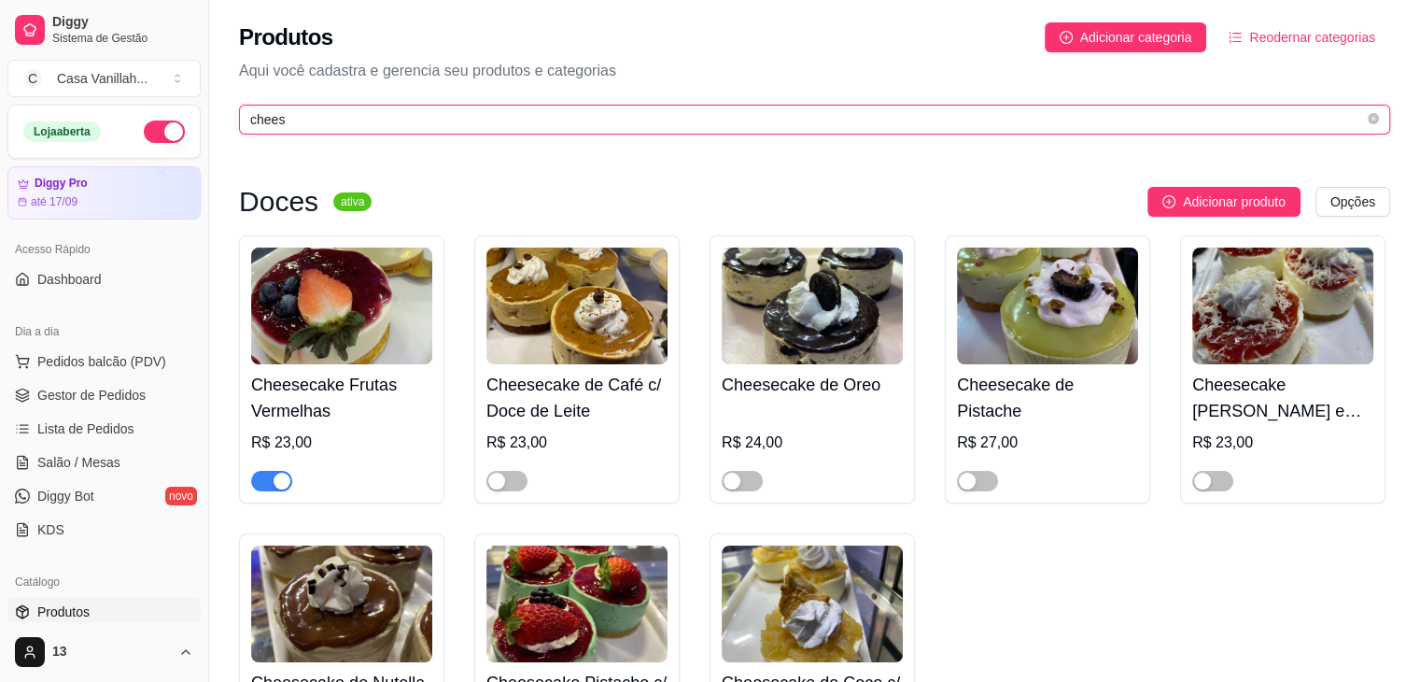
click at [358, 117] on input "chees" at bounding box center [807, 119] width 1114 height 21
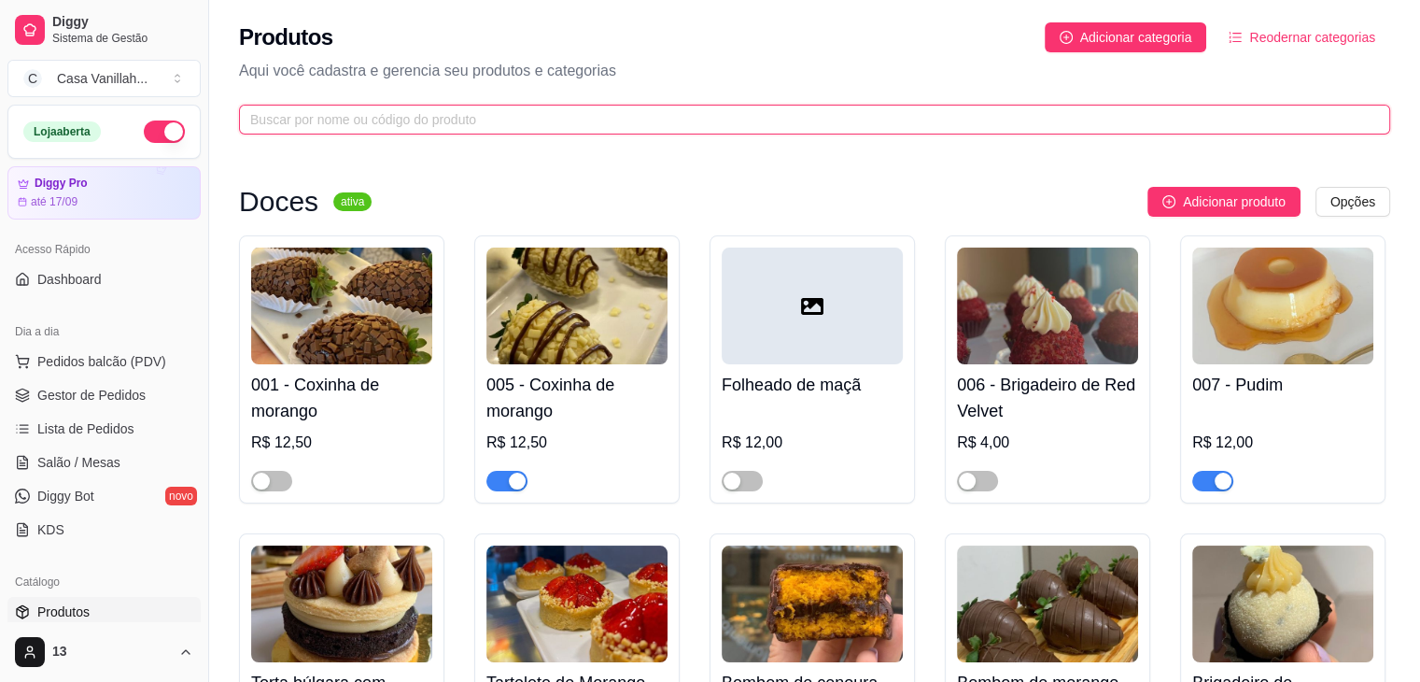
click at [430, 120] on input "text" at bounding box center [807, 119] width 1114 height 21
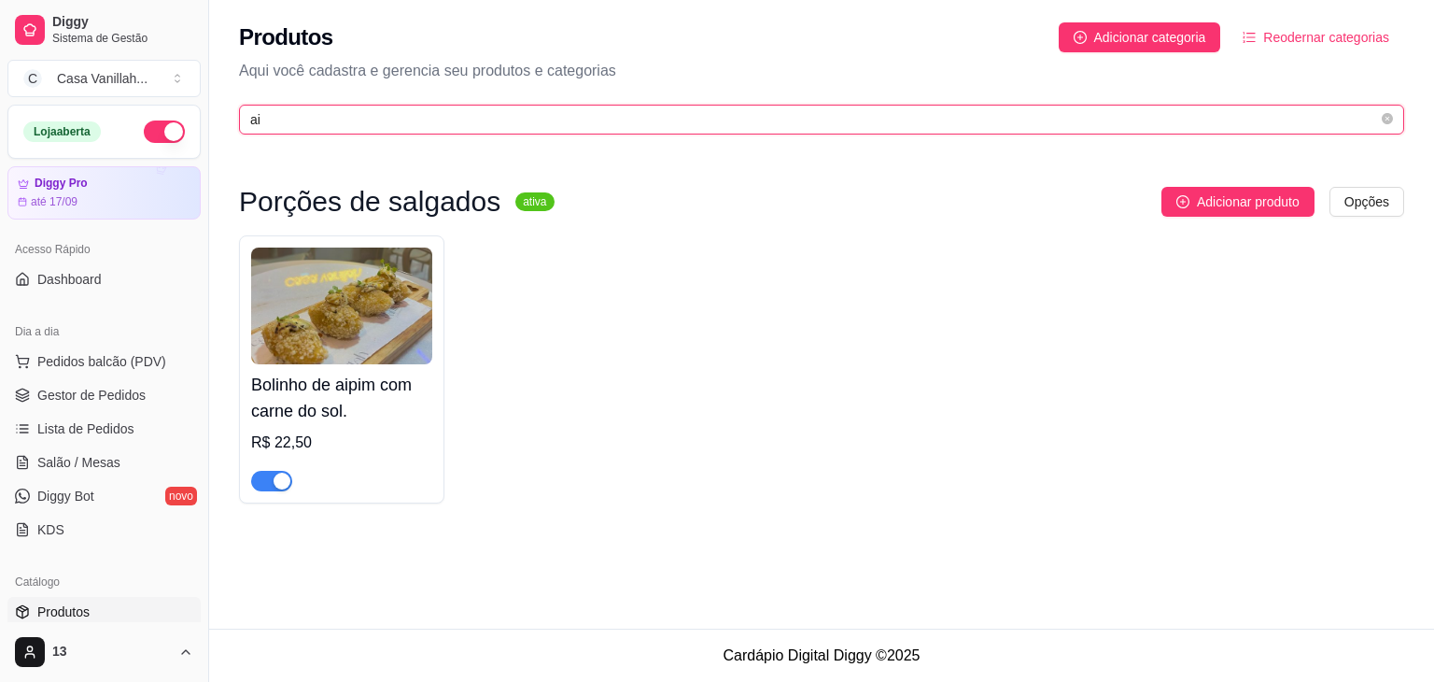
type input "ai"
click at [472, 122] on input "ai" at bounding box center [814, 119] width 1128 height 21
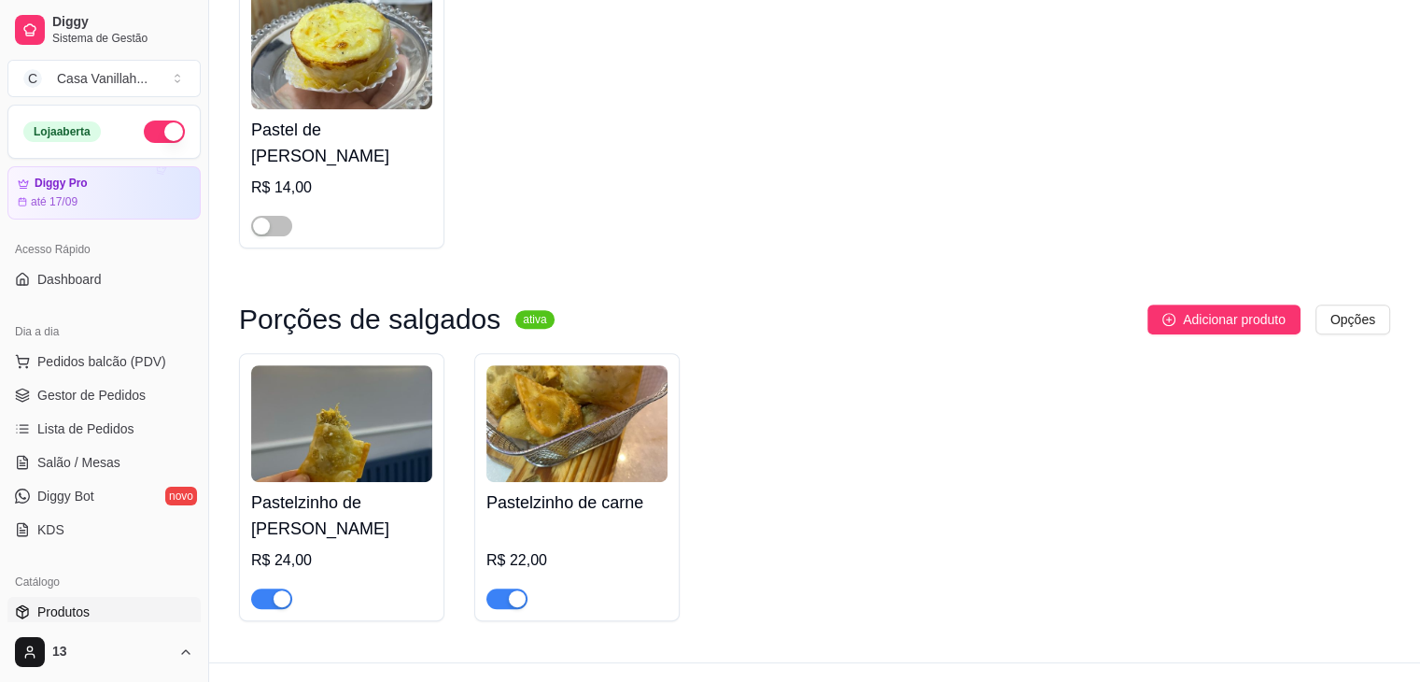
scroll to position [612, 0]
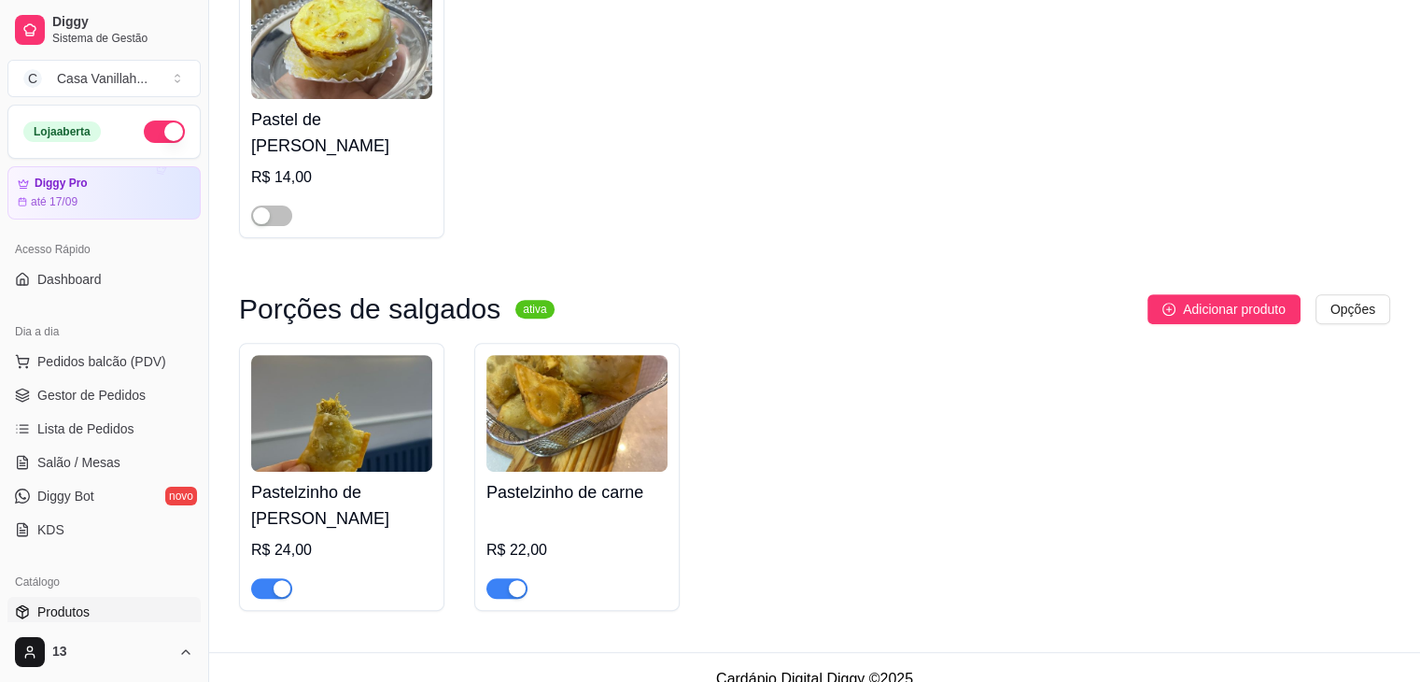
type input "past"
click at [513, 580] on div "button" at bounding box center [517, 588] width 17 height 17
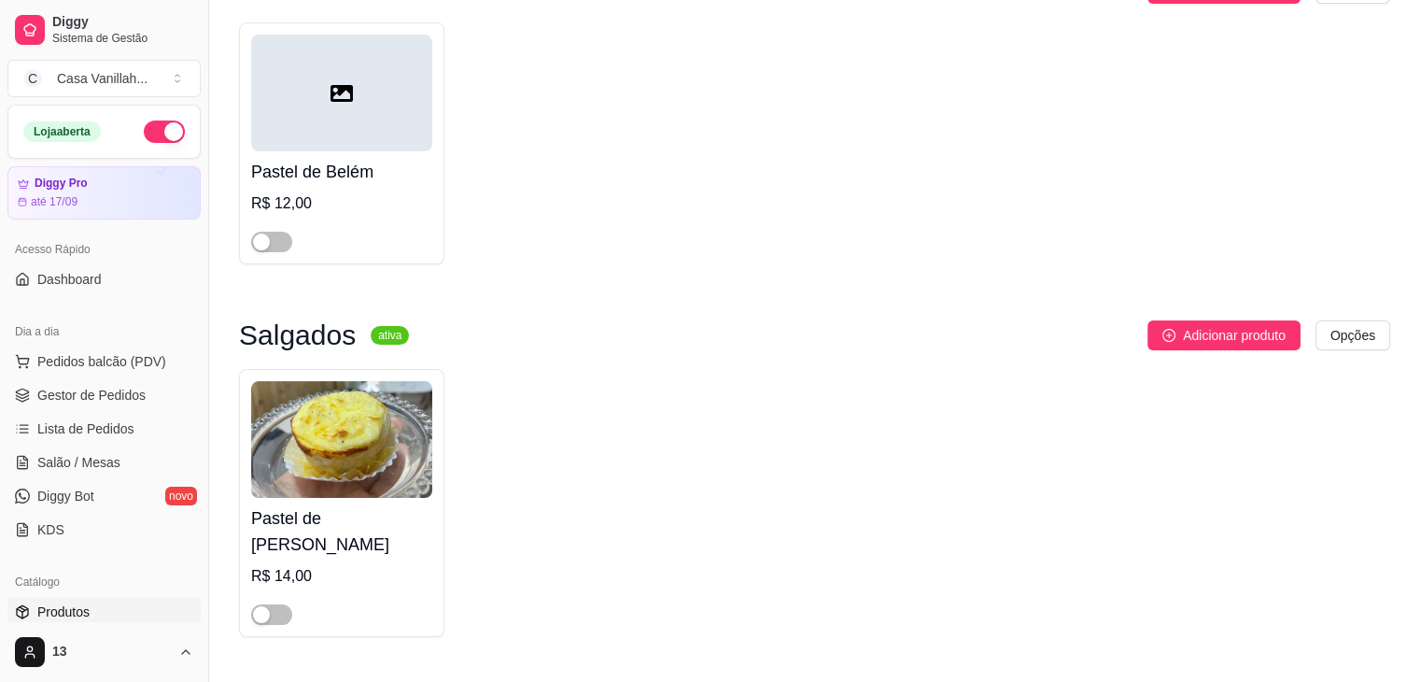
scroll to position [0, 0]
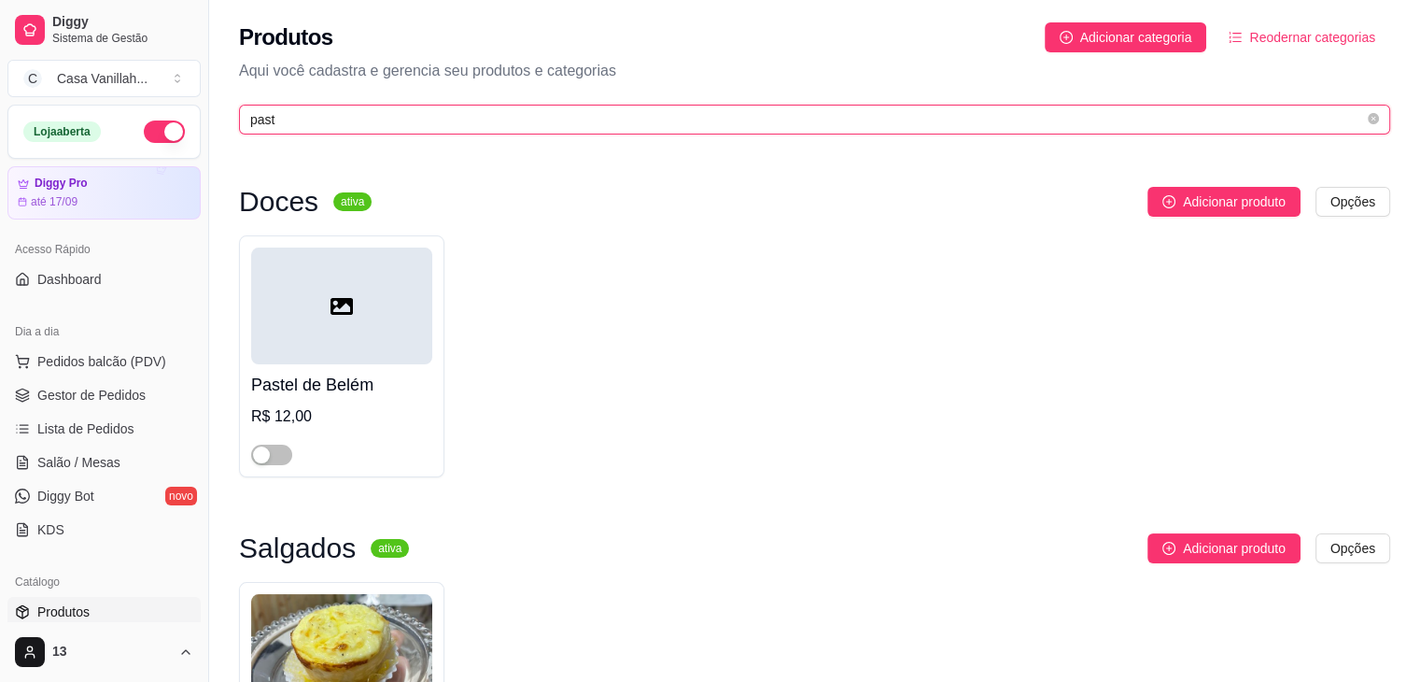
click at [344, 128] on input "past" at bounding box center [807, 119] width 1114 height 21
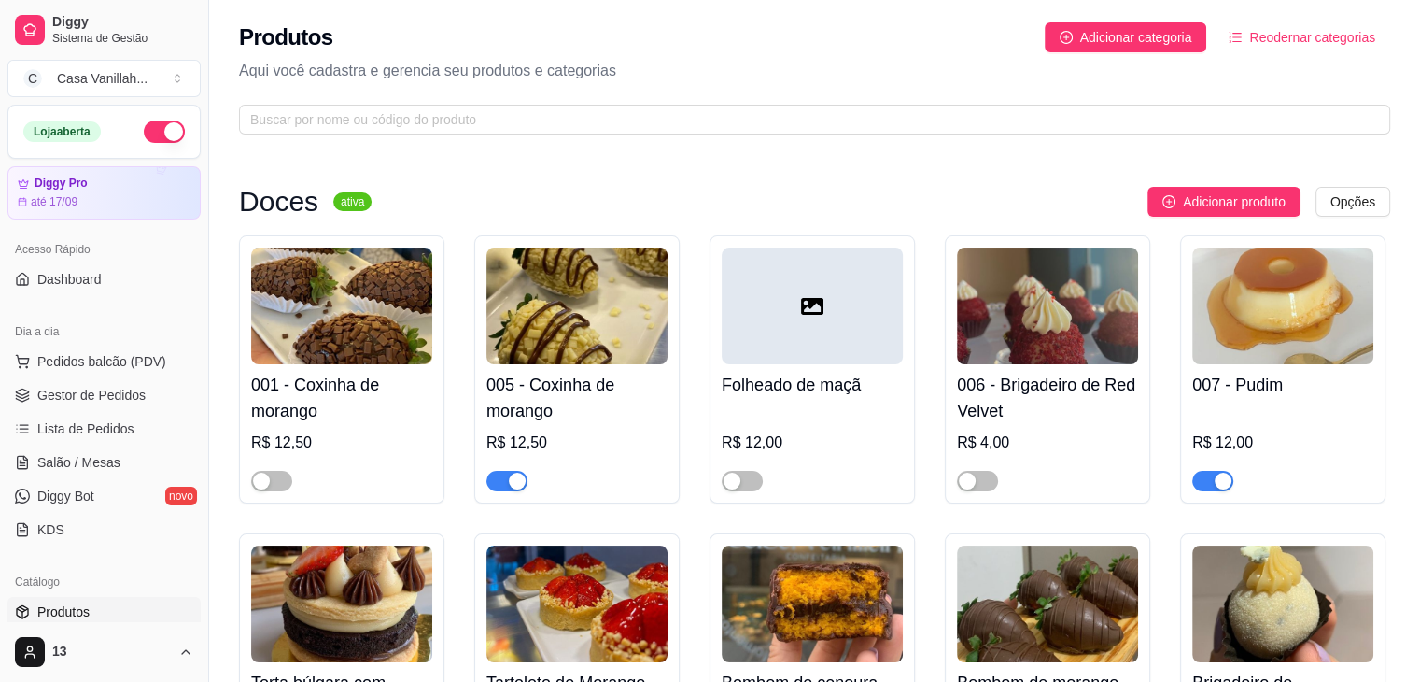
click at [711, 63] on p "Aqui você cadastra e gerencia seu produtos e categorias" at bounding box center [814, 71] width 1151 height 22
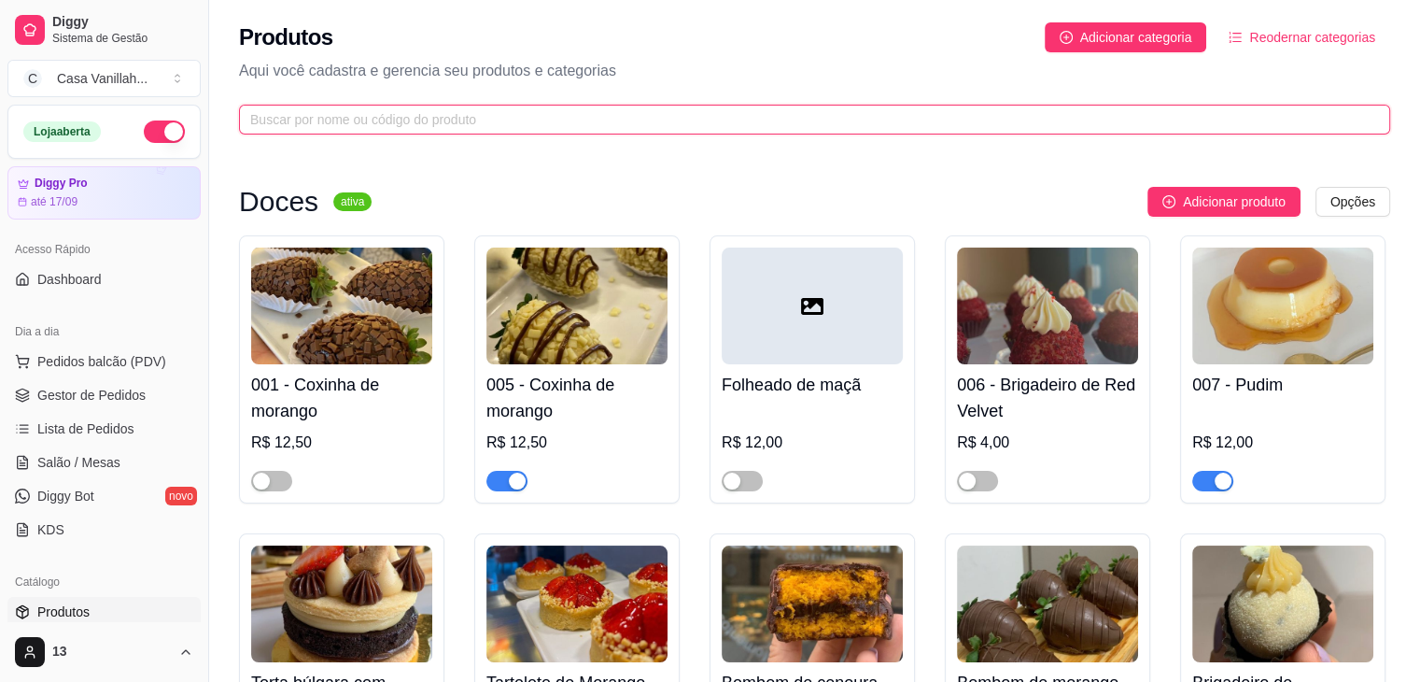
click at [643, 127] on input "text" at bounding box center [807, 119] width 1114 height 21
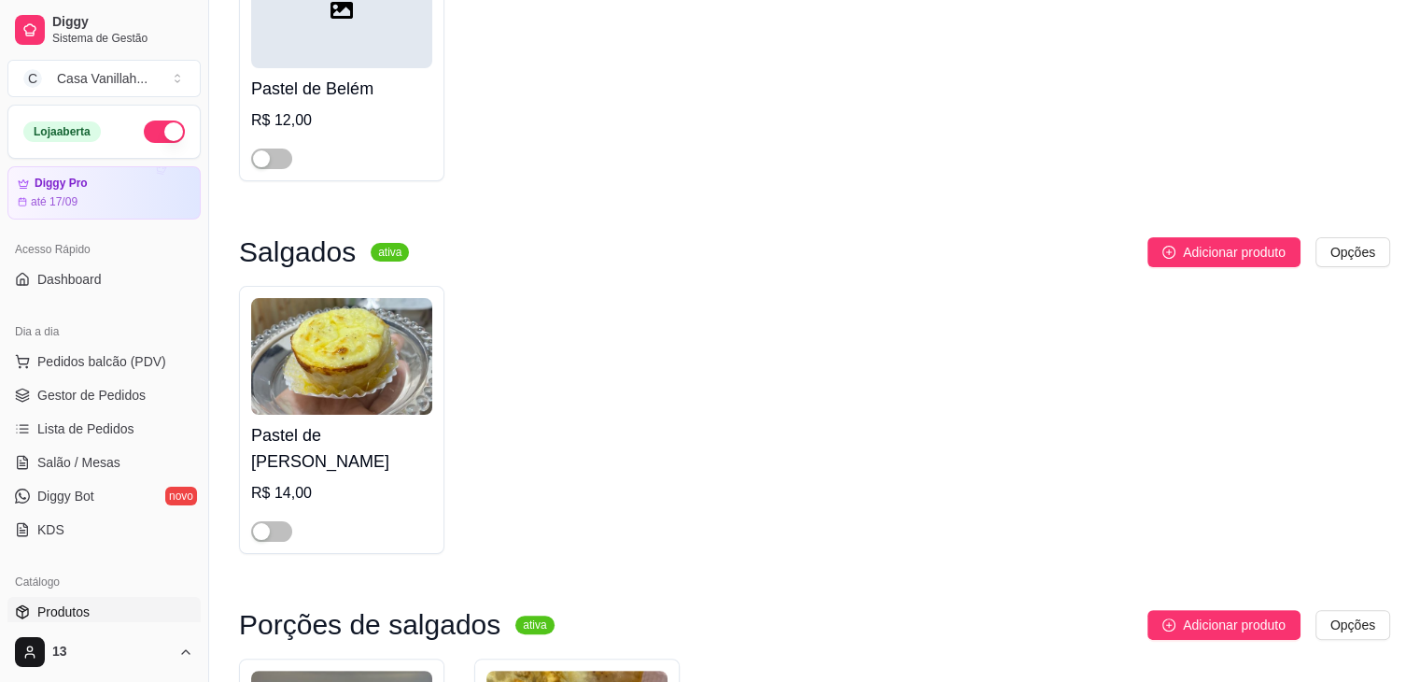
scroll to position [612, 0]
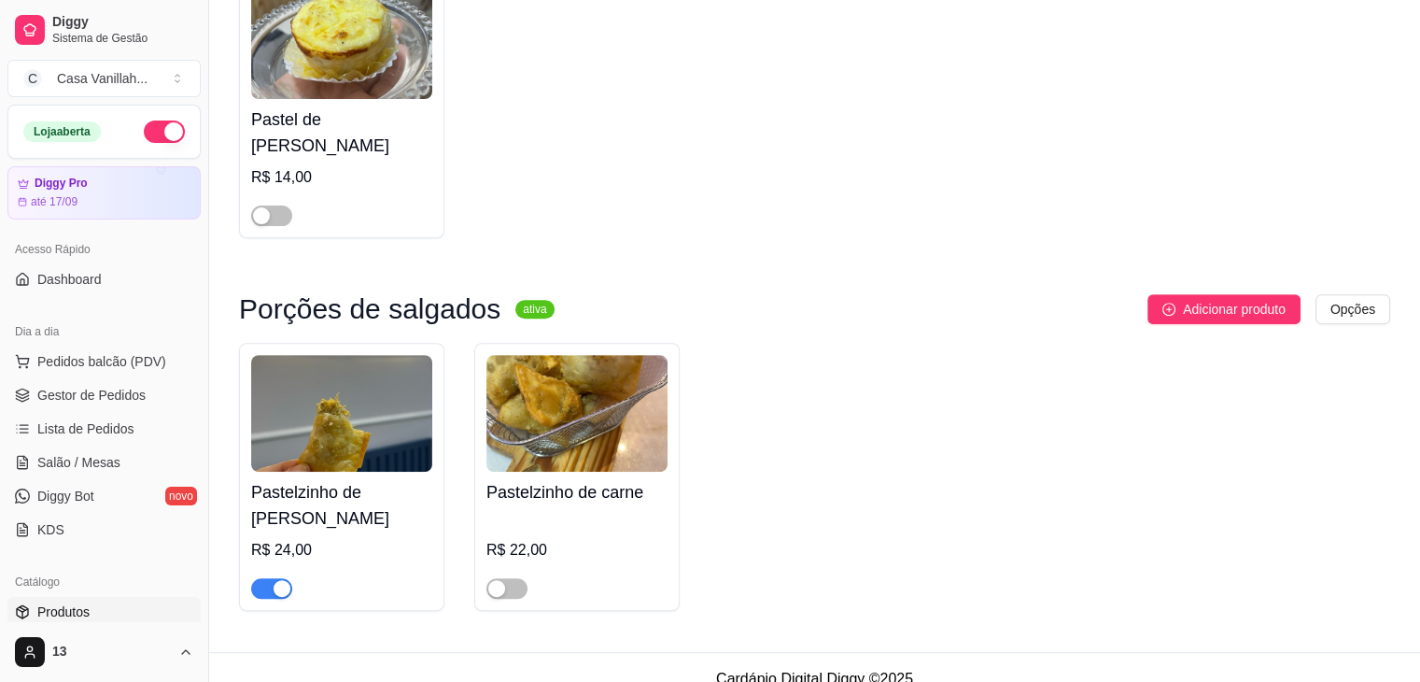
type input "pas"
